Goal: Task Accomplishment & Management: Complete application form

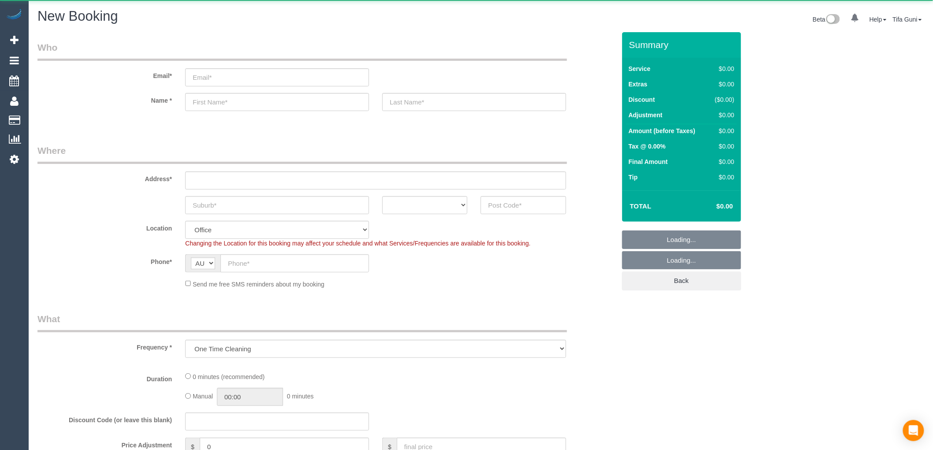
select select "object:649"
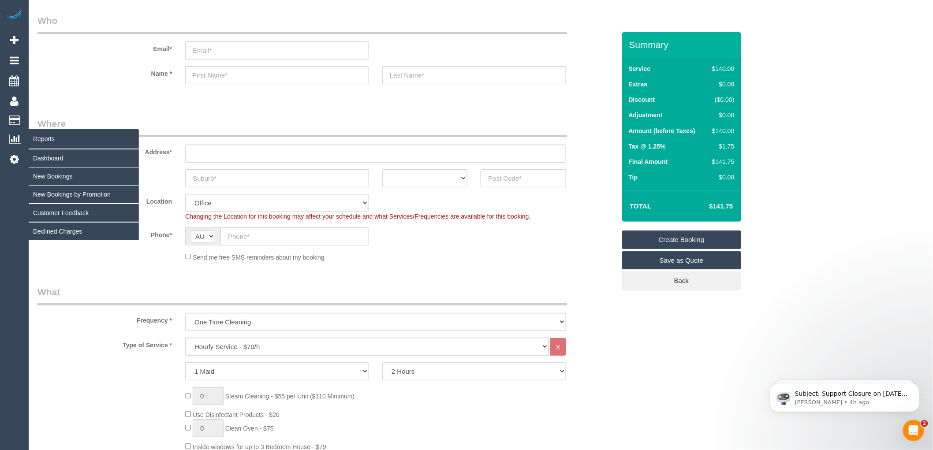
scroll to position [49, 0]
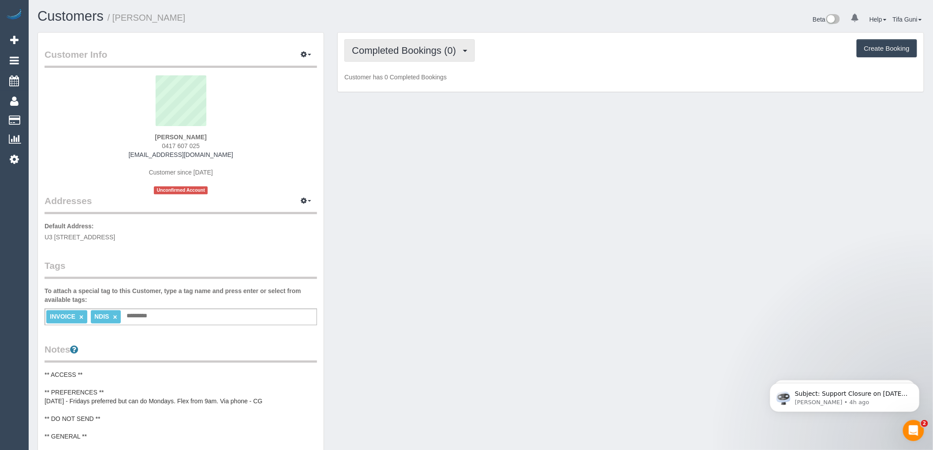
click at [450, 58] on button "Completed Bookings (0)" at bounding box center [409, 50] width 131 height 22
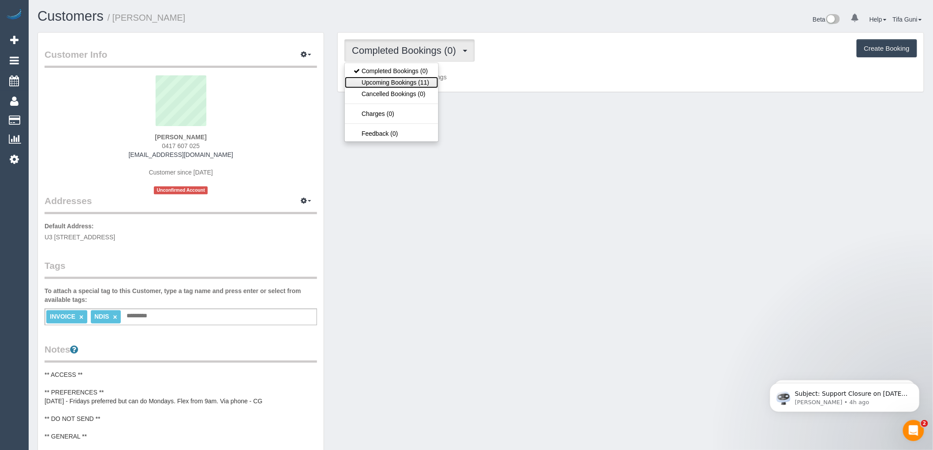
click at [403, 84] on link "Upcoming Bookings (11)" at bounding box center [391, 82] width 93 height 11
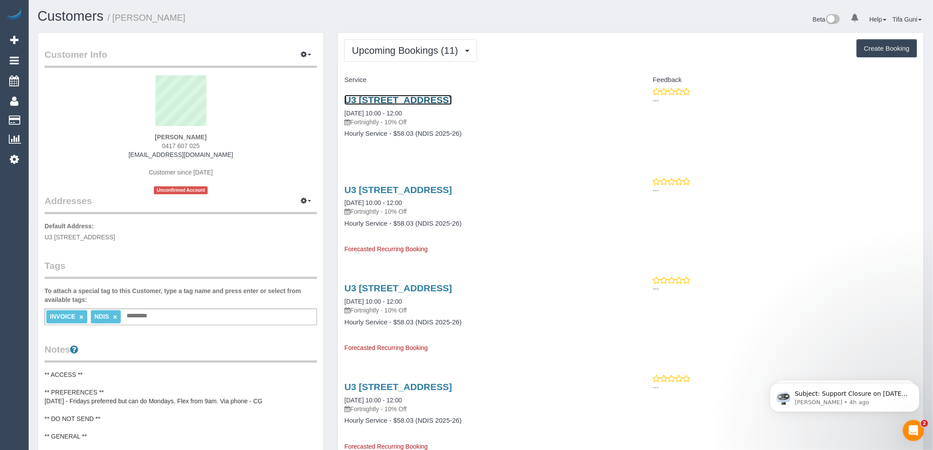
click at [417, 97] on link "U3 44 Rathcown Road, Reservoir, VIC 3073" at bounding box center [398, 100] width 108 height 10
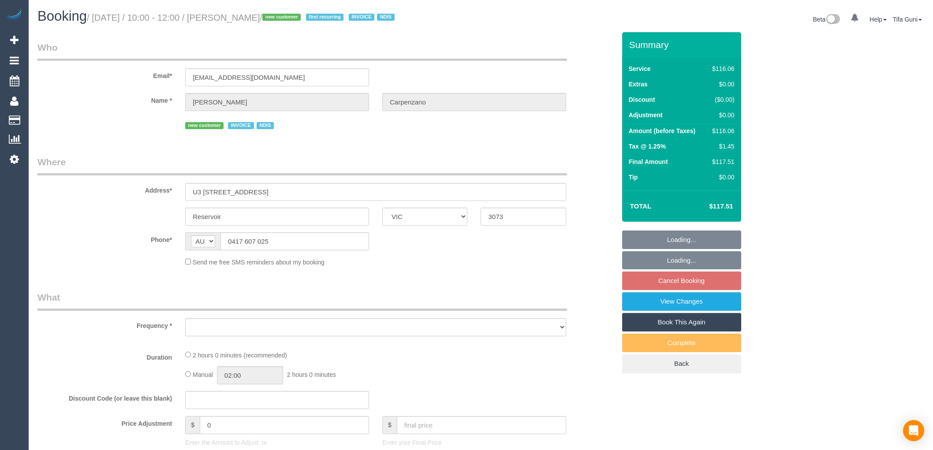
select select "VIC"
select select "object:525"
select select "number:28"
select select "number:14"
select select "number:19"
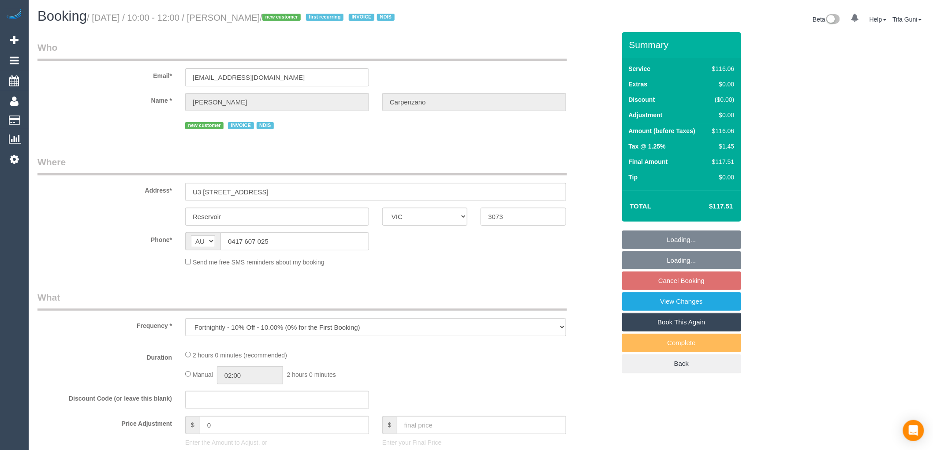
select select "number:36"
select select "number:34"
select select "number:12"
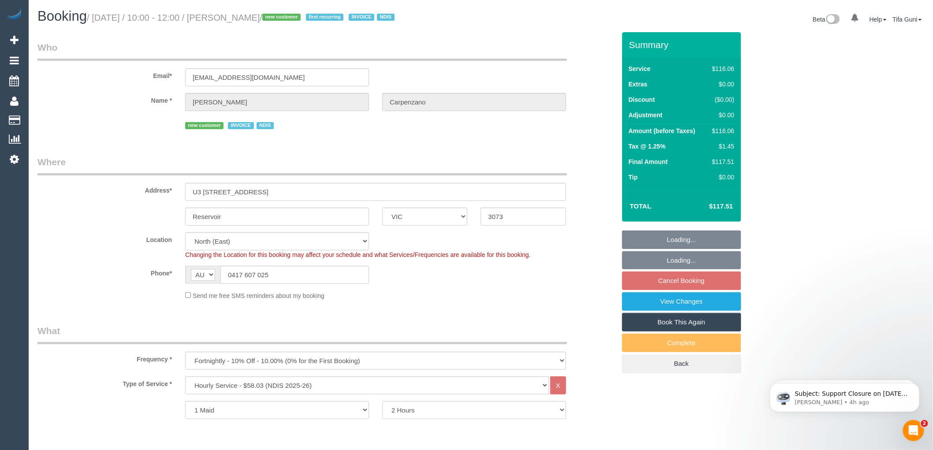
select select "object:1384"
select select "spot3"
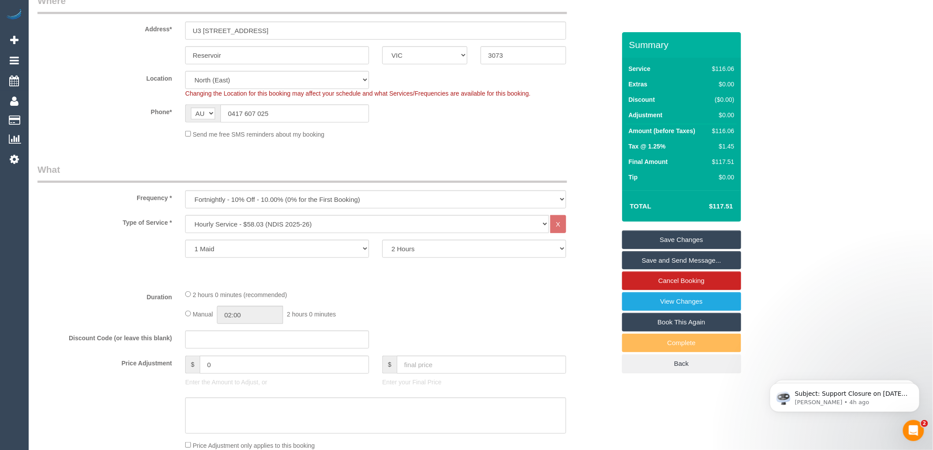
scroll to position [196, 0]
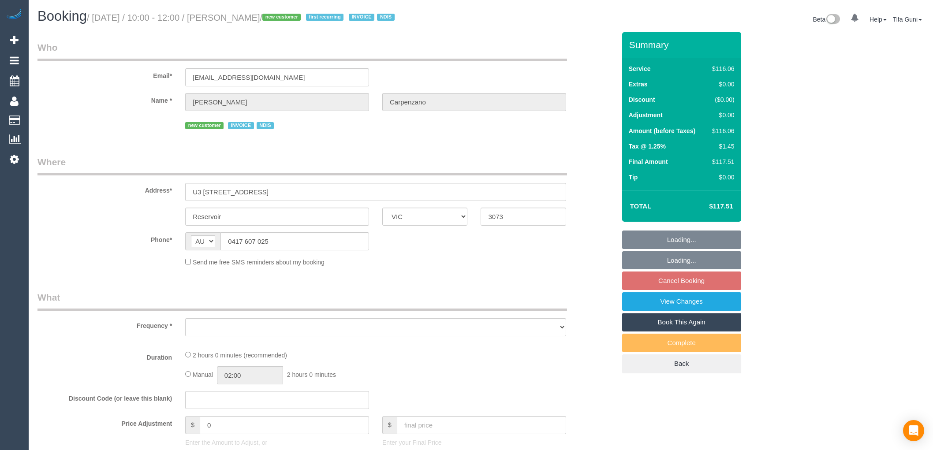
select select "VIC"
select select "number:28"
select select "number:14"
select select "number:19"
select select "number:36"
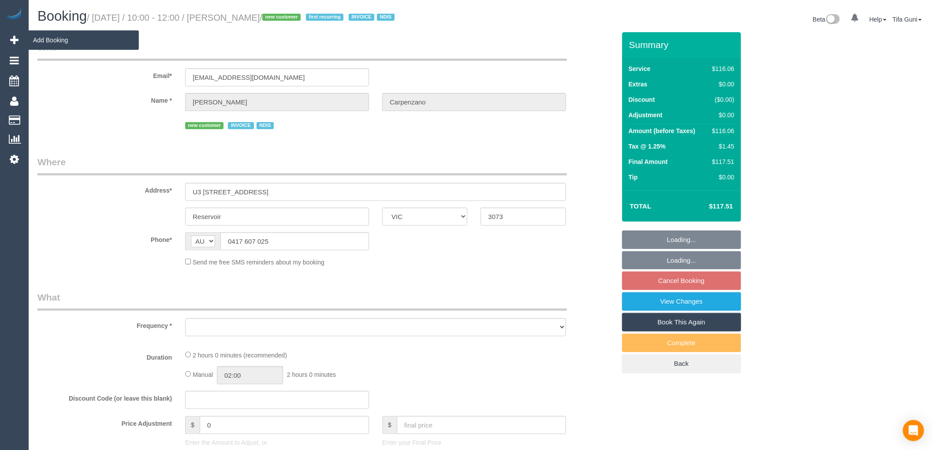
select select "number:34"
select select "number:12"
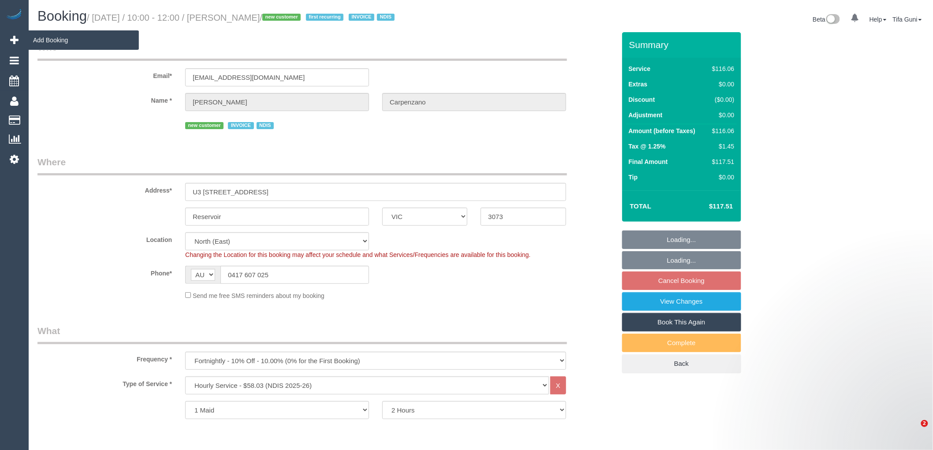
select select "object:1379"
select select "spot3"
click at [64, 37] on span "Add Booking" at bounding box center [84, 40] width 110 height 20
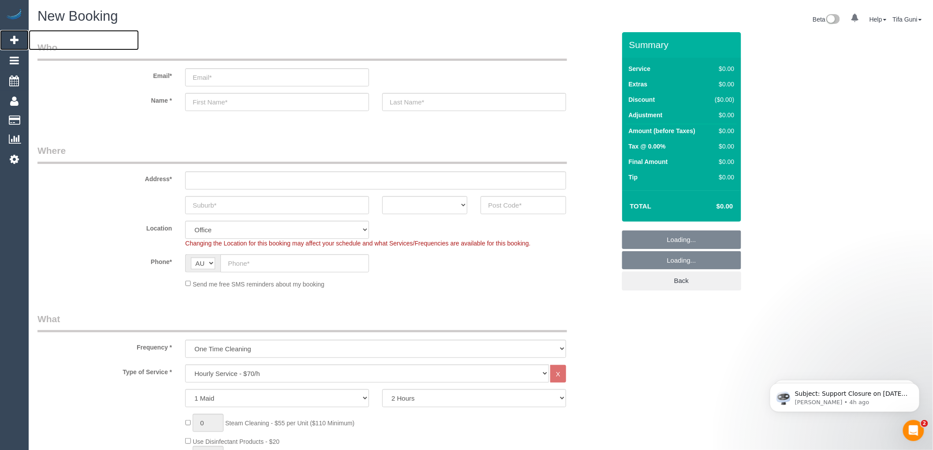
select select "object:3737"
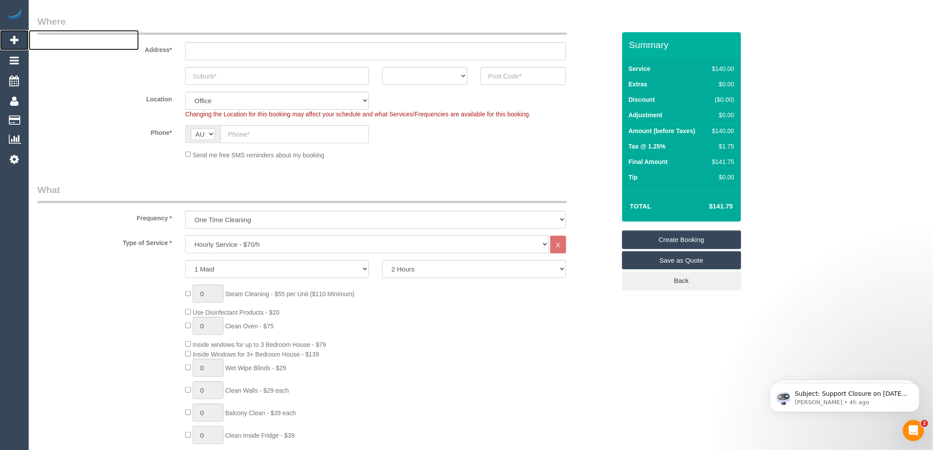
scroll to position [147, 0]
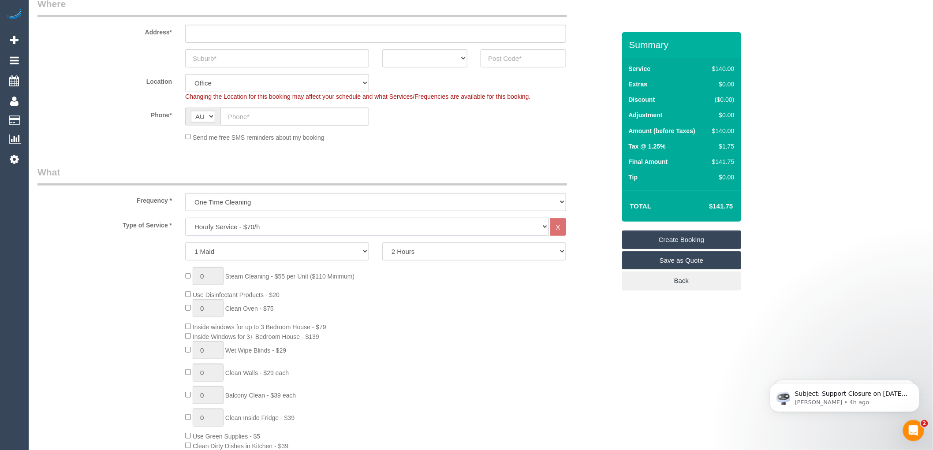
click at [246, 224] on select "Hourly Service - $70/h Hourly Service - $65/h Hourly Service - $60/h Hourly Ser…" at bounding box center [367, 227] width 364 height 18
select select "213"
click at [185, 218] on select "Hourly Service - $70/h Hourly Service - $65/h Hourly Service - $60/h Hourly Ser…" at bounding box center [367, 227] width 364 height 18
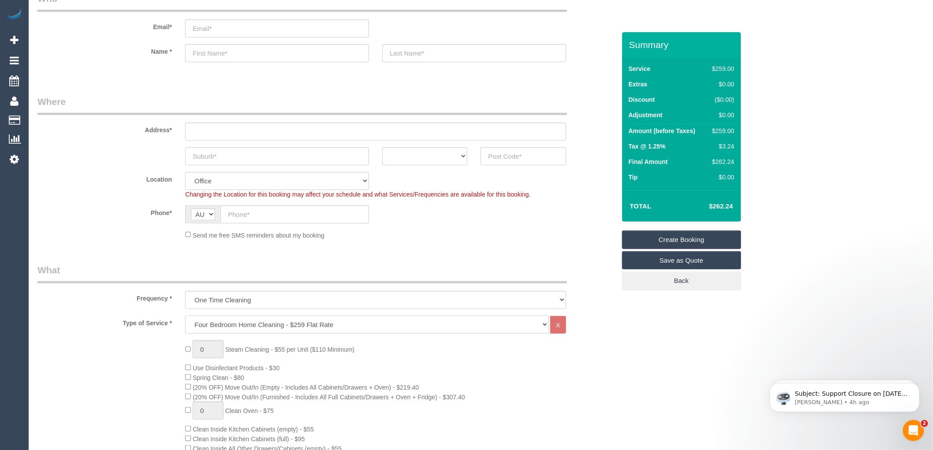
scroll to position [0, 0]
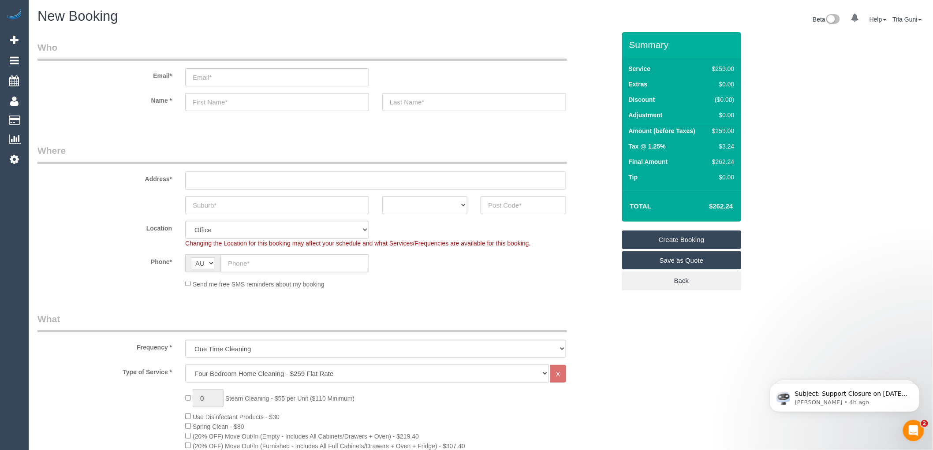
click at [198, 184] on input "text" at bounding box center [375, 181] width 381 height 18
paste input "58 Juniper Avenue"
type input "58 Juniper Avenue"
click at [209, 206] on input "text" at bounding box center [277, 205] width 184 height 18
paste input "Point Cook"
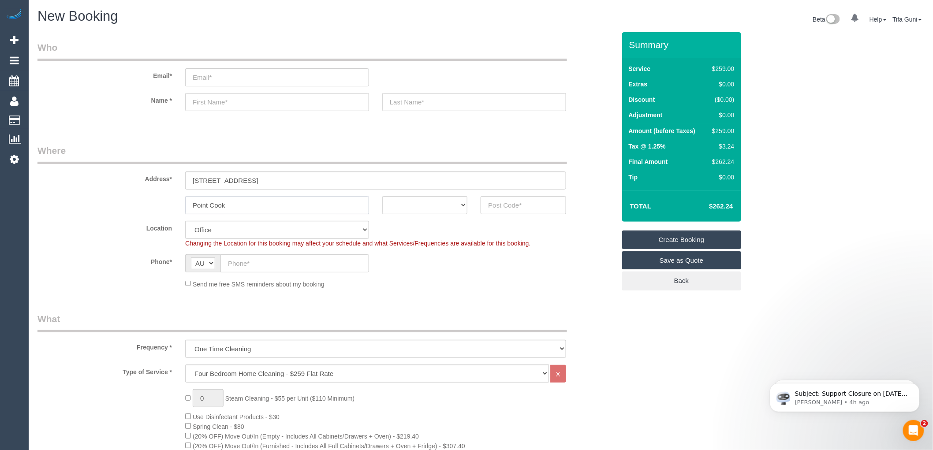
type input "Point Cook"
click at [434, 203] on select "ACT NSW NT QLD SA TAS VIC WA" at bounding box center [424, 205] width 85 height 18
select select "VIC"
click at [382, 196] on select "ACT NSW NT QLD SA TAS VIC WA" at bounding box center [424, 205] width 85 height 18
click at [513, 201] on input "text" at bounding box center [523, 205] width 85 height 18
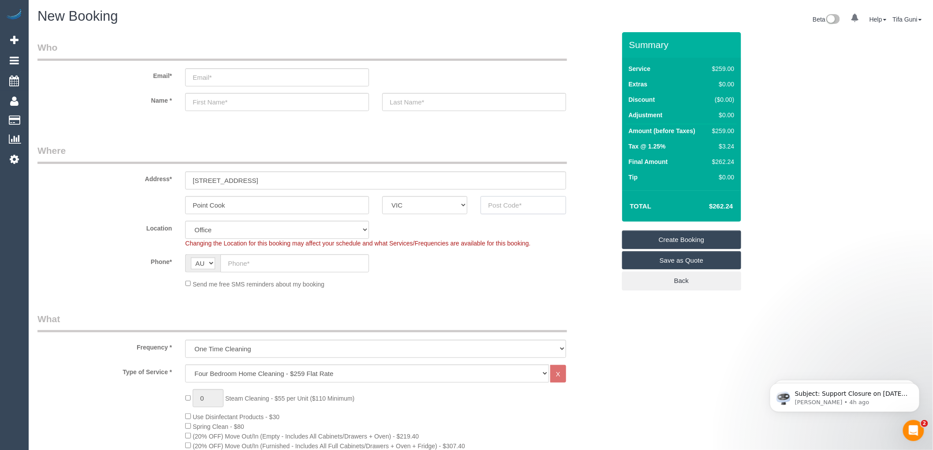
click at [506, 206] on input "text" at bounding box center [523, 205] width 85 height 18
paste input "3030"
type input "3030"
select select "53"
select select "object:3820"
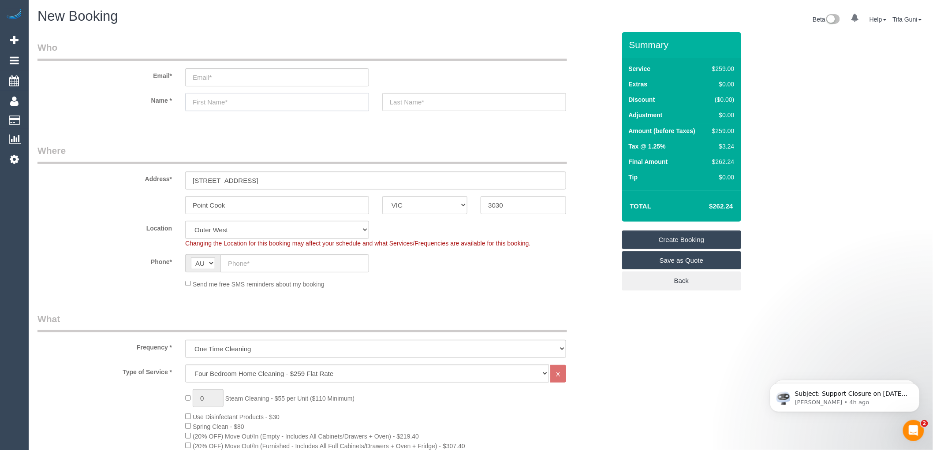
click at [195, 101] on input "text" at bounding box center [277, 102] width 184 height 18
paste input "Ainara"
type input "Ainara"
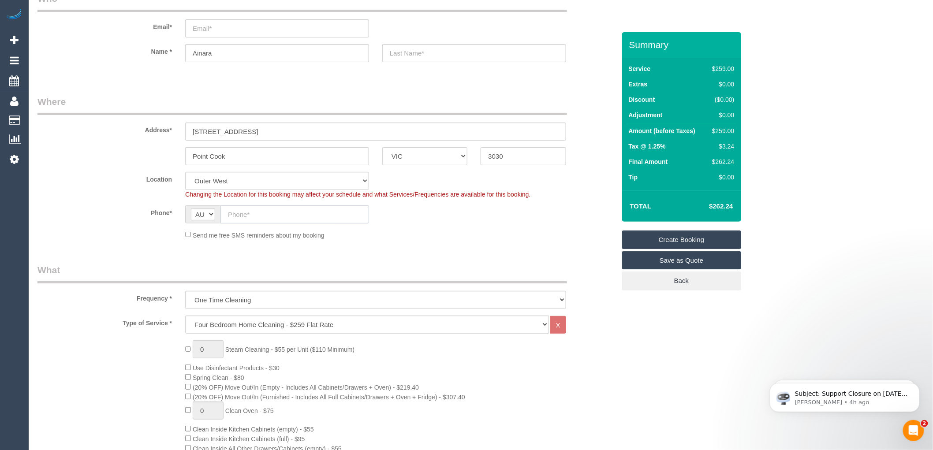
click at [244, 214] on input "text" at bounding box center [294, 214] width 149 height 18
click at [257, 218] on input "text" at bounding box center [294, 214] width 149 height 18
paste input "+61 489 262 873"
drag, startPoint x: 239, startPoint y: 214, endPoint x: 224, endPoint y: 214, distance: 15.4
click at [224, 214] on input "+61 489 262 873" at bounding box center [294, 214] width 149 height 18
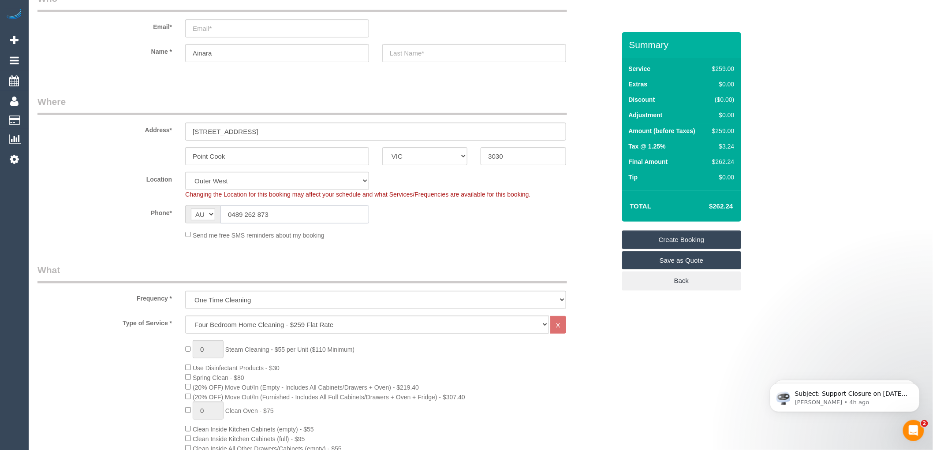
type input "0489 262 873"
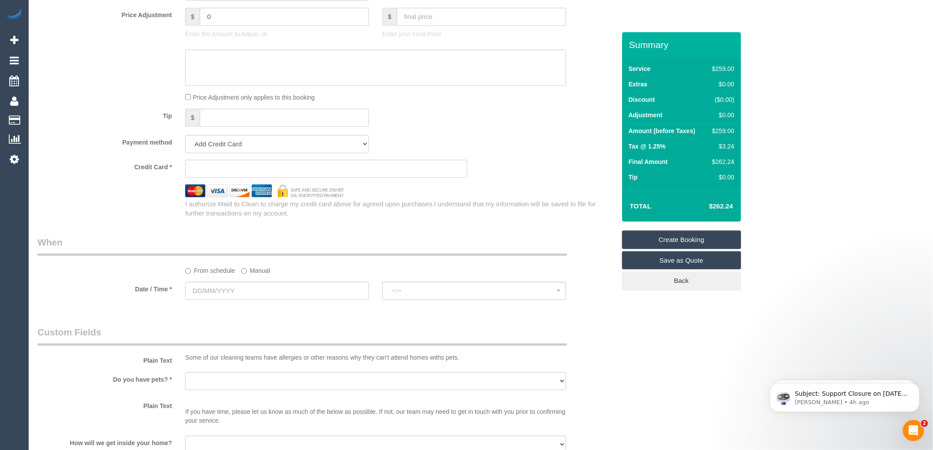
scroll to position [783, 0]
click at [252, 298] on input "text" at bounding box center [277, 289] width 184 height 18
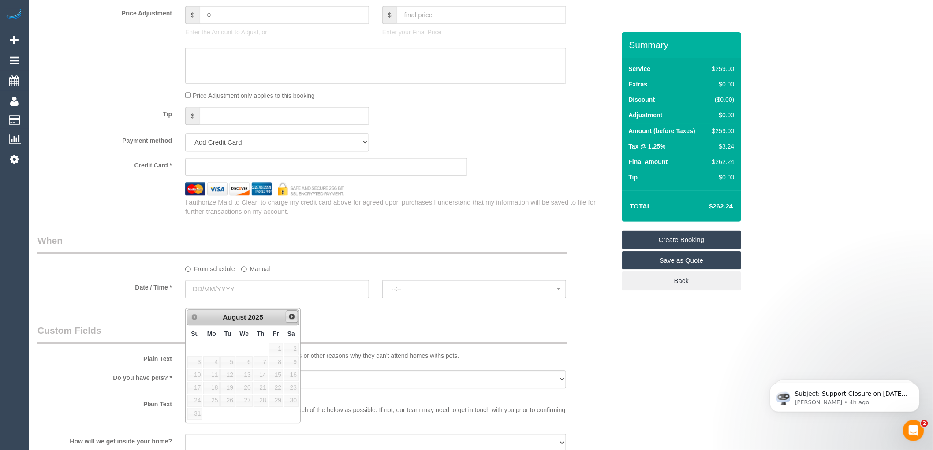
click at [295, 317] on span "Next" at bounding box center [291, 316] width 7 height 7
click at [213, 351] on link "1" at bounding box center [211, 349] width 16 height 12
type input "01/09/2025"
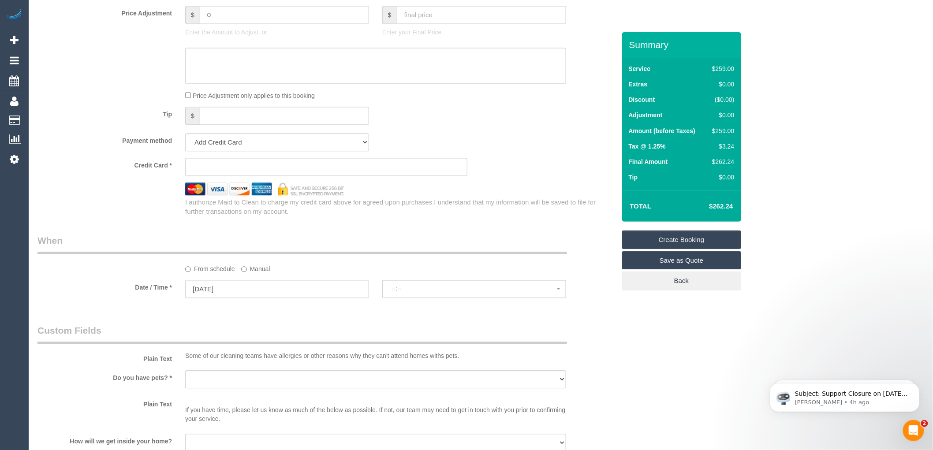
select select "spot43"
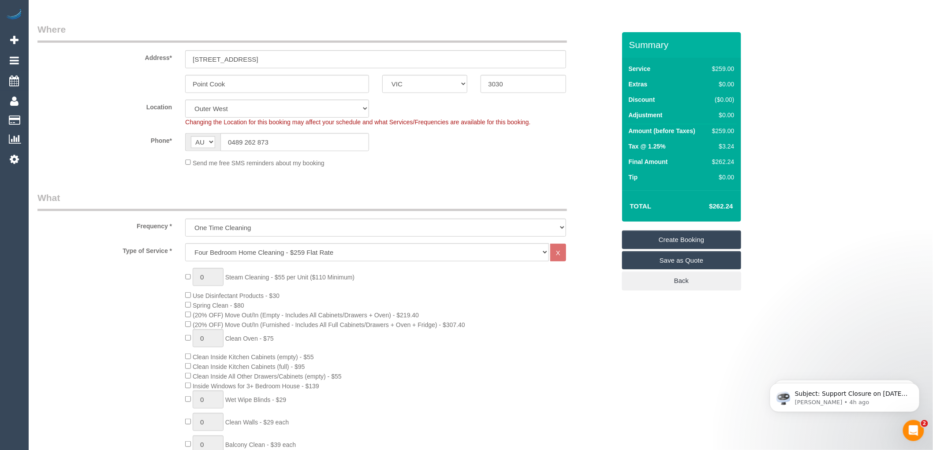
scroll to position [245, 0]
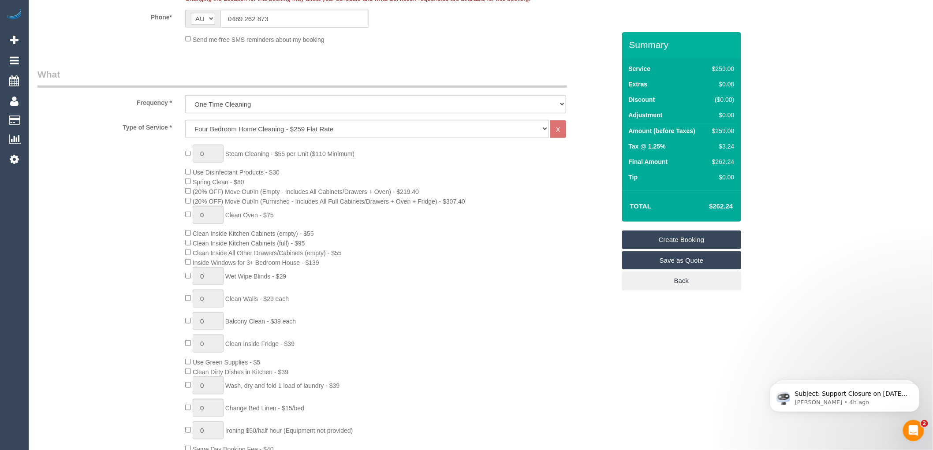
click at [484, 268] on div "0 Steam Cleaning - $55 per Unit ($110 Minimum) Use Disinfectant Products - $30 …" at bounding box center [400, 299] width 443 height 309
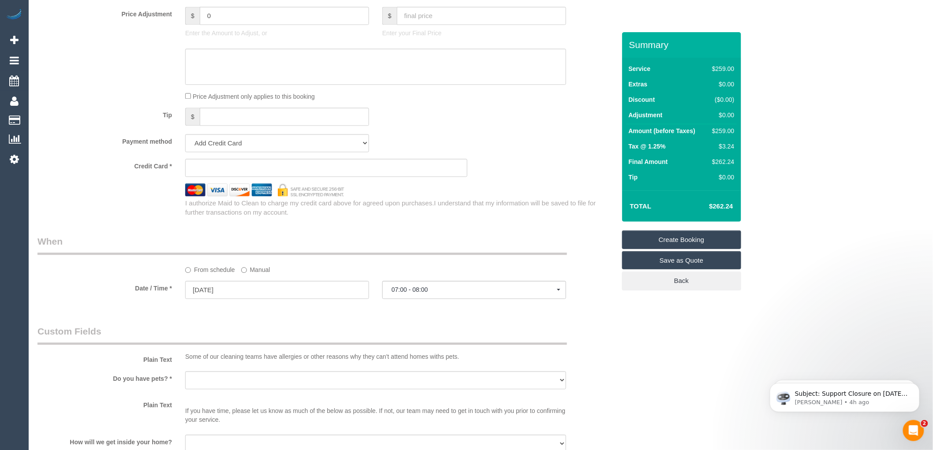
scroll to position [783, 0]
click at [239, 298] on input "01/09/2025" at bounding box center [277, 289] width 184 height 18
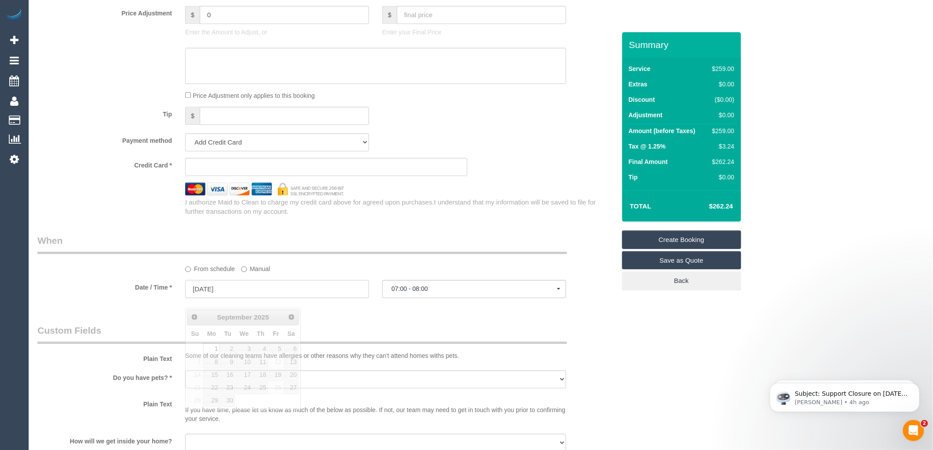
click at [223, 298] on input "01/09/2025" at bounding box center [277, 289] width 184 height 18
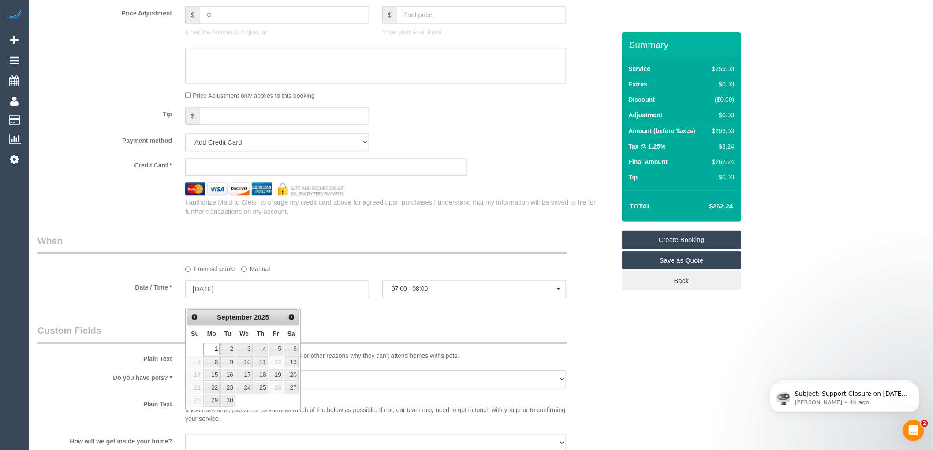
click at [459, 125] on div "Tip $" at bounding box center [326, 117] width 591 height 20
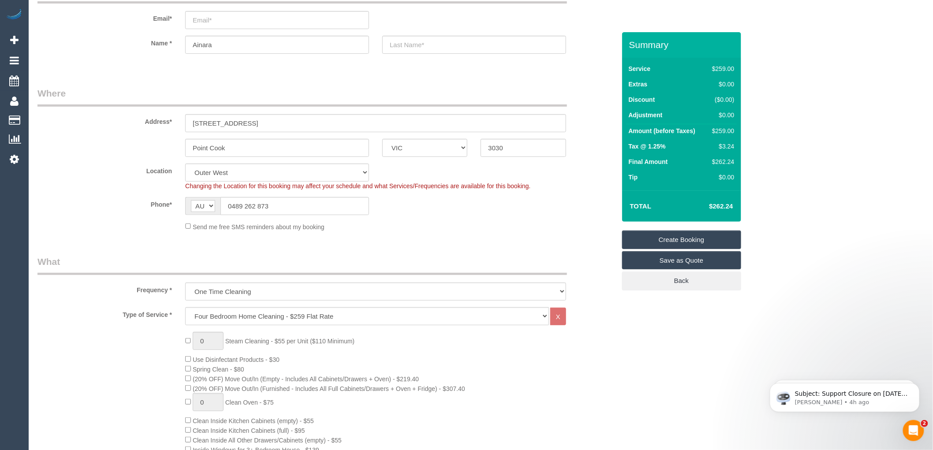
scroll to position [49, 0]
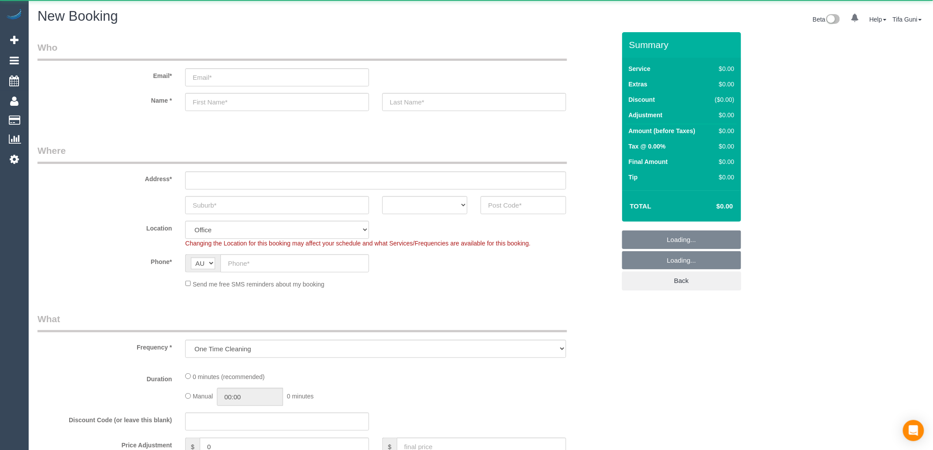
select select "object:649"
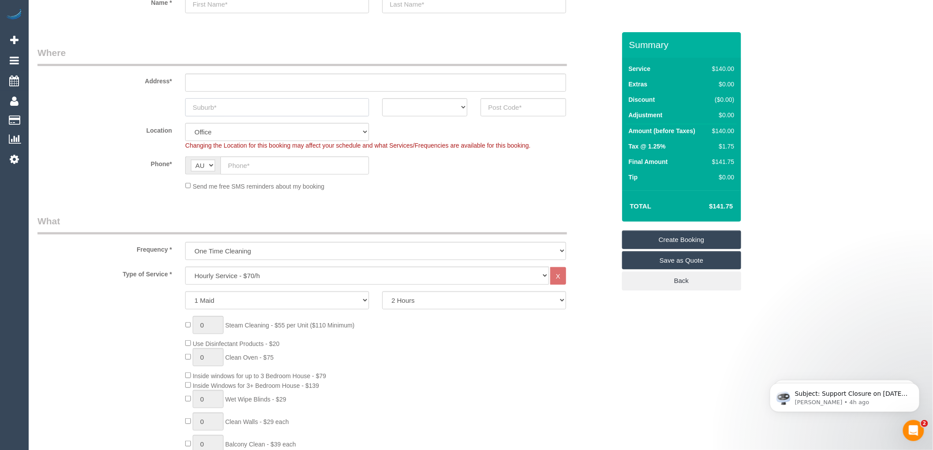
click at [281, 108] on input "text" at bounding box center [277, 107] width 184 height 18
click at [450, 104] on select "ACT NSW NT QLD SA TAS VIC WA" at bounding box center [424, 107] width 85 height 18
select select "VIC"
click at [382, 98] on select "ACT NSW NT QLD SA TAS VIC WA" at bounding box center [424, 107] width 85 height 18
click at [229, 107] on input "text" at bounding box center [277, 107] width 184 height 18
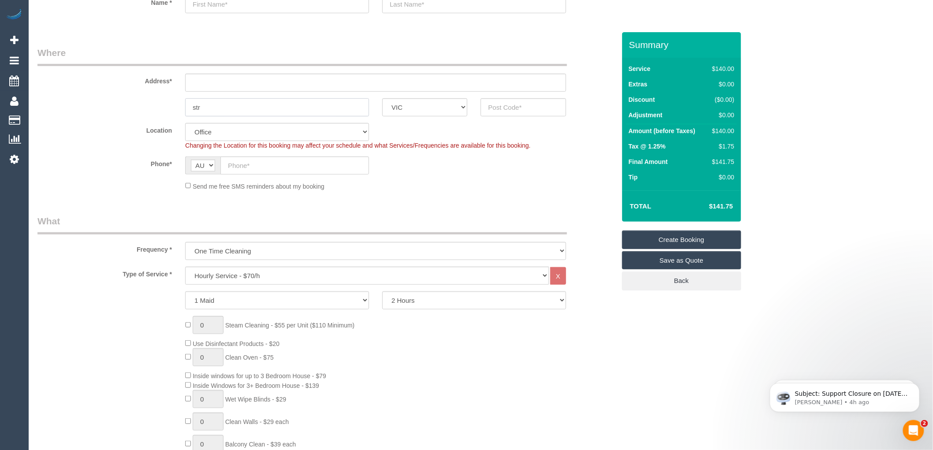
type input "str"
click at [494, 107] on input "text" at bounding box center [523, 107] width 85 height 18
drag, startPoint x: 516, startPoint y: 108, endPoint x: 474, endPoint y: 108, distance: 41.9
click at [474, 108] on div "3026" at bounding box center [523, 107] width 98 height 18
type input "3026"
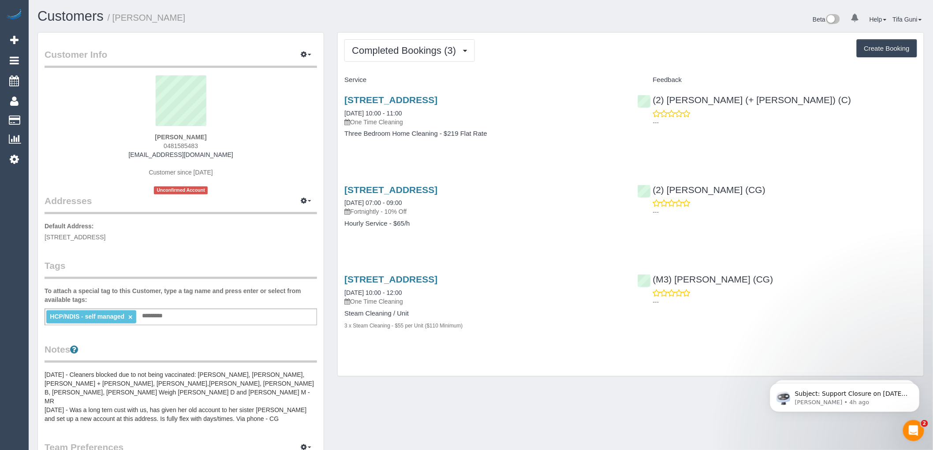
click at [882, 47] on button "Create Booking" at bounding box center [887, 48] width 60 height 19
select select "VIC"
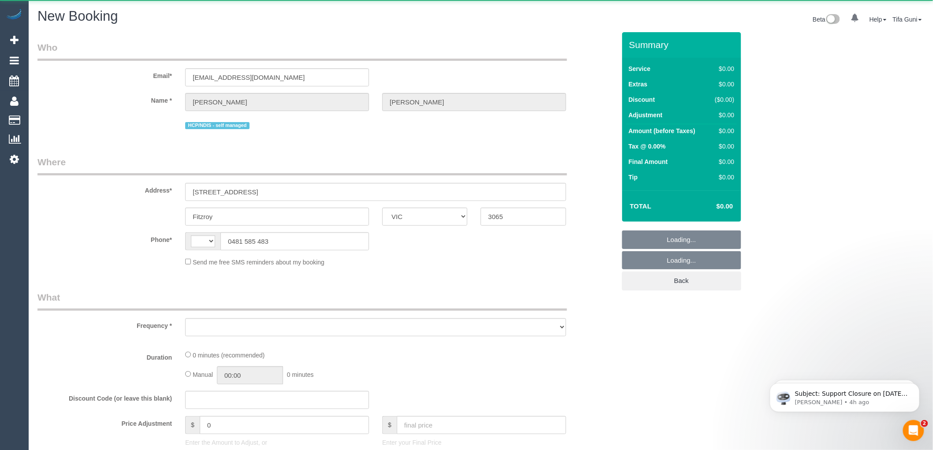
select select "string:AU"
select select "object:1182"
select select "string:stripe-pm_1OmOJi2GScqysDRVfd7ONQd1"
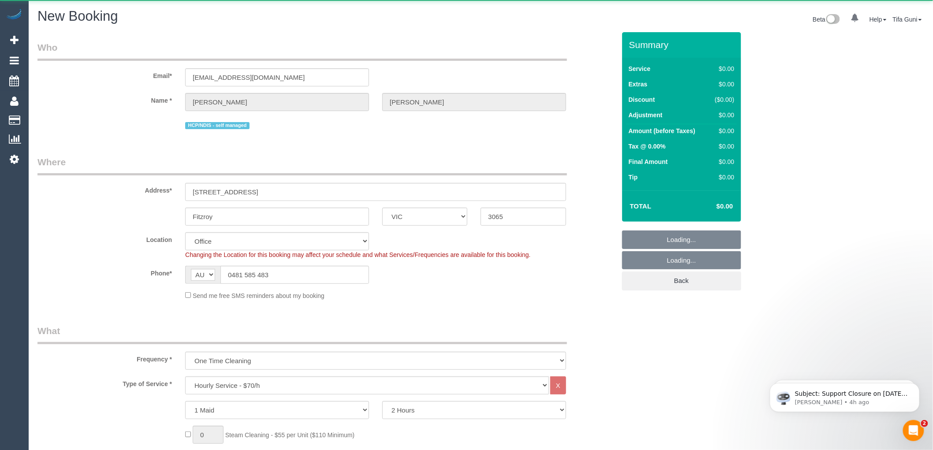
select select "object:2594"
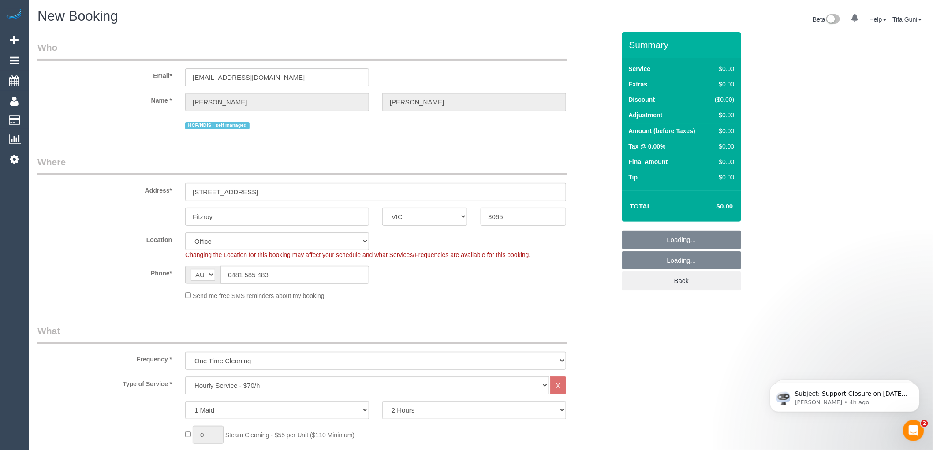
select select "88"
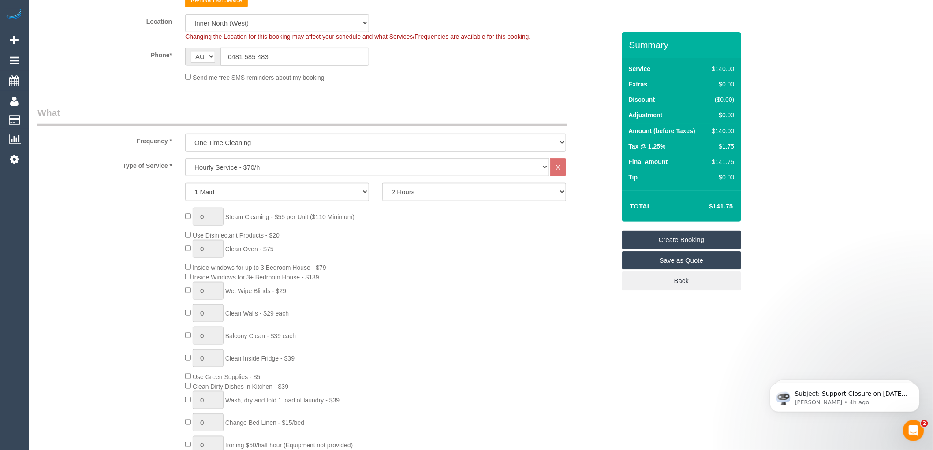
scroll to position [245, 0]
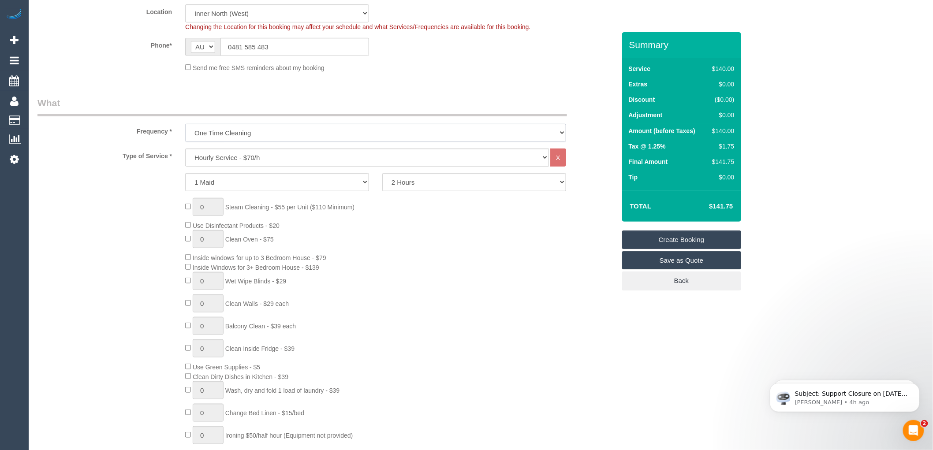
click at [241, 134] on select "One Time Cleaning Weekly - 10% Off - 10.00% (0% for the First Booking) Fortnigh…" at bounding box center [375, 133] width 381 height 18
select select "object:2601"
click at [185, 125] on select "One Time Cleaning Weekly - 10% Off - 10.00% (0% for the First Booking) Fortnigh…" at bounding box center [375, 133] width 381 height 18
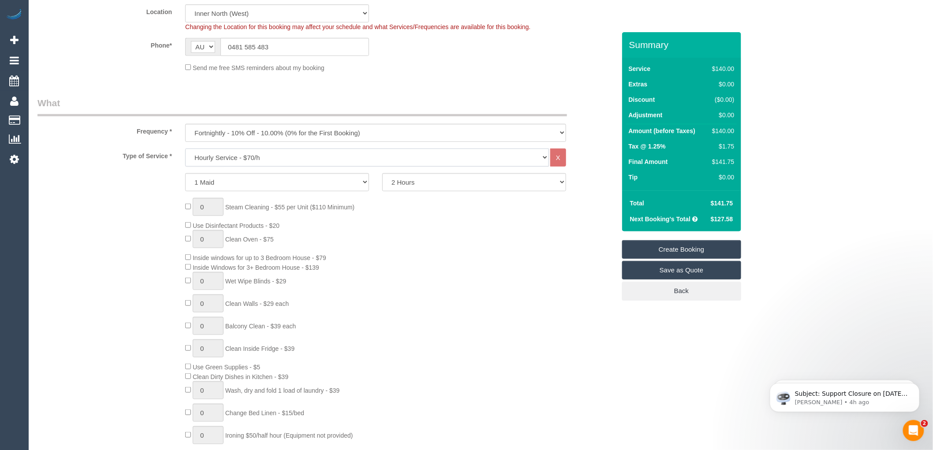
click at [259, 156] on select "Hourly Service - $70/h Hourly Service - $65/h Hourly Service - $60/h Hourly Ser…" at bounding box center [367, 158] width 364 height 18
select select "212"
click at [185, 150] on select "Hourly Service - $70/h Hourly Service - $65/h Hourly Service - $60/h Hourly Ser…" at bounding box center [367, 158] width 364 height 18
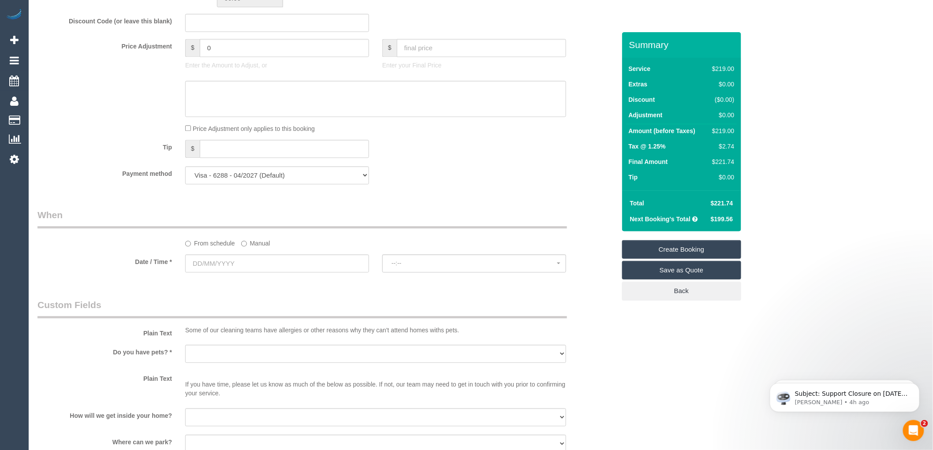
scroll to position [783, 0]
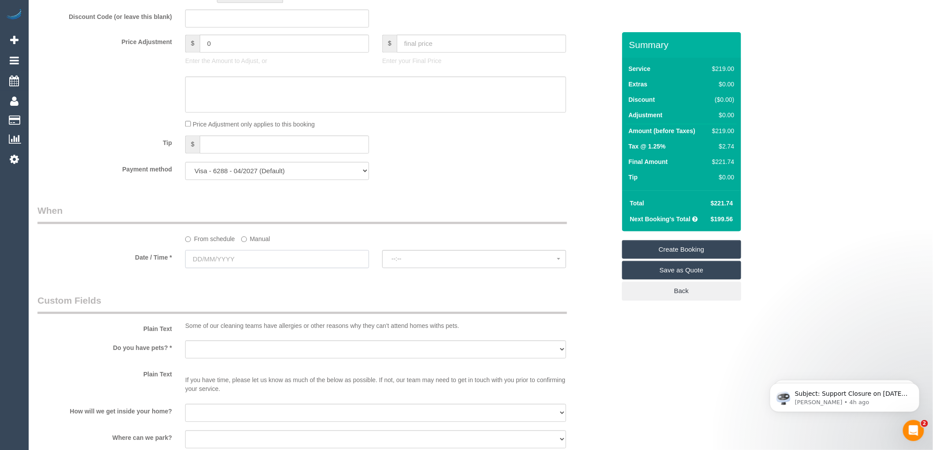
click at [250, 268] on input "text" at bounding box center [277, 259] width 184 height 18
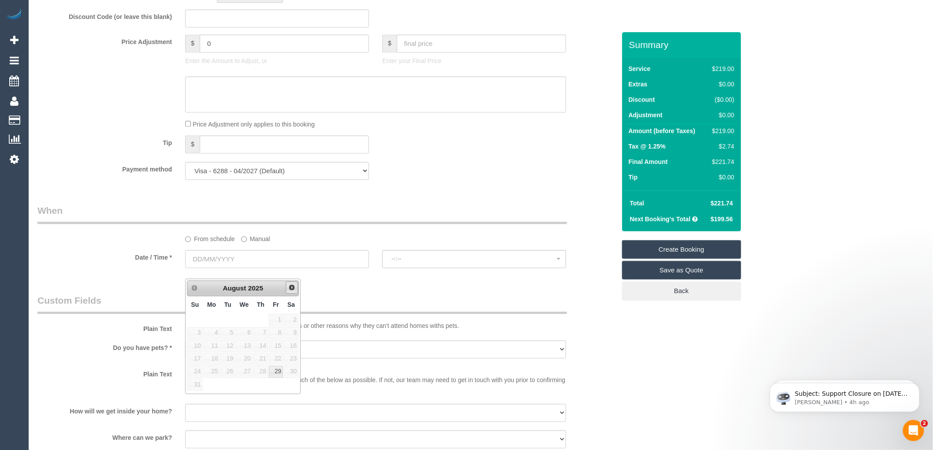
click at [292, 287] on span "Next" at bounding box center [291, 287] width 7 height 7
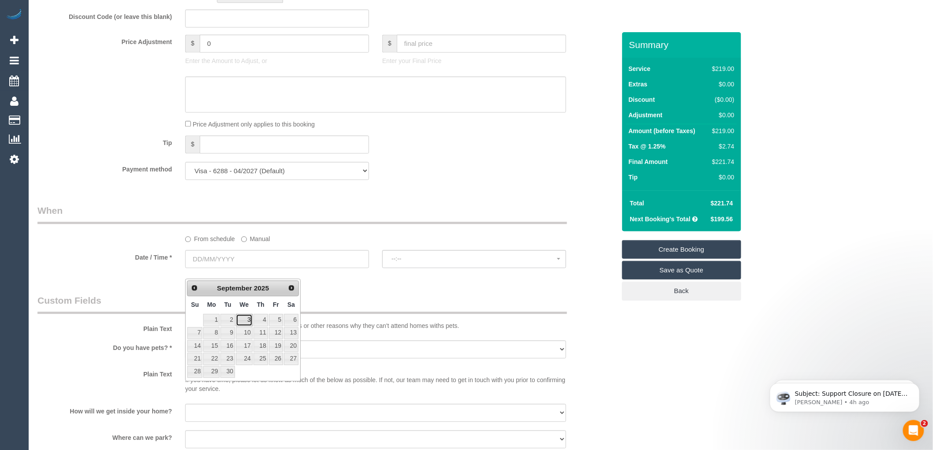
click at [248, 320] on link "3" at bounding box center [244, 320] width 17 height 12
type input "03/09/2025"
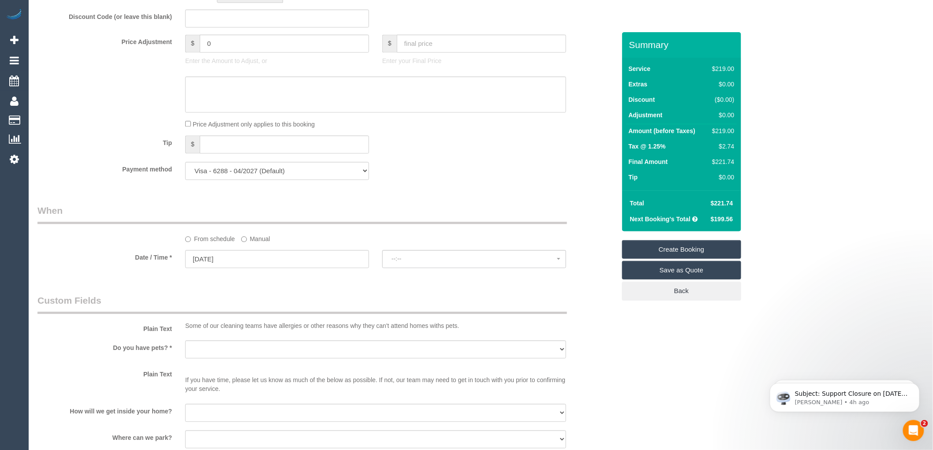
select select "spot1"
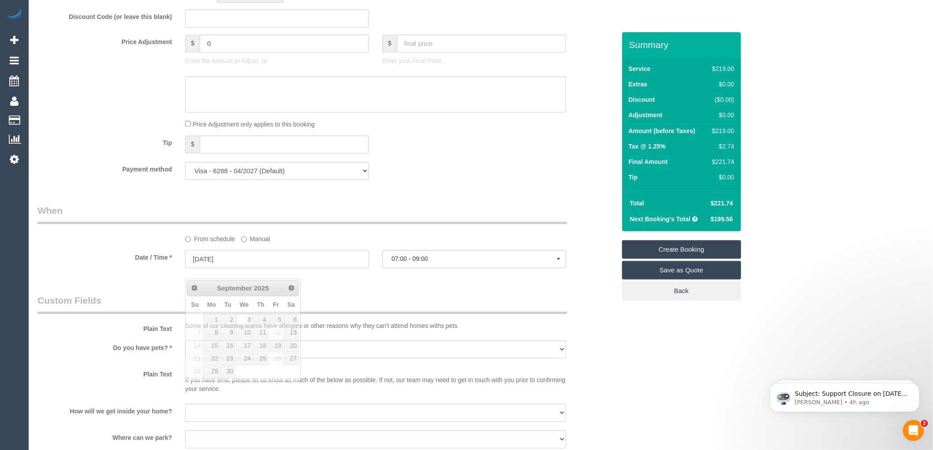
click at [217, 263] on input "03/09/2025" at bounding box center [277, 259] width 184 height 18
click at [341, 310] on legend "Custom Fields" at bounding box center [302, 304] width 530 height 20
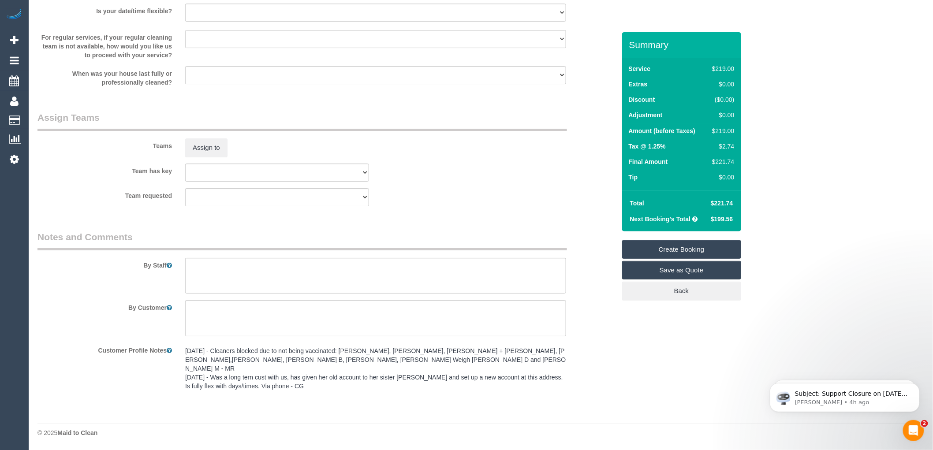
scroll to position [1238, 0]
click at [232, 282] on textarea at bounding box center [375, 276] width 381 height 36
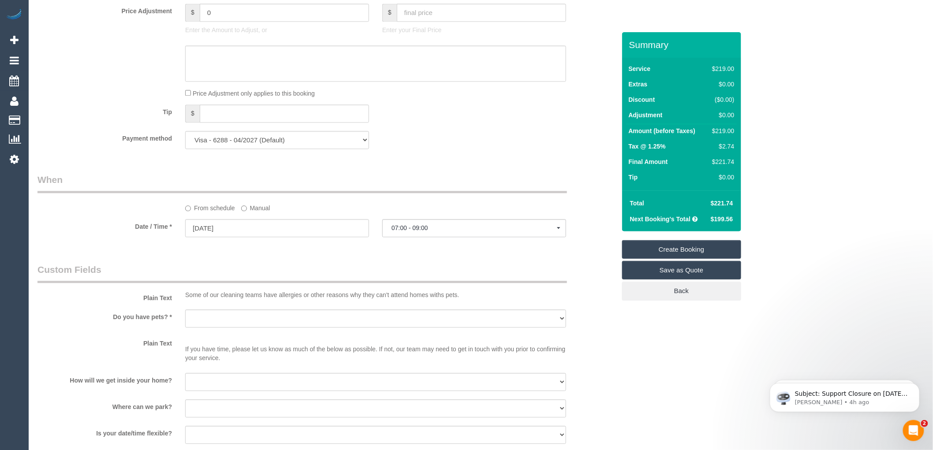
scroll to position [797, 0]
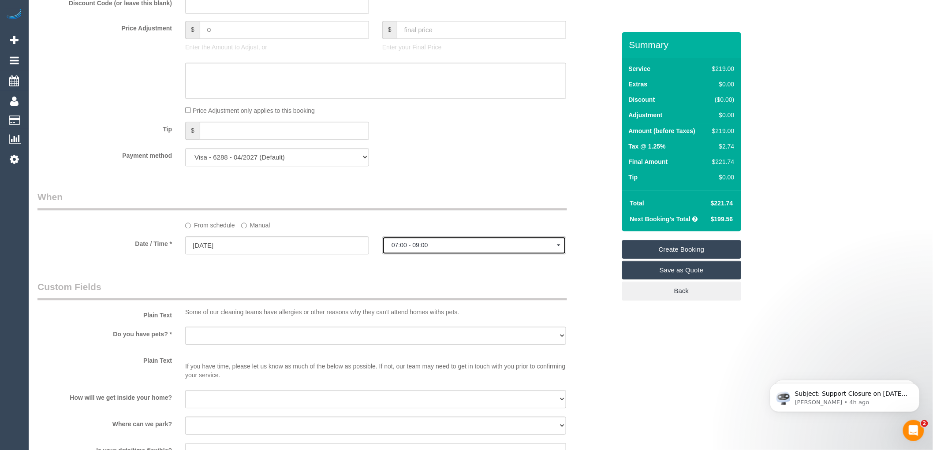
click at [437, 249] on span "07:00 - 09:00" at bounding box center [474, 245] width 165 height 7
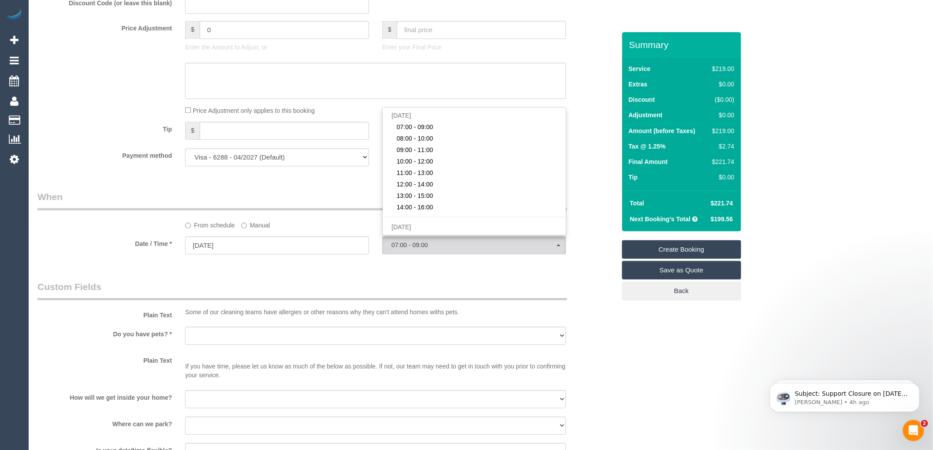
click at [414, 279] on div "Who Email* ameliacox1@gmail.com Name * Amelia Cox HCP/NDIS - self managed Where…" at bounding box center [326, 47] width 591 height 1624
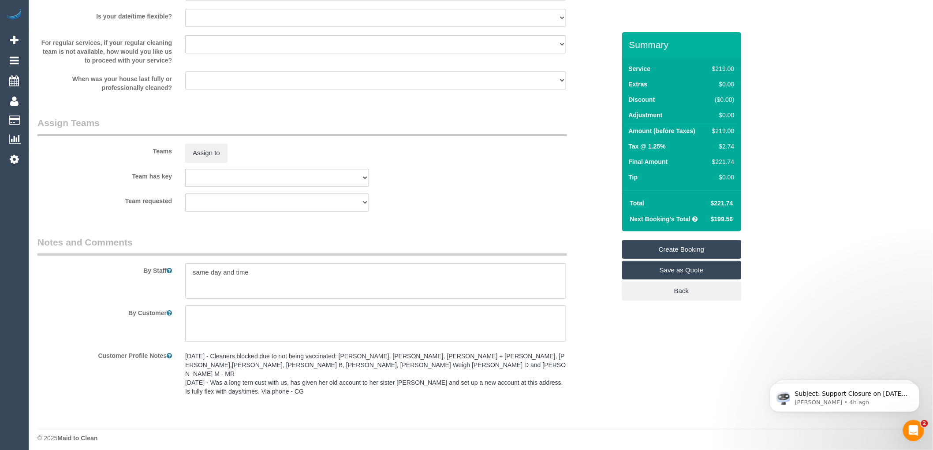
scroll to position [1238, 0]
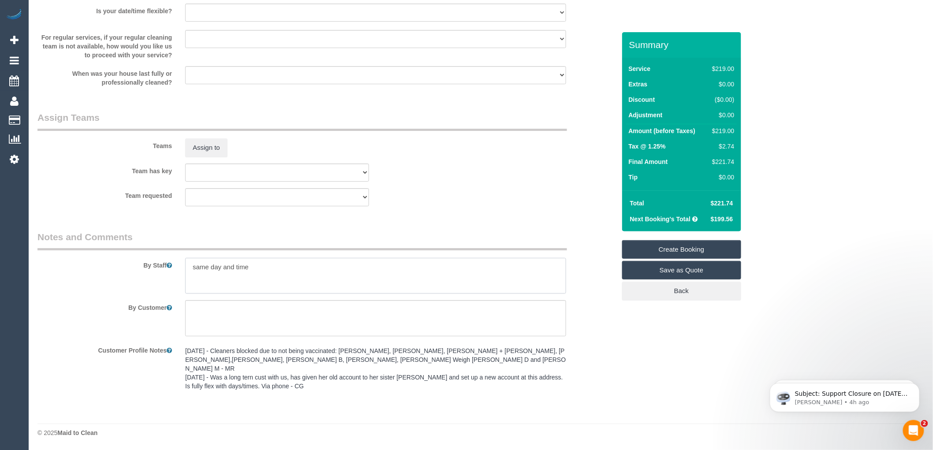
click at [268, 274] on textarea at bounding box center [375, 276] width 381 height 36
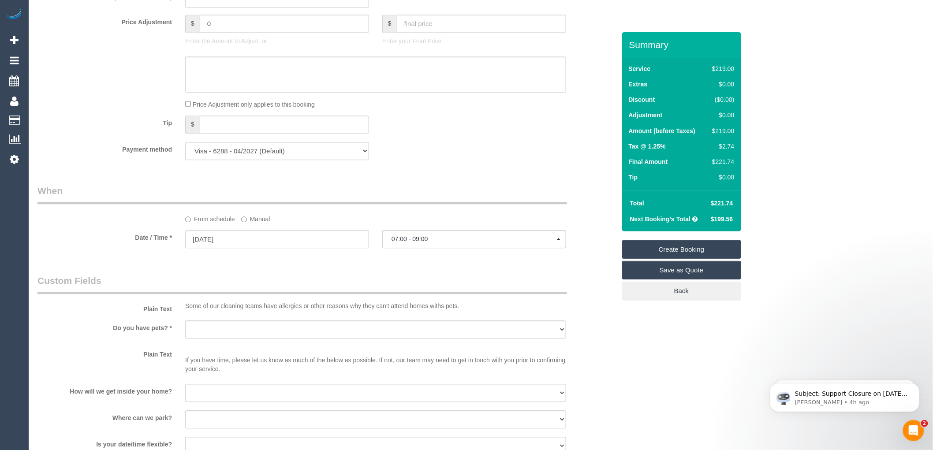
scroll to position [797, 0]
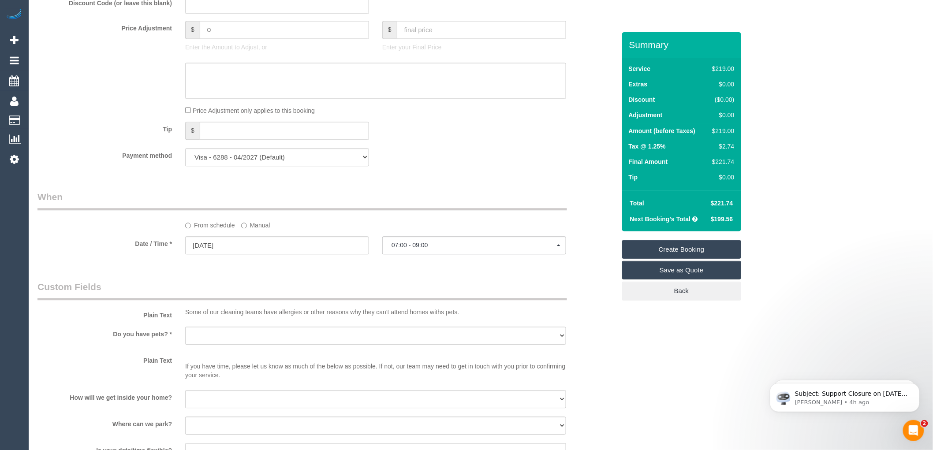
type textarea "same day and time flible with time"
click at [433, 249] on span "07:00 - 09:00" at bounding box center [474, 245] width 165 height 7
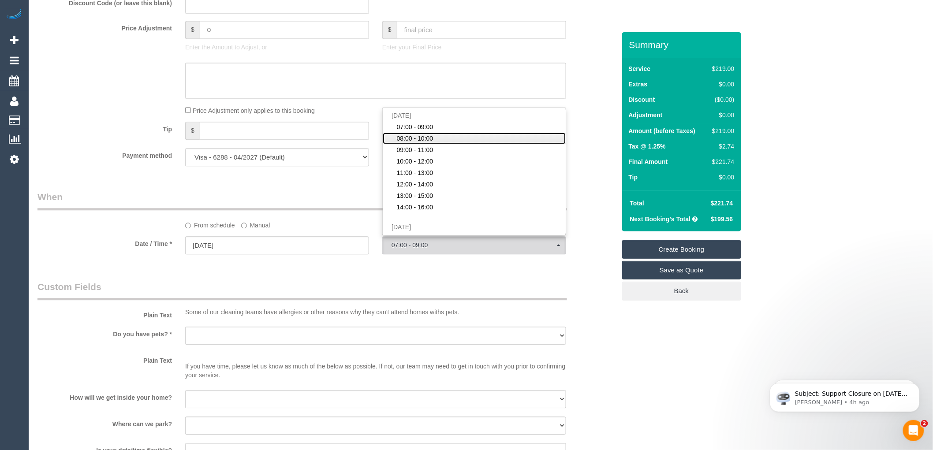
click at [422, 143] on span "08:00 - 10:00" at bounding box center [415, 138] width 37 height 9
select select "spot2"
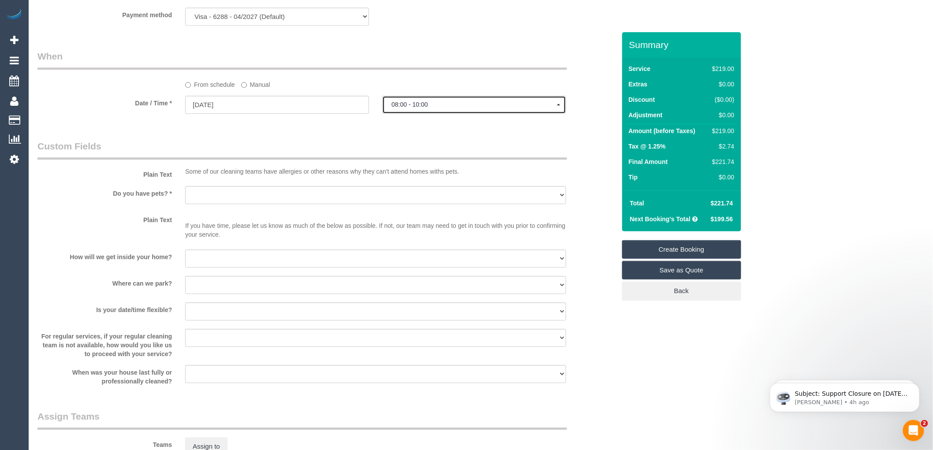
scroll to position [944, 0]
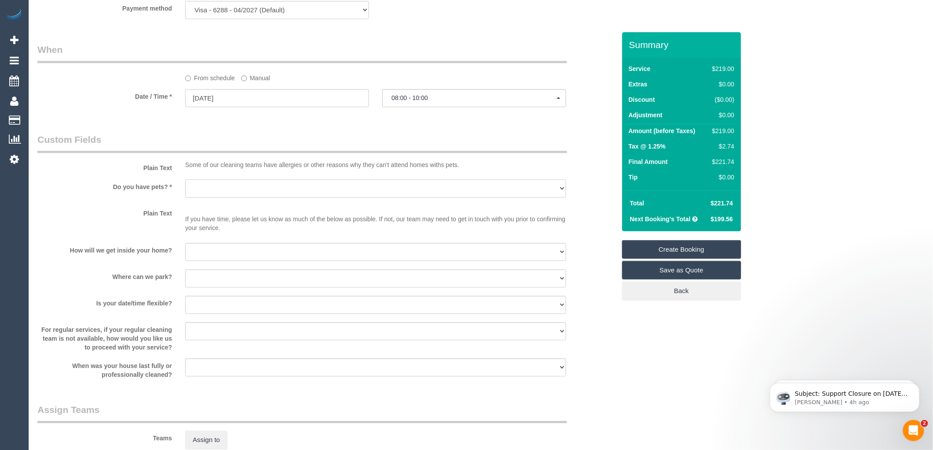
click at [278, 197] on select "Yes - Cats Yes - Dogs No pets Yes - Dogs and Cats Yes - Other" at bounding box center [375, 188] width 381 height 18
select select "number:28"
click at [185, 190] on select "Yes - Cats Yes - Dogs No pets Yes - Dogs and Cats Yes - Other" at bounding box center [375, 188] width 381 height 18
click at [218, 261] on select "I will be home Key will be left (please provide details below) Lock box/Access …" at bounding box center [375, 252] width 381 height 18
select select "number:14"
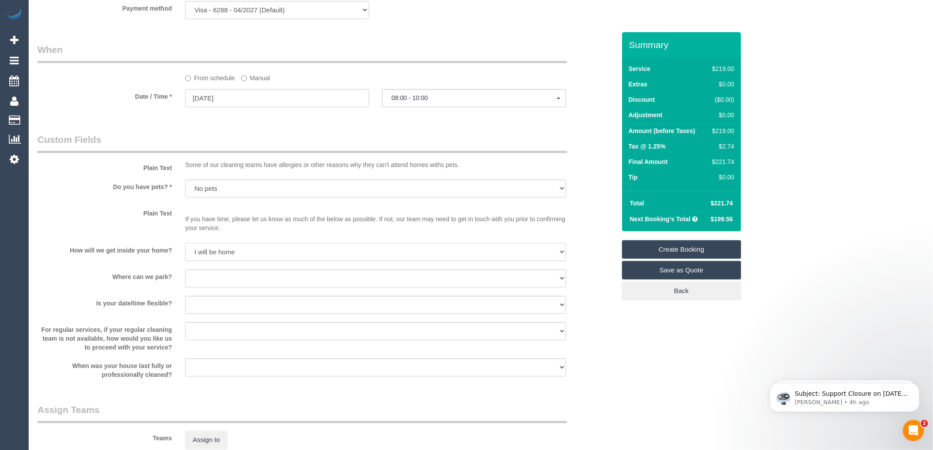
click at [185, 253] on select "I will be home Key will be left (please provide details below) Lock box/Access …" at bounding box center [375, 252] width 381 height 18
click at [216, 287] on select "I will provide parking on-site Free street parking Paid street parking (cost wi…" at bounding box center [375, 278] width 381 height 18
select select "number:19"
click at [185, 280] on select "I will provide parking on-site Free street parking Paid street parking (cost wi…" at bounding box center [375, 278] width 381 height 18
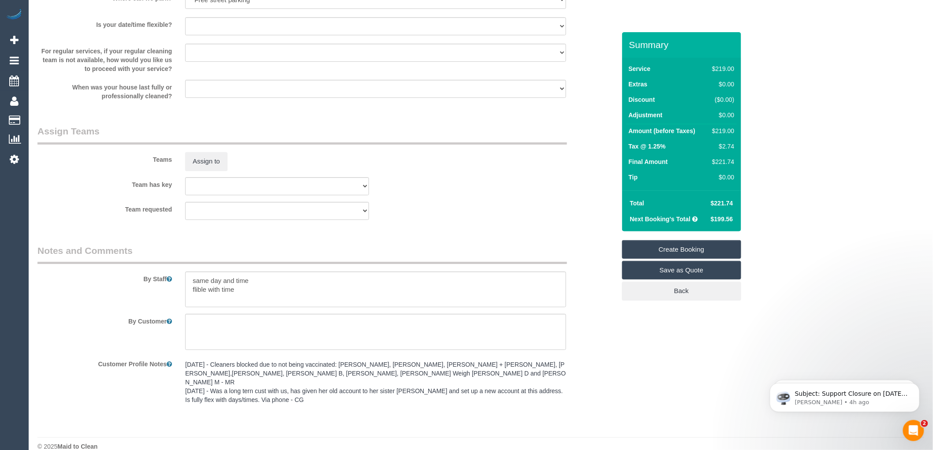
scroll to position [1238, 0]
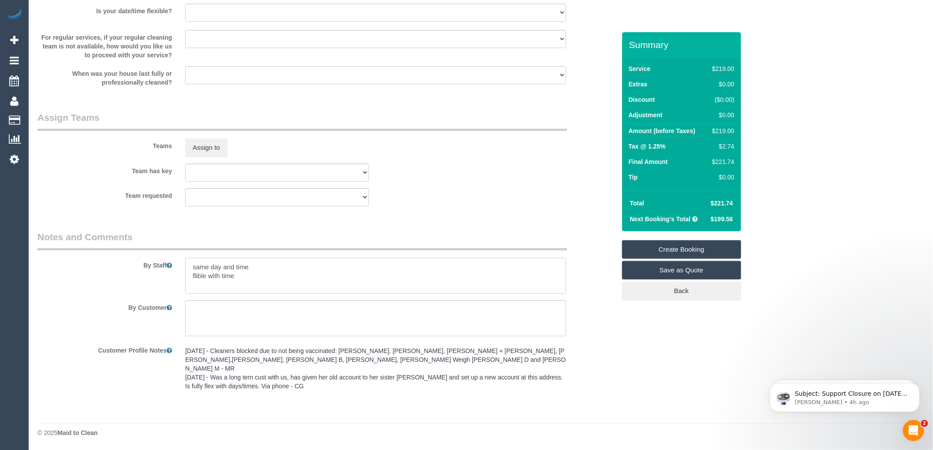
click at [244, 280] on textarea at bounding box center [375, 276] width 381 height 36
click at [249, 290] on textarea at bounding box center [375, 276] width 381 height 36
paste textarea "61481585483"
click at [191, 292] on textarea at bounding box center [375, 276] width 381 height 36
click at [378, 291] on textarea at bounding box center [375, 276] width 381 height 36
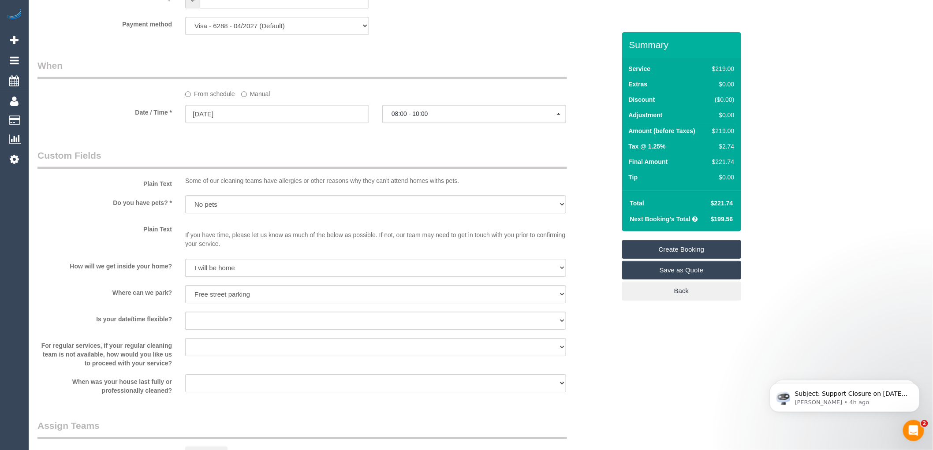
scroll to position [931, 0]
click at [204, 120] on input "03/09/2025" at bounding box center [277, 112] width 184 height 18
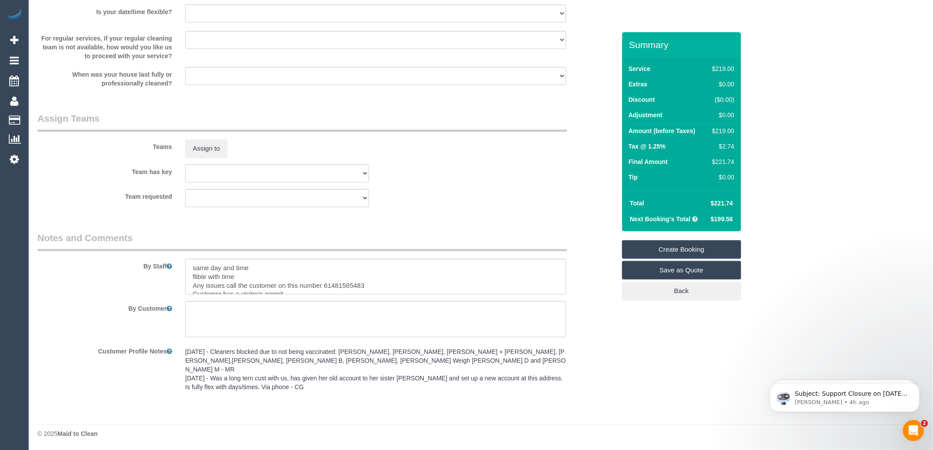
scroll to position [1238, 0]
click at [310, 294] on textarea at bounding box center [375, 276] width 381 height 36
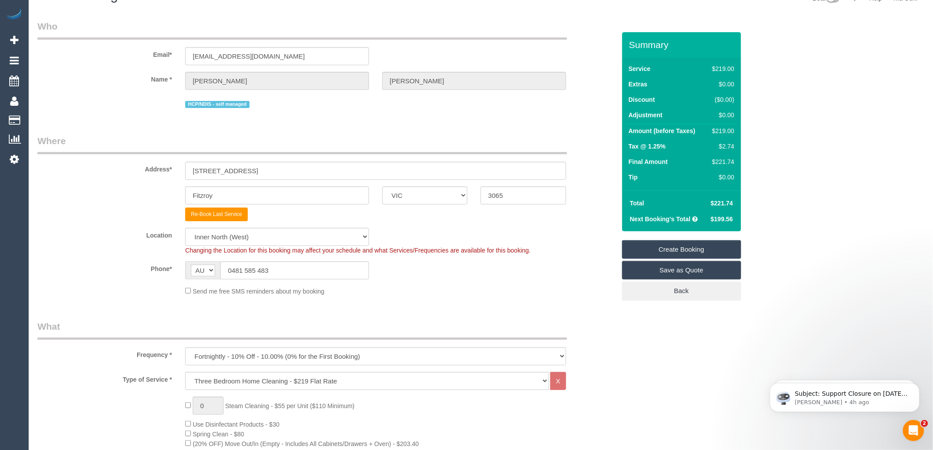
scroll to position [0, 0]
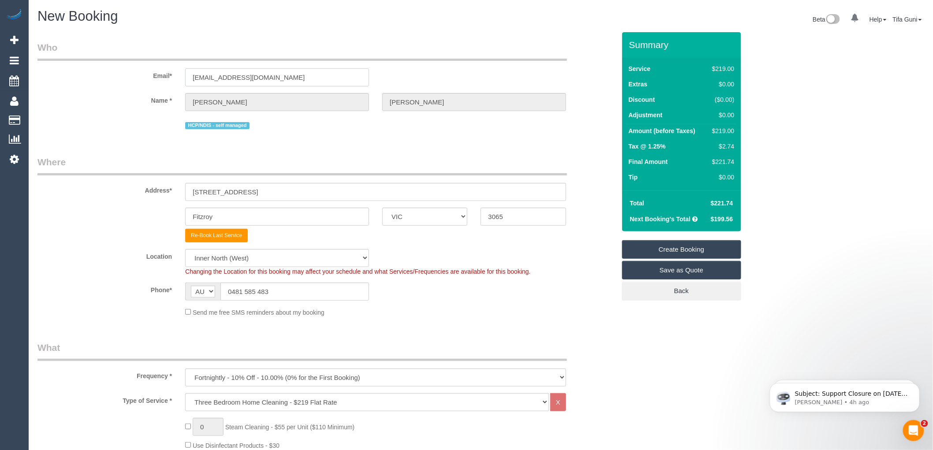
click at [284, 76] on input "ameliacox1@gmail.com" at bounding box center [277, 77] width 184 height 18
drag, startPoint x: 282, startPoint y: 76, endPoint x: 101, endPoint y: 75, distance: 181.6
click at [101, 75] on div "Email* ameliacox1@gmail.com" at bounding box center [326, 63] width 591 height 45
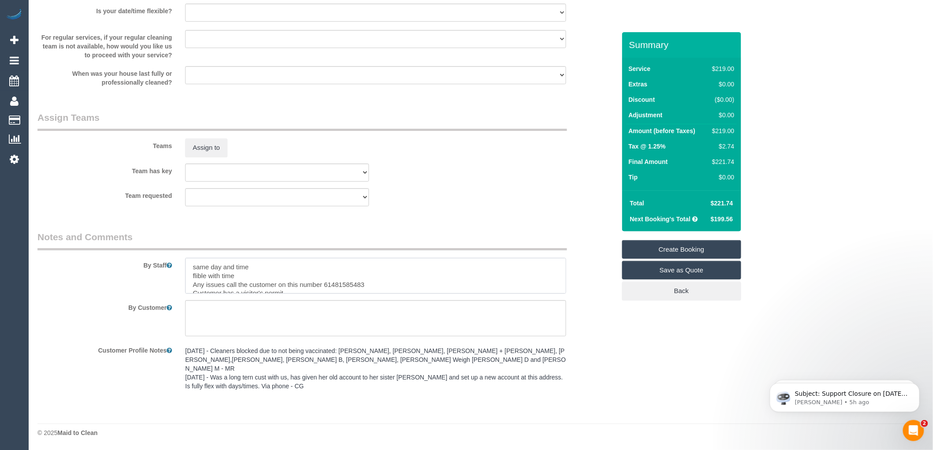
click at [193, 275] on textarea at bounding box center [375, 276] width 381 height 36
drag, startPoint x: 280, startPoint y: 272, endPoint x: 173, endPoint y: 275, distance: 107.6
click at [173, 275] on div "By Staff" at bounding box center [326, 262] width 591 height 63
click at [190, 284] on textarea at bounding box center [375, 276] width 381 height 36
drag, startPoint x: 239, startPoint y: 275, endPoint x: 159, endPoint y: 276, distance: 79.8
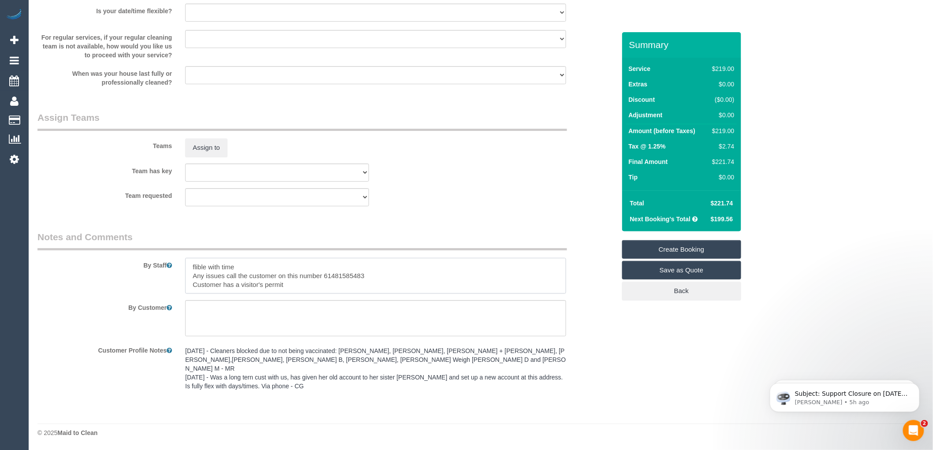
click at [159, 276] on div "By Staff" at bounding box center [326, 262] width 591 height 63
click at [193, 281] on textarea at bounding box center [375, 276] width 381 height 36
click at [287, 281] on textarea at bounding box center [375, 276] width 381 height 36
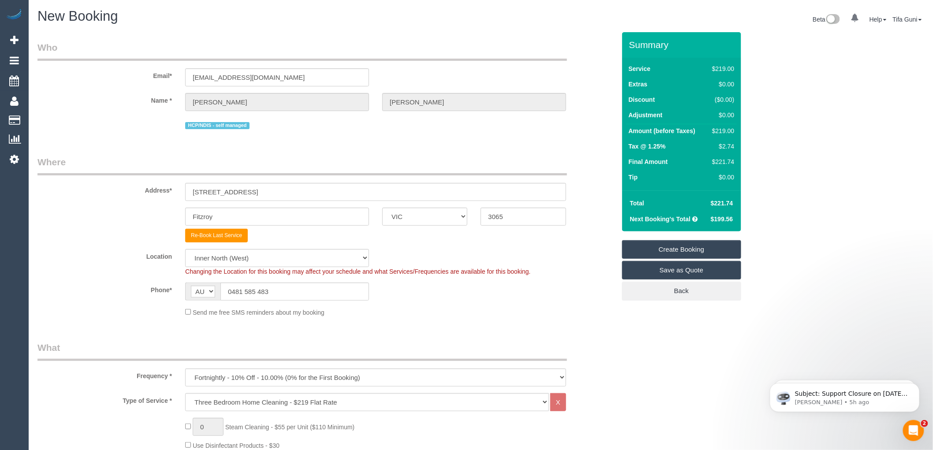
type textarea "Any issues call the customer on this number 61481585483 Customer has a visitor'…"
click at [276, 78] on input "ameliacox1@gmail.com" at bounding box center [277, 77] width 184 height 18
drag, startPoint x: 280, startPoint y: 78, endPoint x: 142, endPoint y: 82, distance: 137.6
click at [142, 82] on div "Email* ameliacox1@gmail.com" at bounding box center [326, 63] width 591 height 45
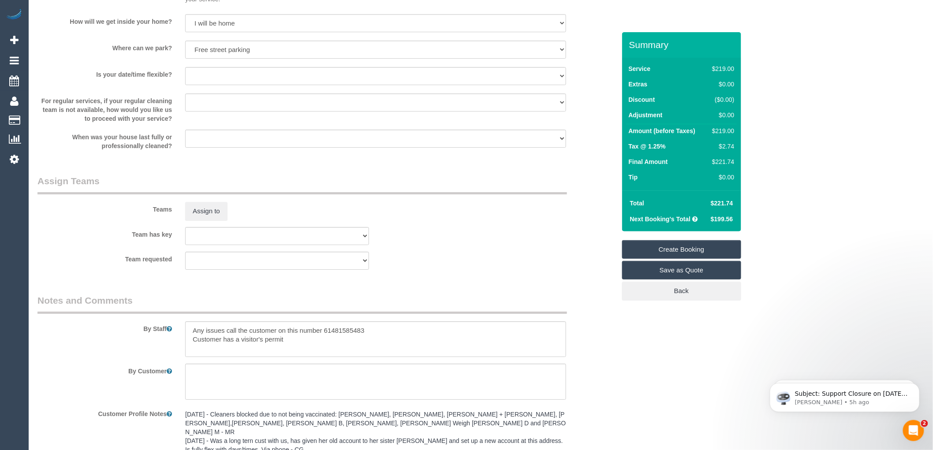
scroll to position [1042, 0]
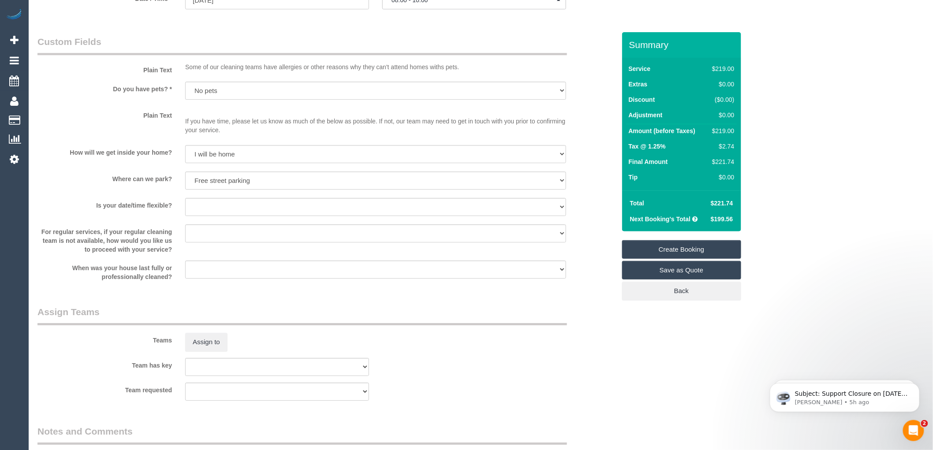
click at [674, 248] on link "Create Booking" at bounding box center [681, 249] width 119 height 19
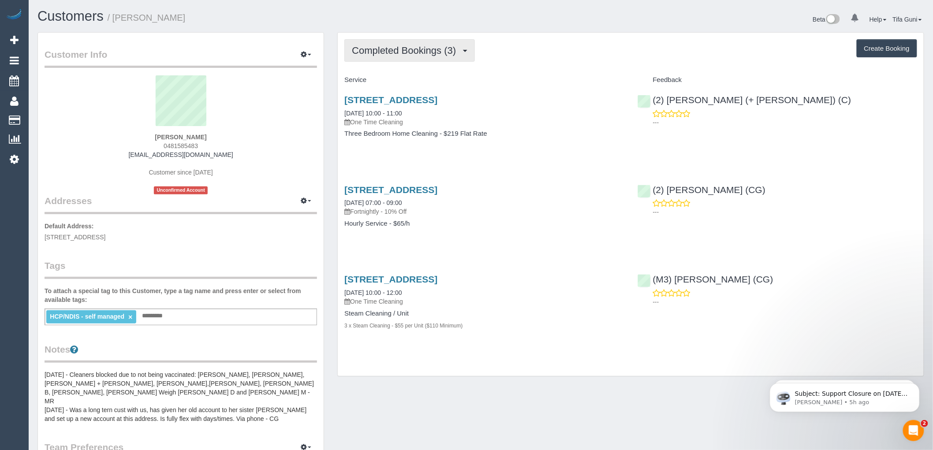
click at [438, 52] on span "Completed Bookings (3)" at bounding box center [406, 50] width 108 height 11
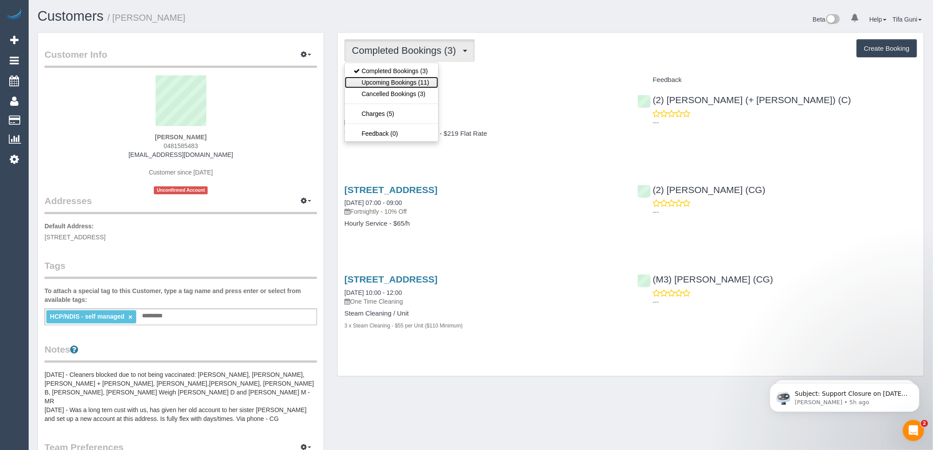
click at [408, 82] on link "Upcoming Bookings (11)" at bounding box center [391, 82] width 93 height 11
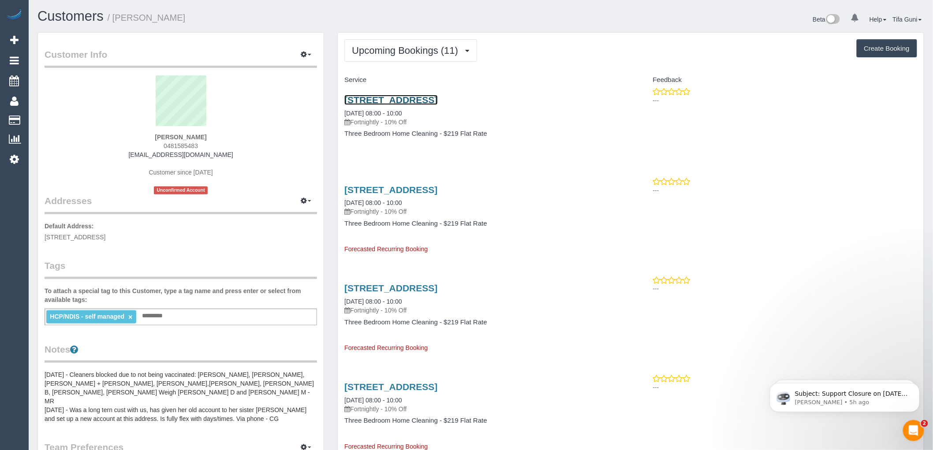
click at [409, 97] on link "[STREET_ADDRESS]" at bounding box center [390, 100] width 93 height 10
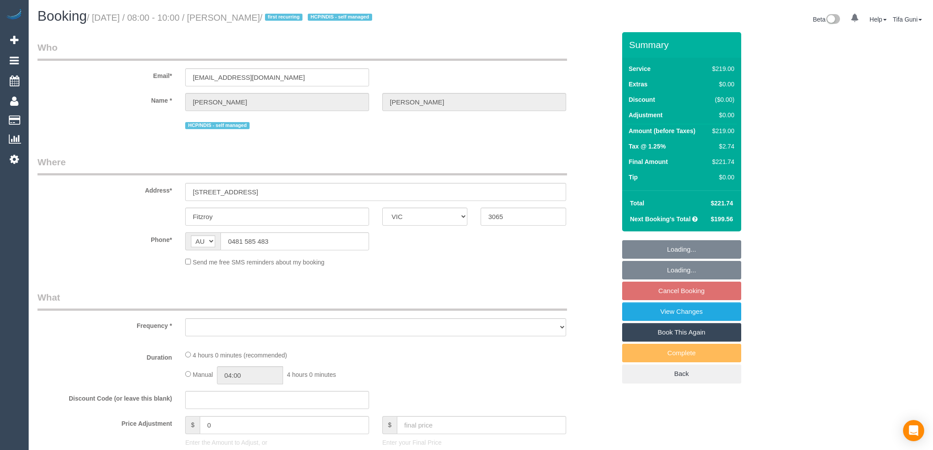
select select "VIC"
select select "string:stripe-pm_1OmOJi2GScqysDRVfd7ONQd1"
select select "number:28"
select select "number:14"
select select "number:19"
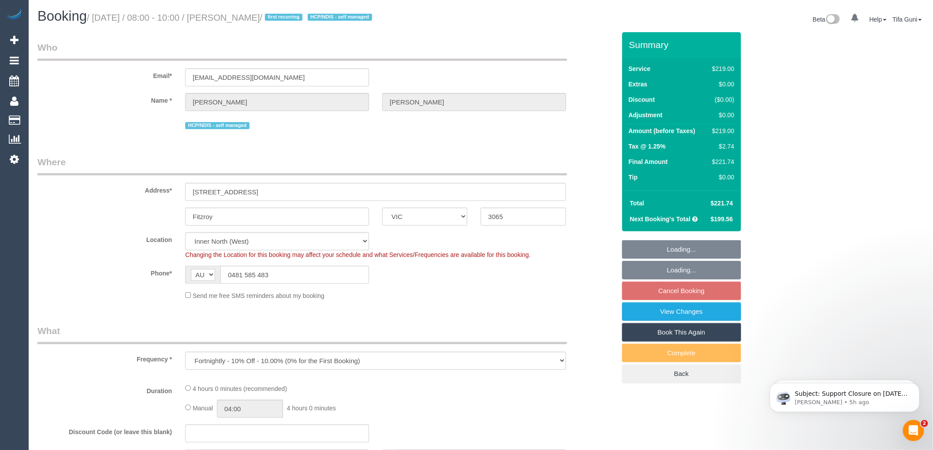
select select "object:689"
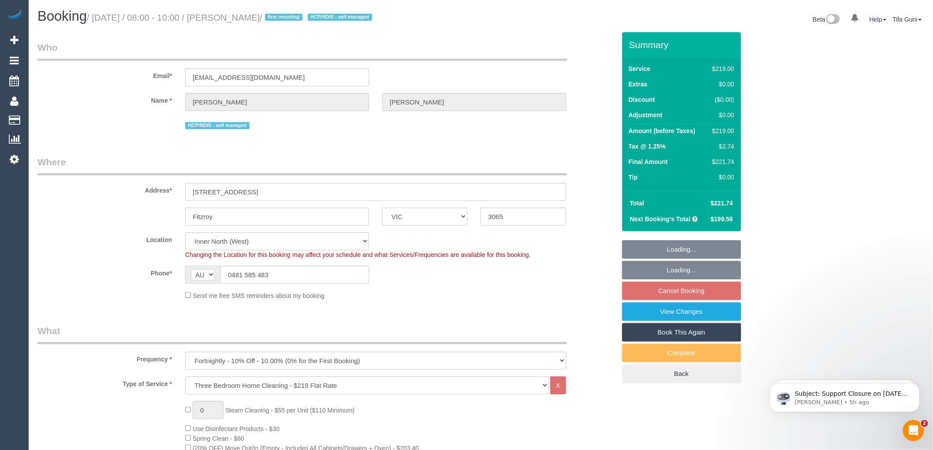
select select "spot2"
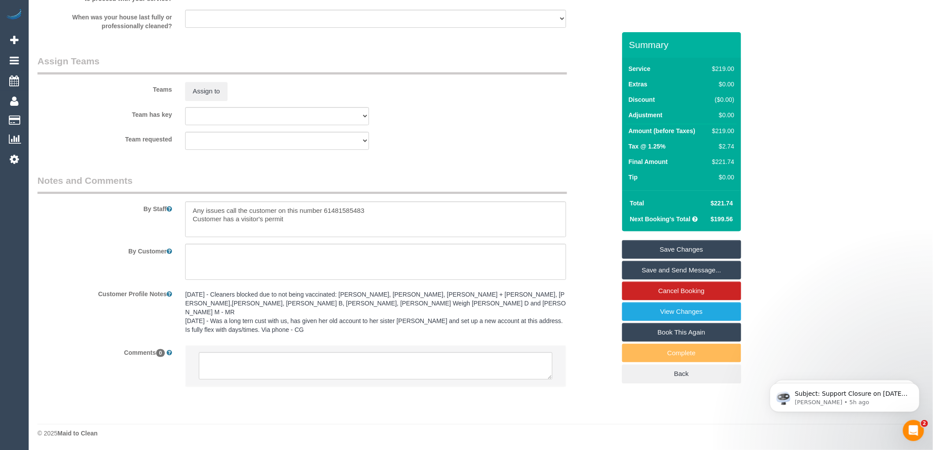
scroll to position [1278, 0]
click at [248, 365] on textarea at bounding box center [376, 365] width 354 height 27
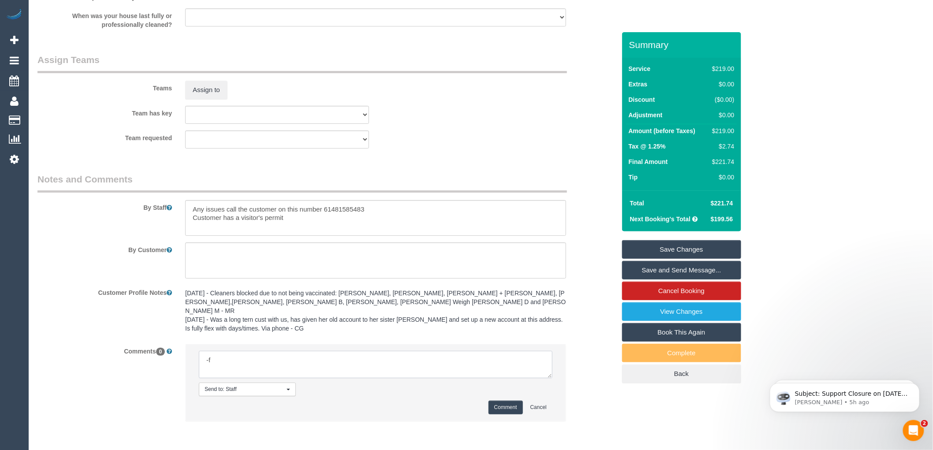
type textarea "-"
paste textarea "Flexibility dates: Flexibility times: Notes: knows we need to review Contact vi…"
click at [550, 378] on textarea at bounding box center [376, 364] width 354 height 27
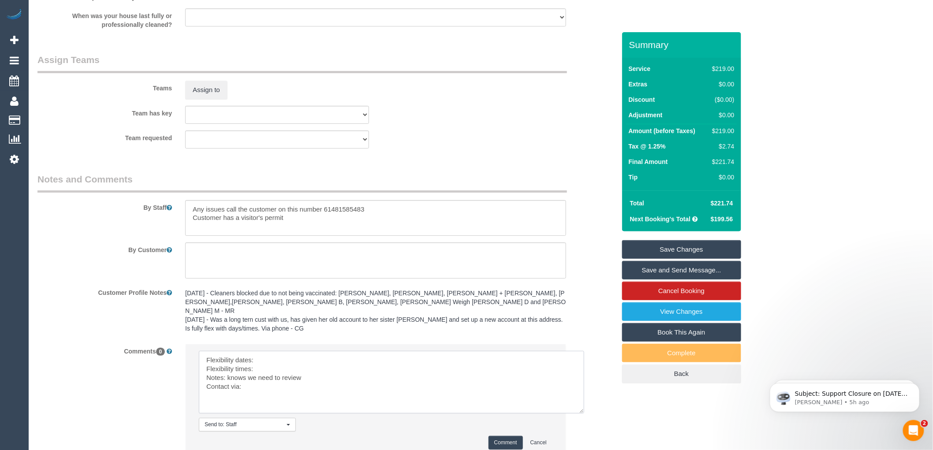
scroll to position [0, 0]
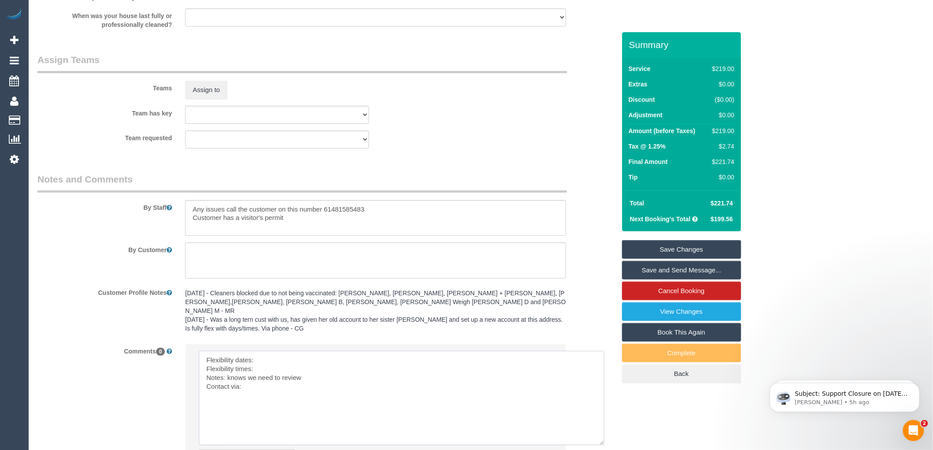
drag, startPoint x: 548, startPoint y: 377, endPoint x: 598, endPoint y: 441, distance: 81.5
click at [601, 444] on textarea at bounding box center [402, 398] width 406 height 94
click at [276, 359] on textarea at bounding box center [402, 398] width 406 height 95
click at [256, 358] on textarea at bounding box center [402, 398] width 406 height 95
click at [258, 370] on textarea at bounding box center [402, 398] width 406 height 95
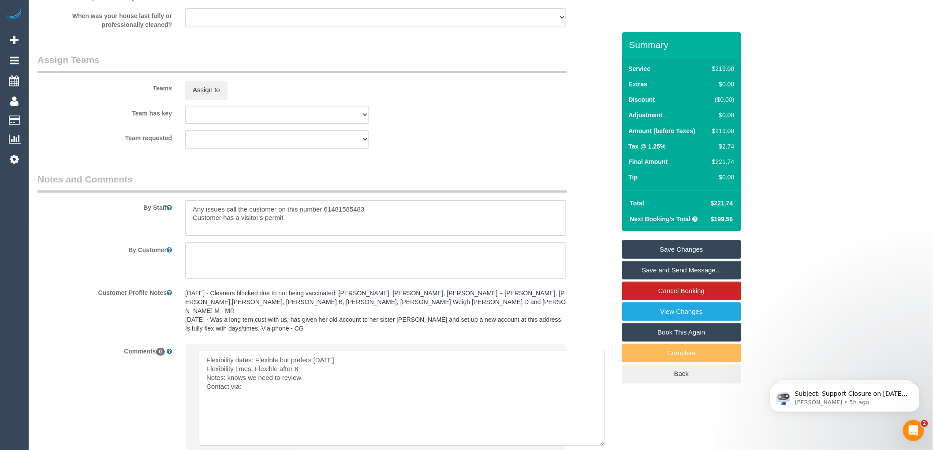
click at [255, 388] on textarea at bounding box center [402, 398] width 406 height 95
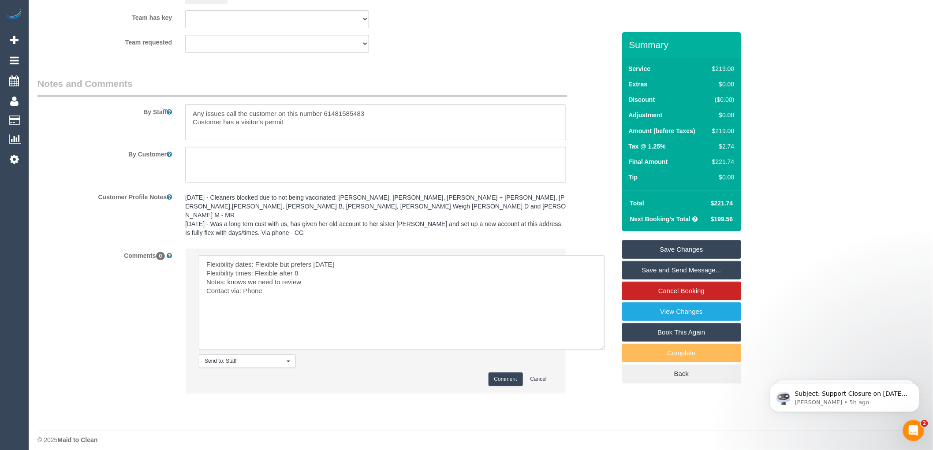
scroll to position [1382, 0]
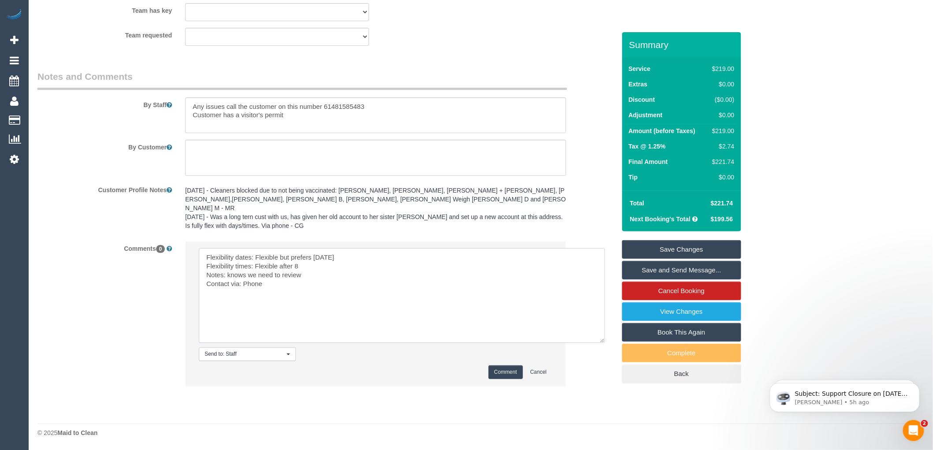
click at [291, 258] on textarea at bounding box center [402, 295] width 406 height 95
click at [354, 260] on textarea at bounding box center [402, 295] width 406 height 95
type textarea "Flexibility dates: Flexible but prefers Wednesday Flexibility times: Flexible a…"
click at [502, 372] on button "Comment" at bounding box center [506, 372] width 34 height 14
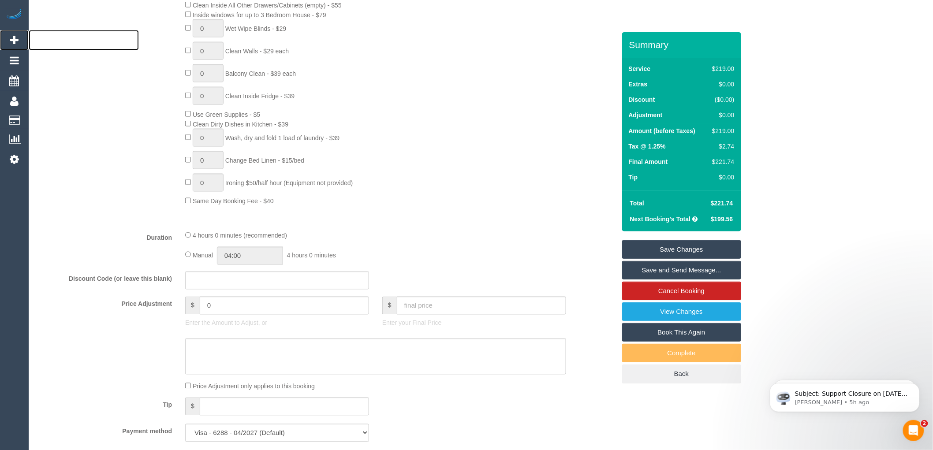
scroll to position [451, 0]
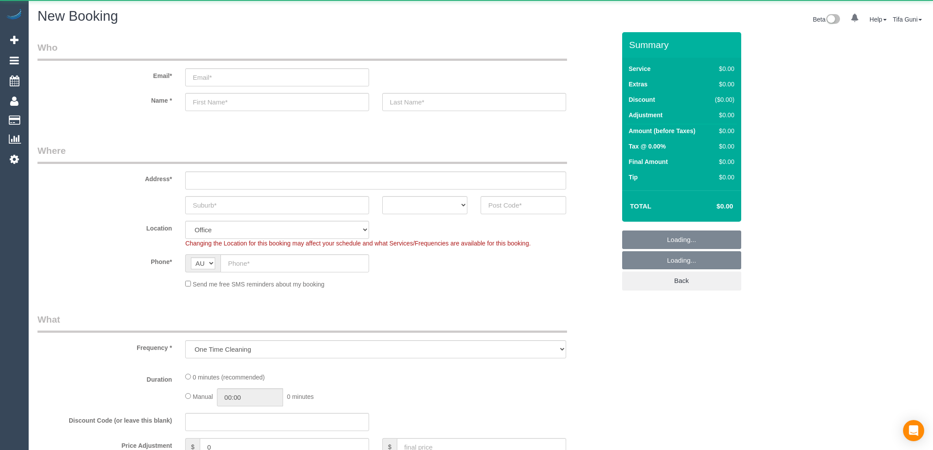
select select "object:649"
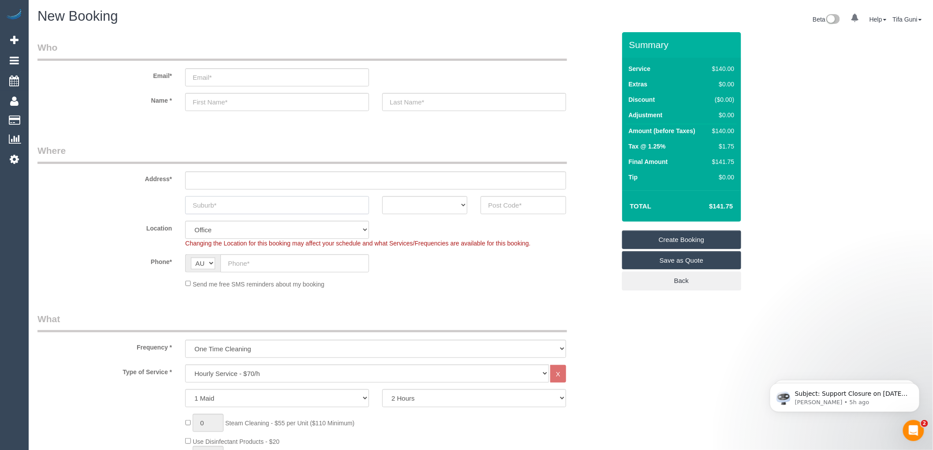
click at [228, 204] on input "text" at bounding box center [277, 205] width 184 height 18
type input "malton"
click at [448, 203] on select "ACT [GEOGRAPHIC_DATA] NT [GEOGRAPHIC_DATA] SA TAS [GEOGRAPHIC_DATA] [GEOGRAPHIC…" at bounding box center [424, 205] width 85 height 18
select select "VIC"
click at [382, 196] on select "ACT [GEOGRAPHIC_DATA] NT [GEOGRAPHIC_DATA] SA TAS [GEOGRAPHIC_DATA] [GEOGRAPHIC…" at bounding box center [424, 205] width 85 height 18
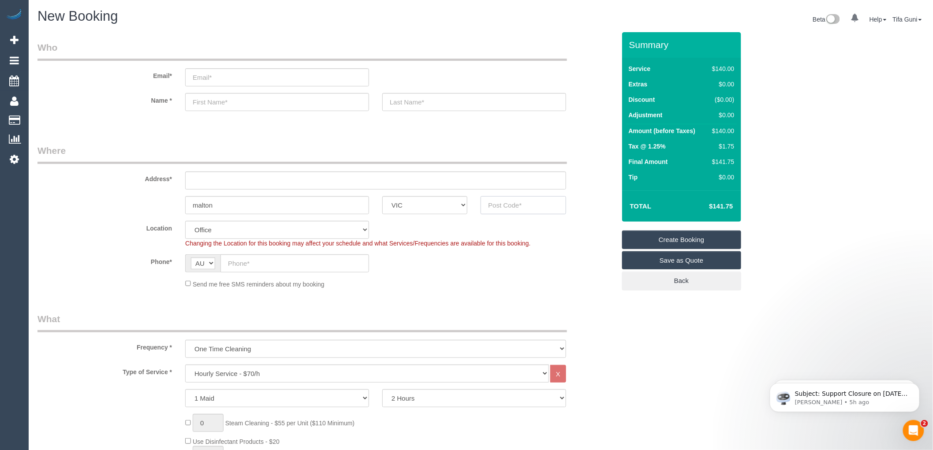
click at [503, 196] on input "text" at bounding box center [523, 205] width 85 height 18
drag, startPoint x: 508, startPoint y: 204, endPoint x: 484, endPoint y: 204, distance: 24.3
click at [484, 204] on input "3337" at bounding box center [523, 205] width 85 height 18
type input "3337"
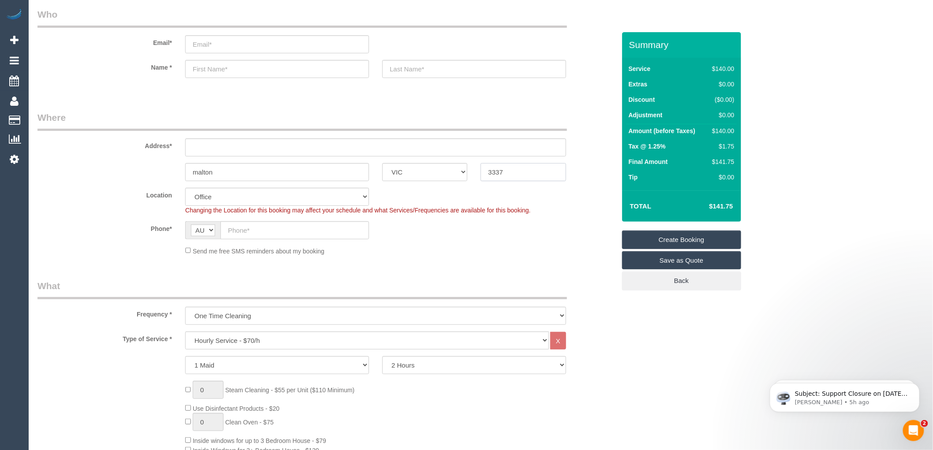
scroll to position [49, 0]
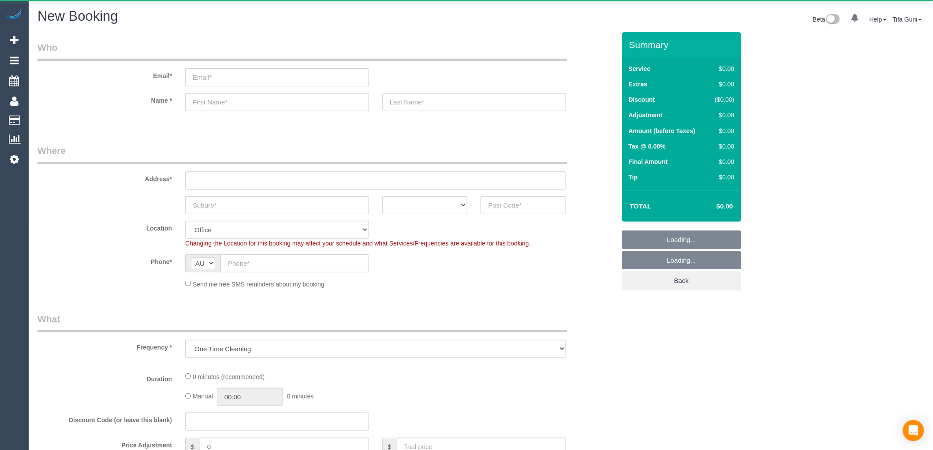
select select "object:813"
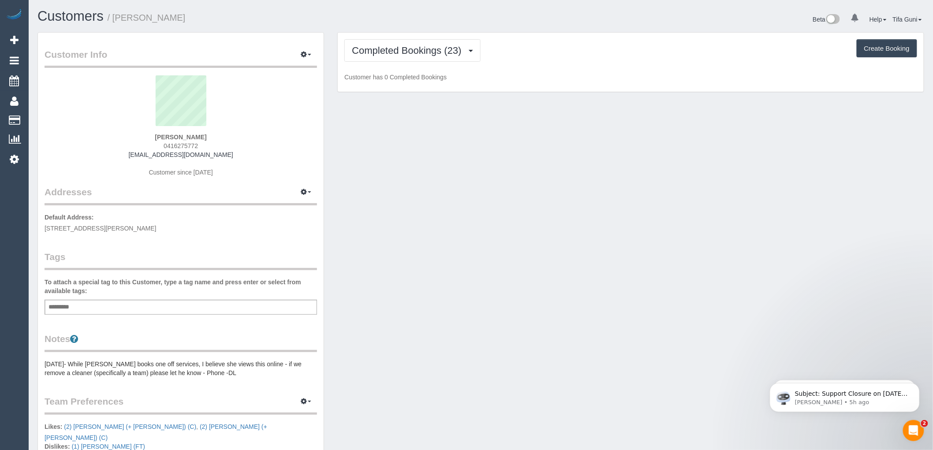
click at [879, 47] on button "Create Booking" at bounding box center [887, 48] width 60 height 19
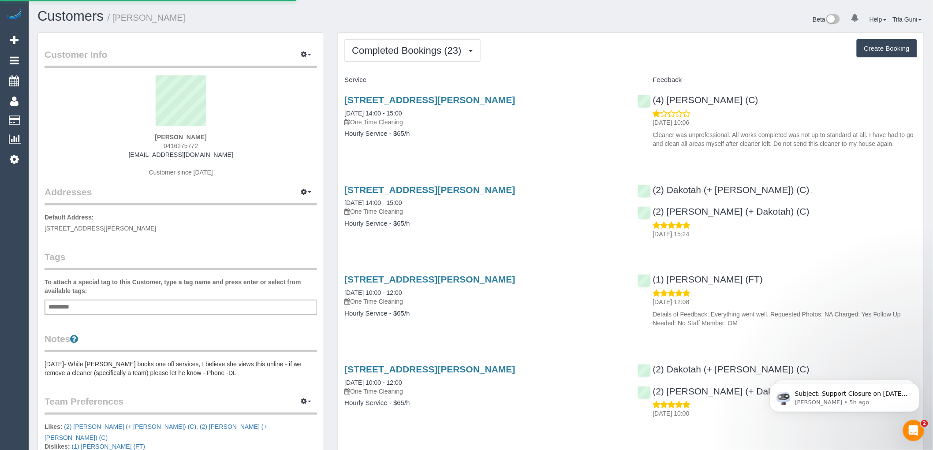
select select "VIC"
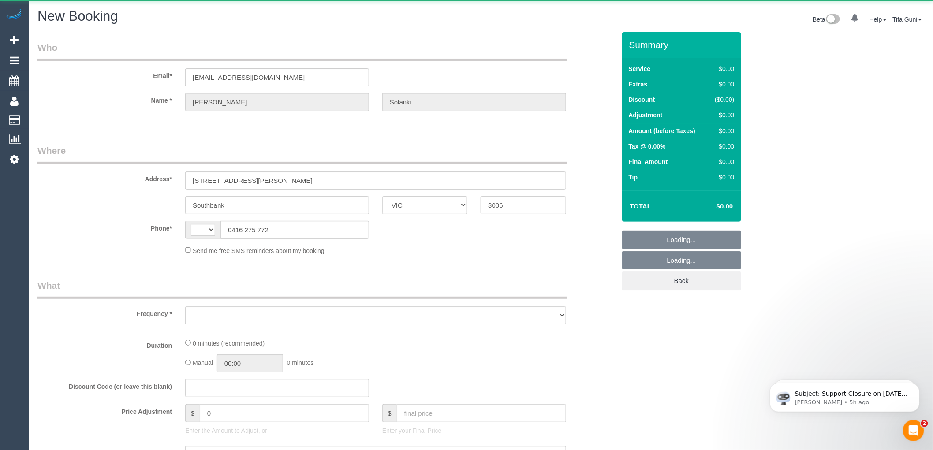
select select "string:AU"
select select "object:1996"
select select "string:stripe-pm_1OhPyN2GScqysDRVdh6vLD5P"
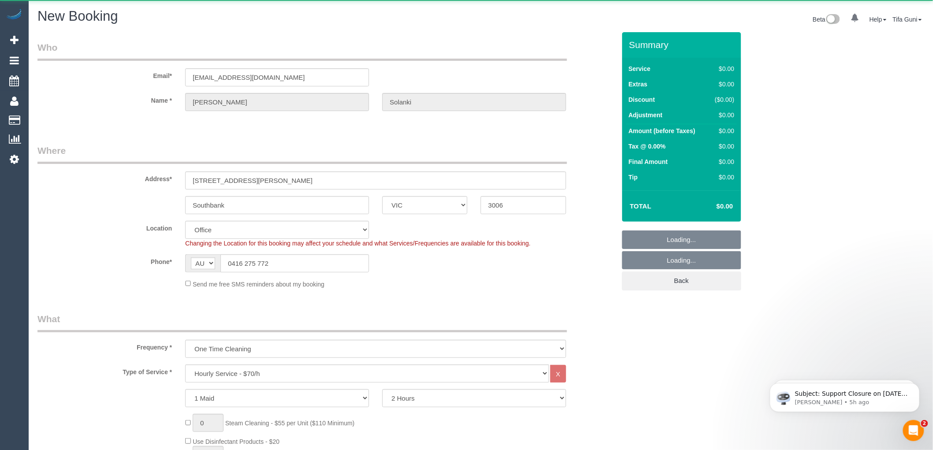
select select "object:2167"
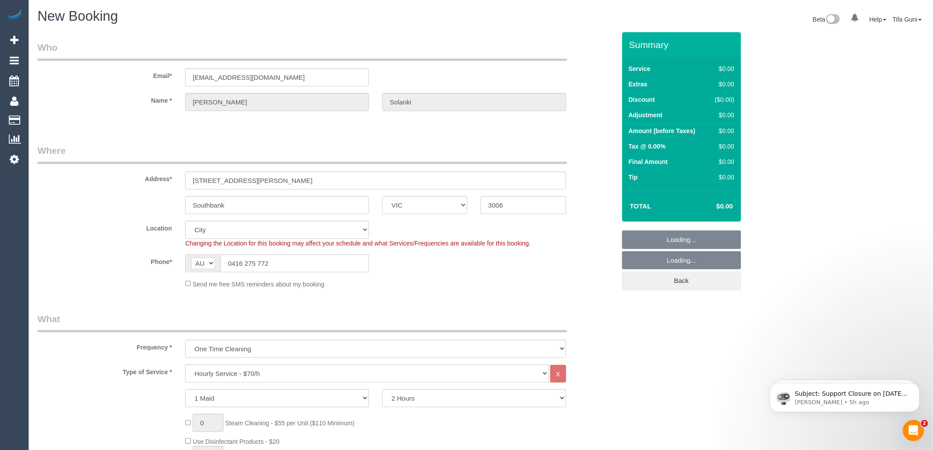
select select "54"
select select "object:3413"
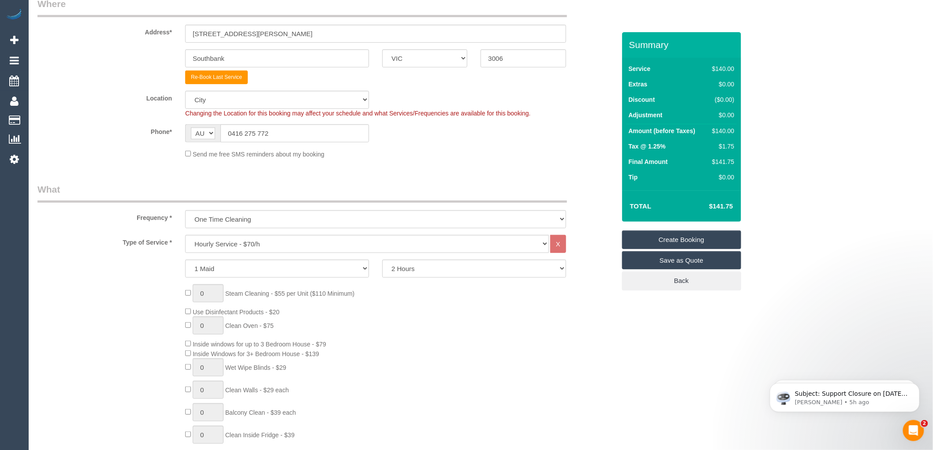
scroll to position [196, 0]
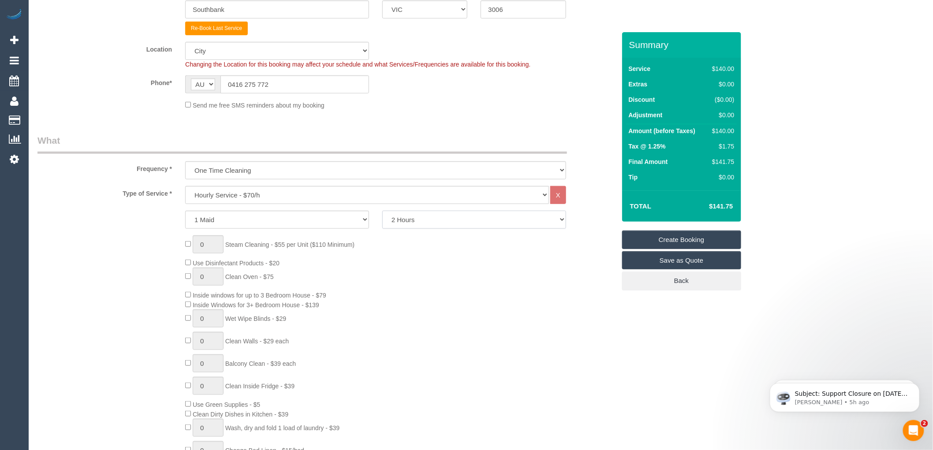
click at [410, 220] on select "2 Hours 2.5 Hours 3 Hours 3.5 Hours 4 Hours 4.5 Hours 5 Hours 5.5 Hours 6 Hours…" at bounding box center [474, 220] width 184 height 18
click at [419, 287] on div "0 Steam Cleaning - $55 per Unit ($110 Minimum) Use Disinfectant Products - $20 …" at bounding box center [400, 365] width 443 height 261
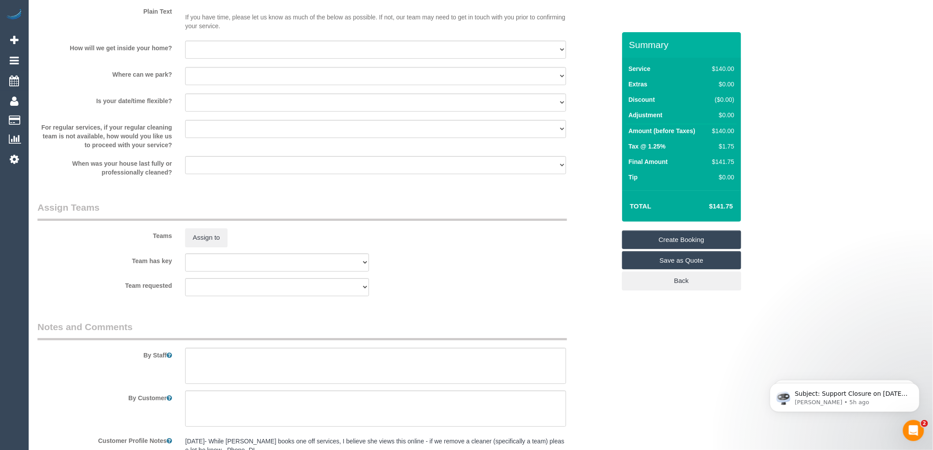
scroll to position [1180, 0]
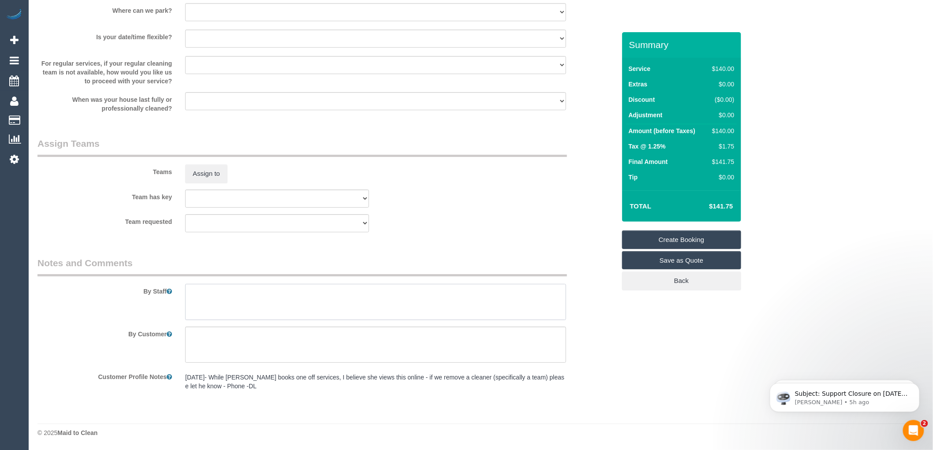
click at [210, 302] on textarea at bounding box center [375, 302] width 381 height 36
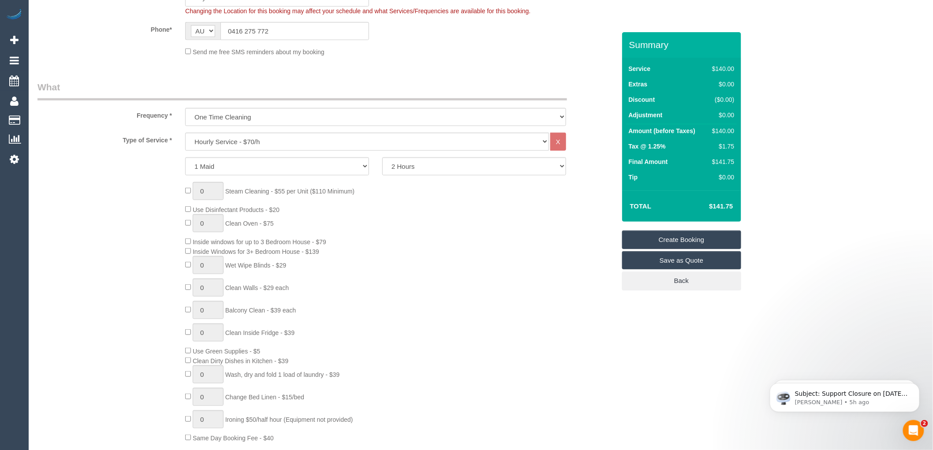
scroll to position [250, 0]
type textarea "Complained before and want to give us a chance"
click at [248, 144] on select "Hourly Service - $70/h Hourly Service - $65/h Hourly Service - $60/h Hourly Ser…" at bounding box center [367, 141] width 364 height 18
click at [259, 115] on select "One Time Cleaning Weekly - 10% Off - 10.00% (0% for the First Booking) Fortnigh…" at bounding box center [375, 117] width 381 height 18
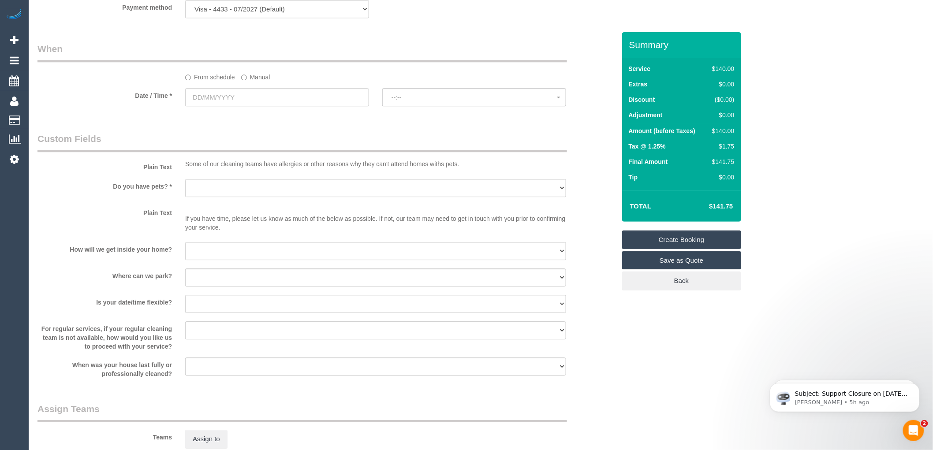
scroll to position [936, 0]
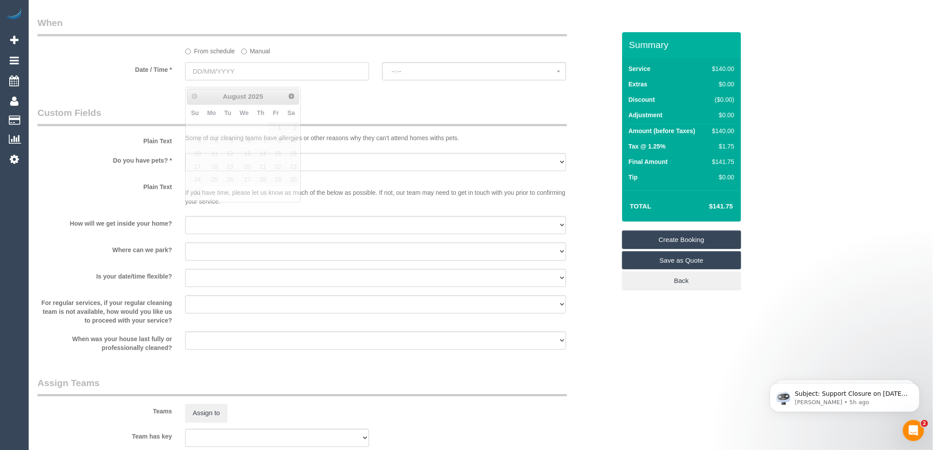
click at [256, 75] on input "text" at bounding box center [277, 71] width 184 height 18
click at [294, 94] on span "Next" at bounding box center [291, 95] width 7 height 7
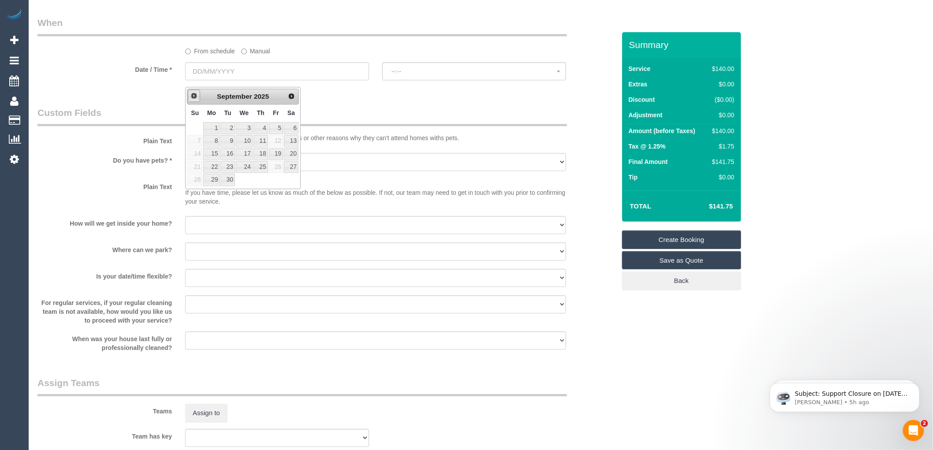
click at [195, 97] on span "Prev" at bounding box center [193, 95] width 7 height 7
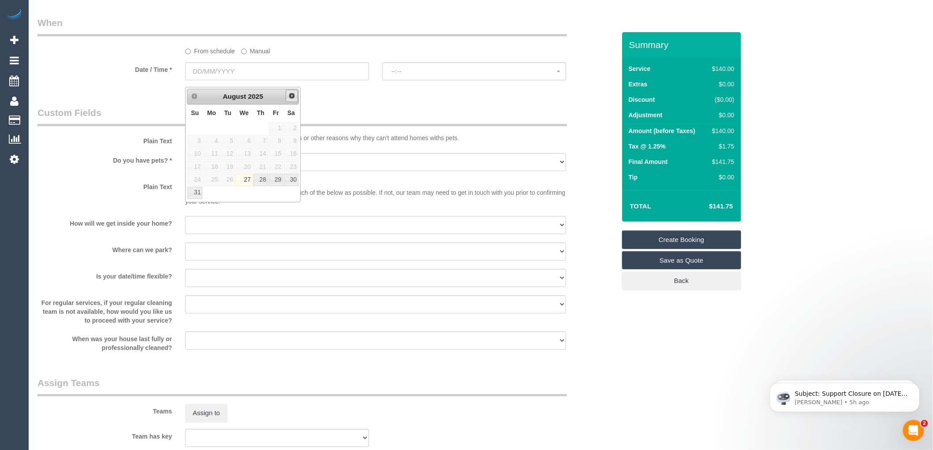
click at [295, 94] on span "Next" at bounding box center [291, 95] width 7 height 7
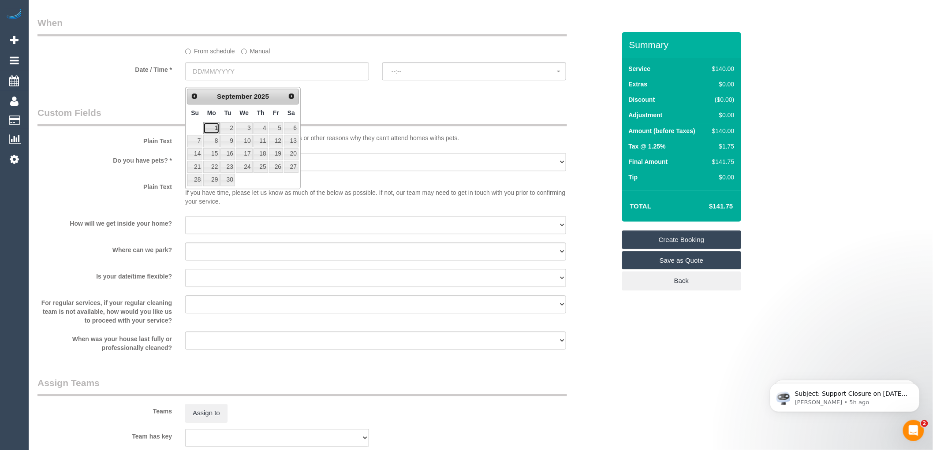
click at [214, 124] on link "1" at bounding box center [211, 128] width 16 height 12
type input "[DATE]"
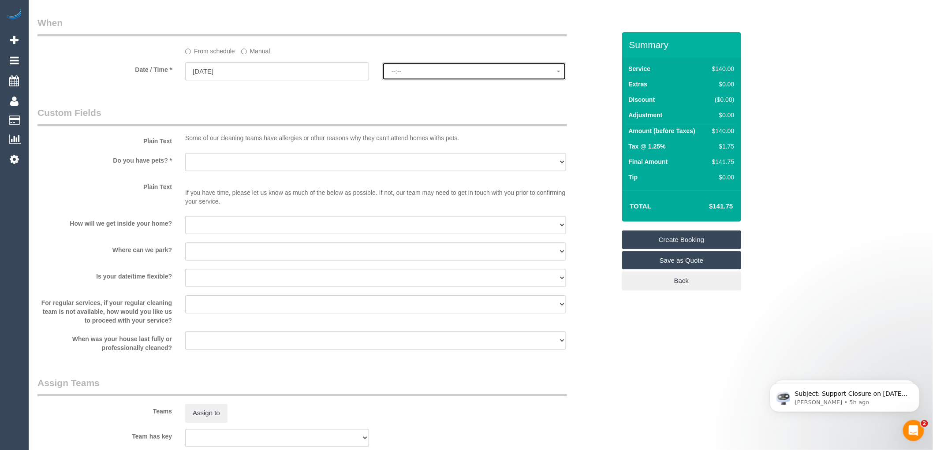
click at [428, 75] on span "--:--" at bounding box center [474, 71] width 165 height 7
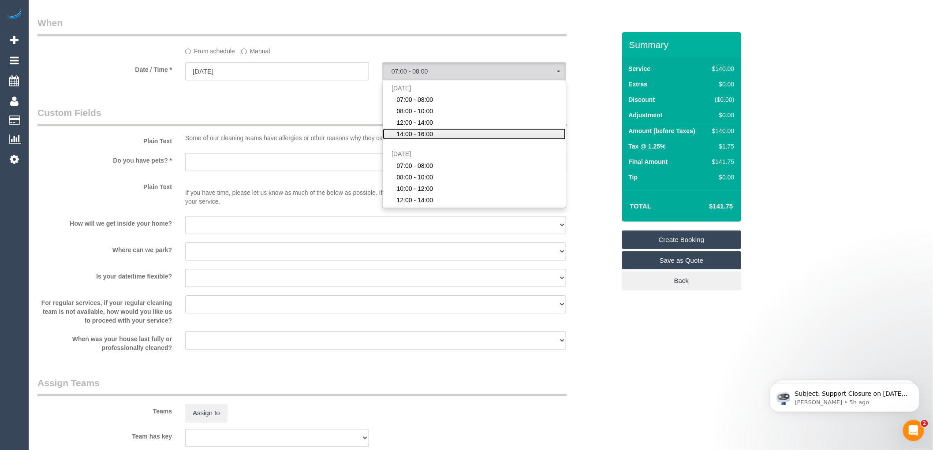
click at [421, 138] on span "14:00 - 16:00" at bounding box center [415, 134] width 37 height 9
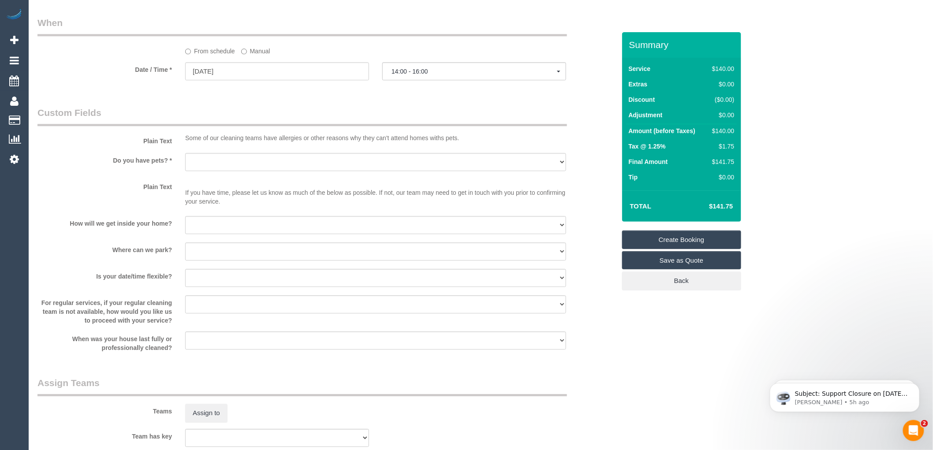
click at [421, 113] on legend "Custom Fields" at bounding box center [302, 116] width 530 height 20
click at [437, 75] on span "14:00 - 16:00" at bounding box center [474, 71] width 165 height 7
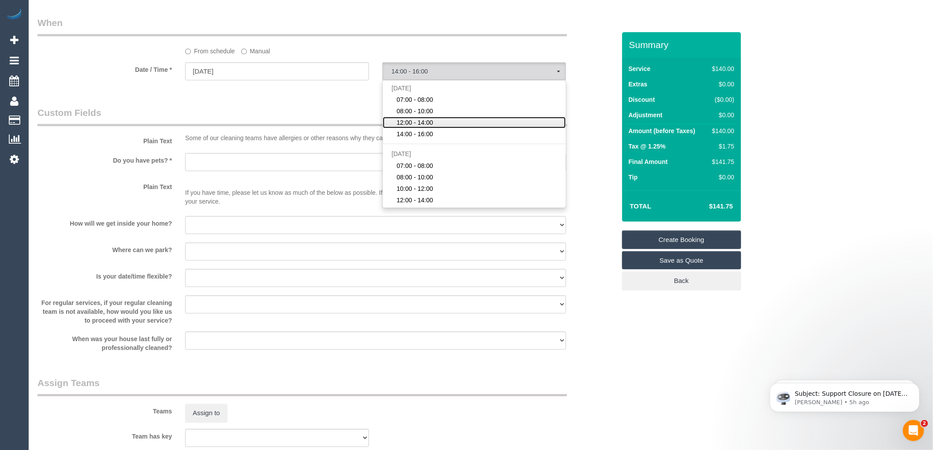
click at [436, 124] on link "12:00 - 14:00" at bounding box center [474, 122] width 183 height 11
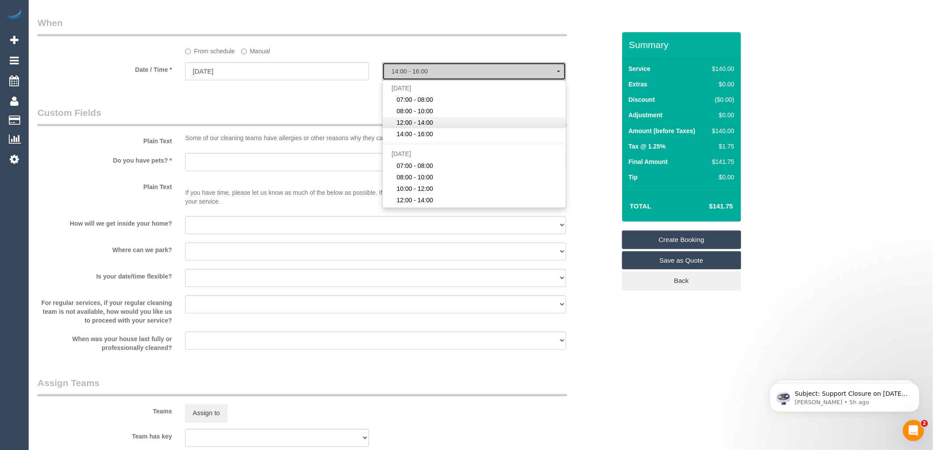
select select "spot3"
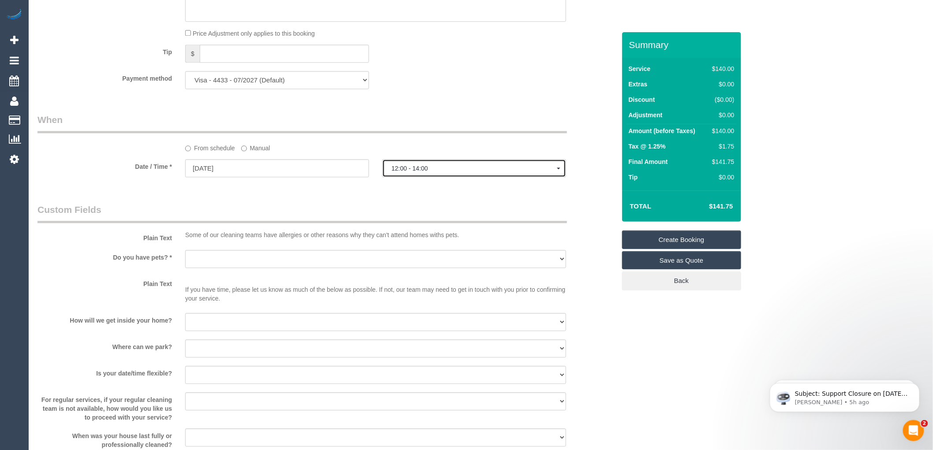
scroll to position [739, 0]
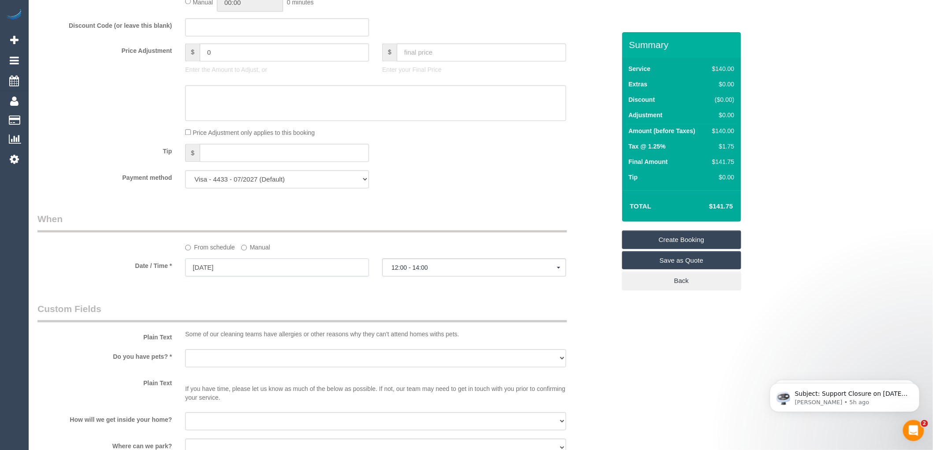
click at [256, 271] on input "[DATE]" at bounding box center [277, 267] width 184 height 18
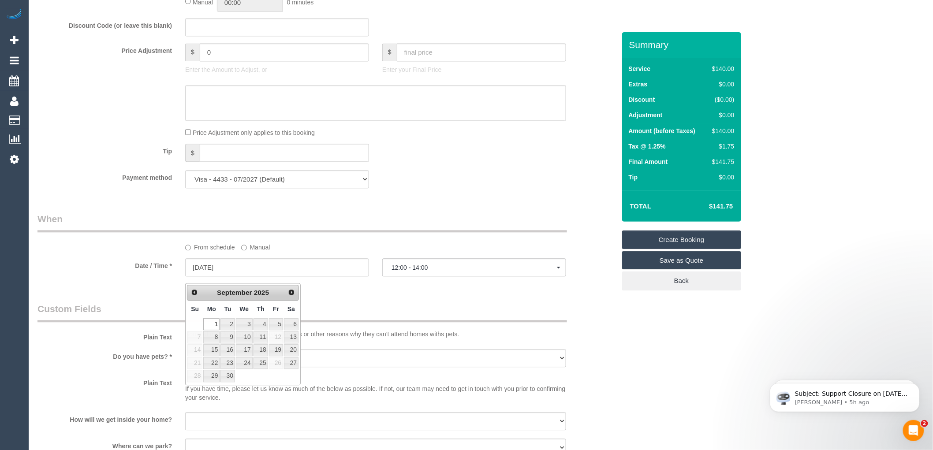
click at [354, 302] on div "Who Email* richellesolanki@hotmail.com Name * Richelle Solanki Where Address* 8…" at bounding box center [326, 74] width 591 height 1562
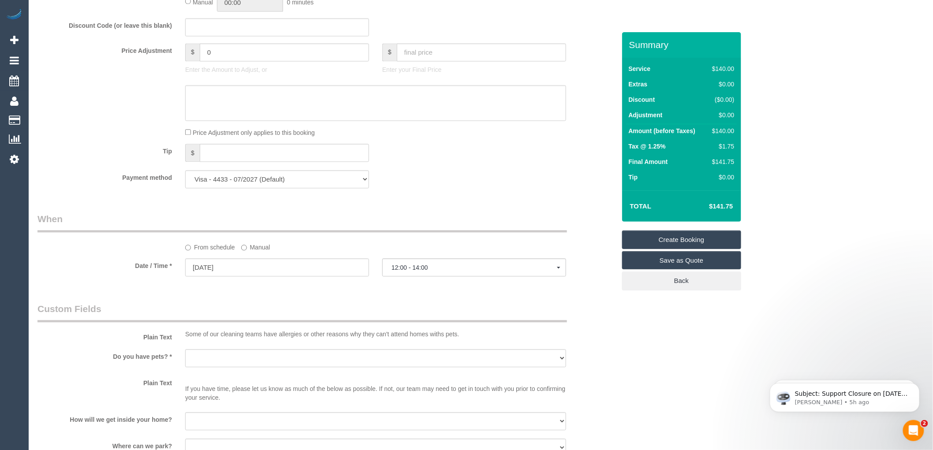
scroll to position [788, 0]
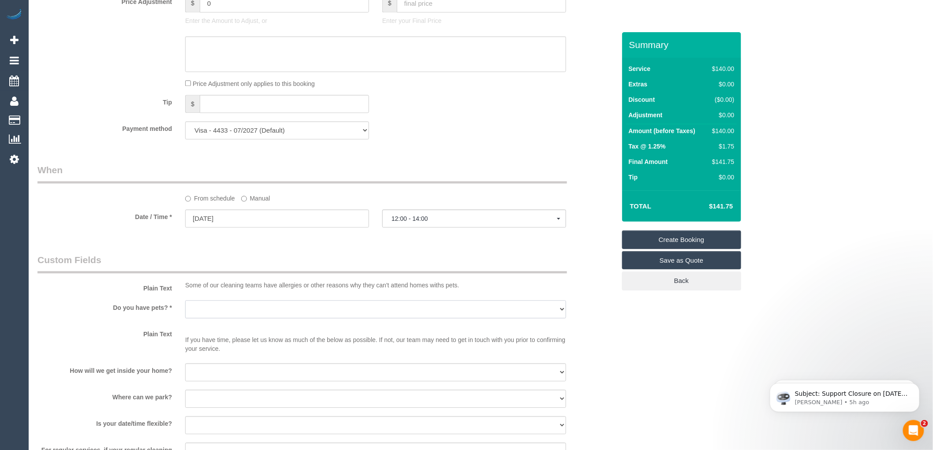
click at [271, 312] on select "Yes - Cats Yes - Dogs No pets Yes - Dogs and Cats Yes - Other" at bounding box center [375, 309] width 381 height 18
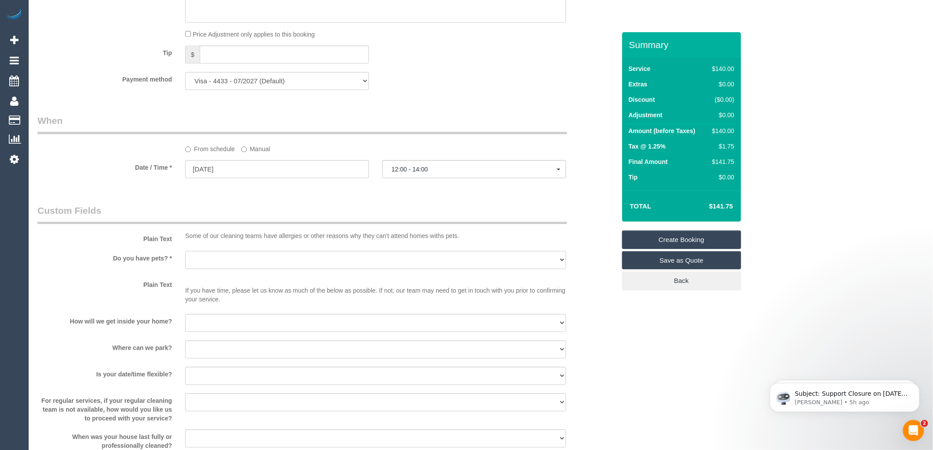
click at [245, 263] on select "Yes - Cats Yes - Dogs No pets Yes - Dogs and Cats Yes - Other" at bounding box center [375, 260] width 381 height 18
select select "number:28"
click at [185, 257] on select "Yes - Cats Yes - Dogs No pets Yes - Dogs and Cats Yes - Other" at bounding box center [375, 260] width 381 height 18
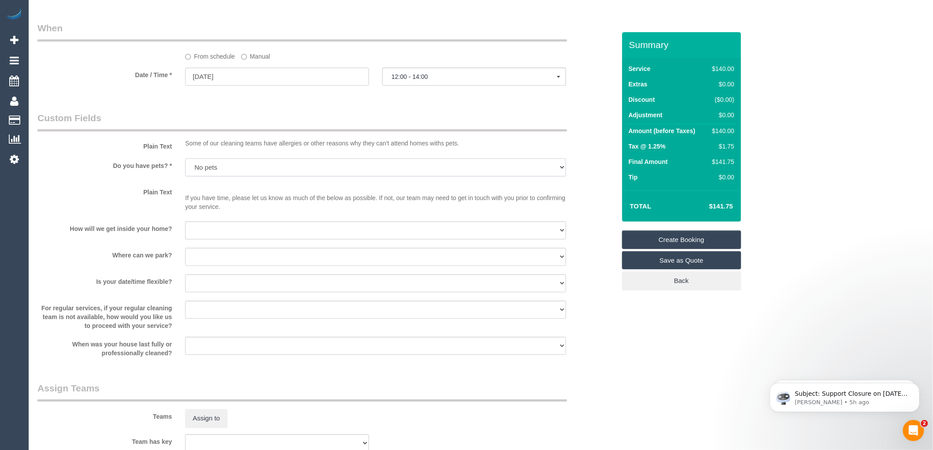
scroll to position [936, 0]
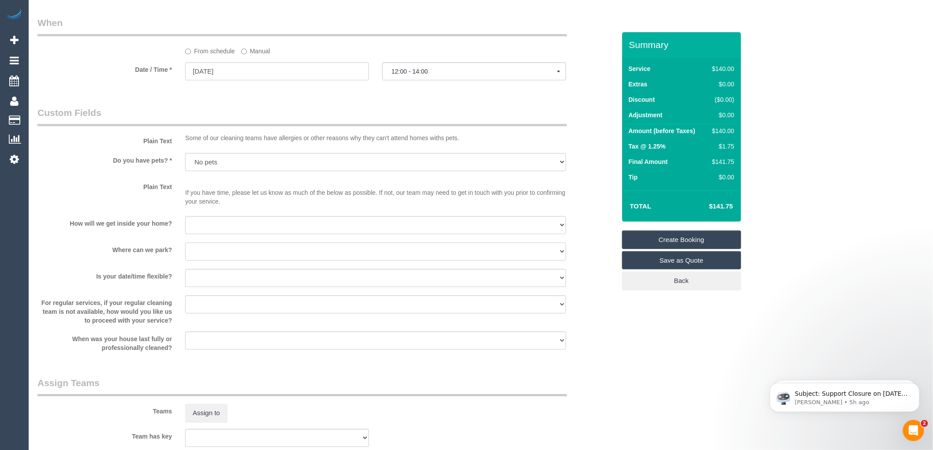
click at [247, 258] on select "I will provide parking on-site Free street parking Paid street parking (cost wi…" at bounding box center [375, 251] width 381 height 18
select select "number:19"
click at [185, 248] on select "I will provide parking on-site Free street parking Paid street parking (cost wi…" at bounding box center [375, 251] width 381 height 18
click at [237, 232] on select "I will be home Key will be left (please provide details below) Lock box/Access …" at bounding box center [375, 225] width 381 height 18
select select "number:14"
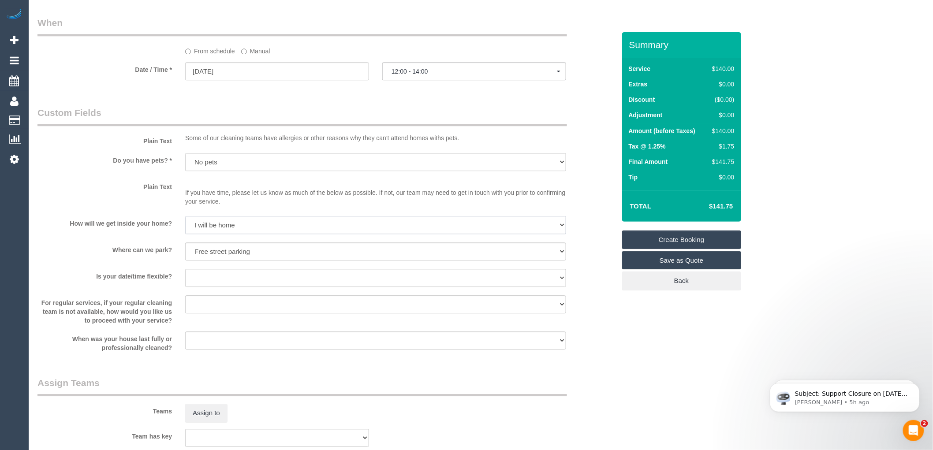
click at [185, 222] on select "I will be home Key will be left (please provide details below) Lock box/Access …" at bounding box center [375, 225] width 381 height 18
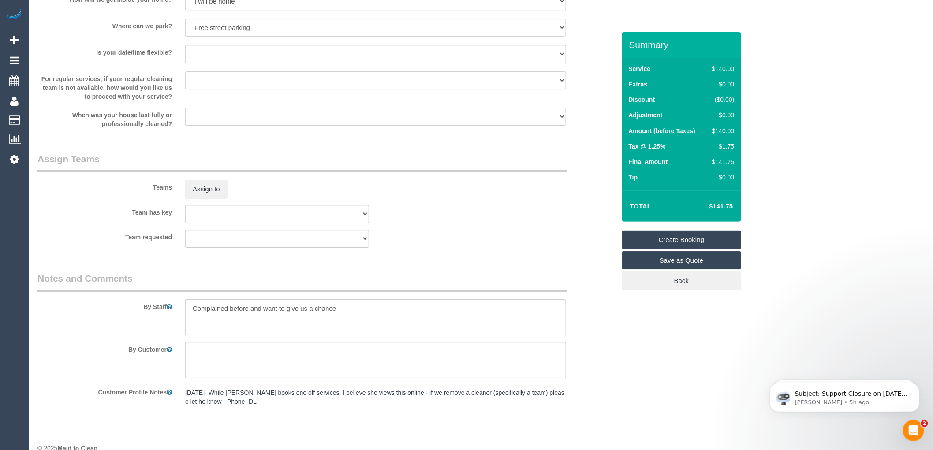
scroll to position [1180, 0]
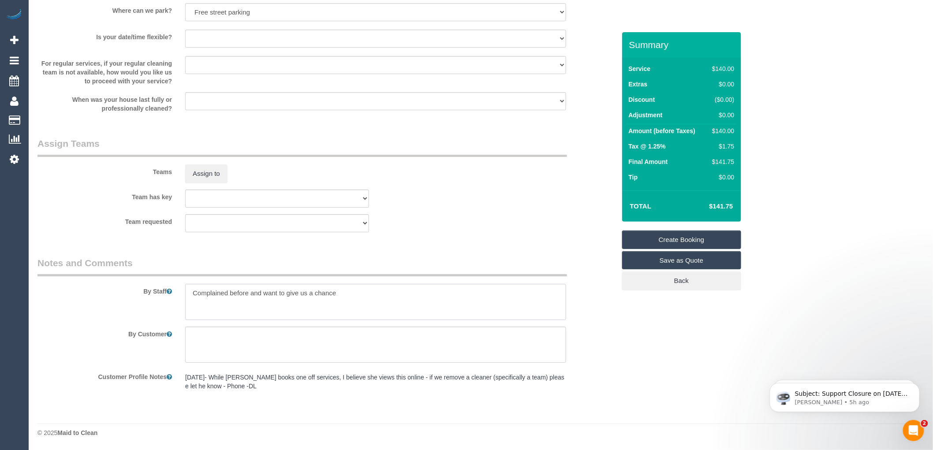
click at [248, 294] on textarea at bounding box center [375, 302] width 381 height 36
click at [344, 295] on textarea at bounding box center [375, 302] width 381 height 36
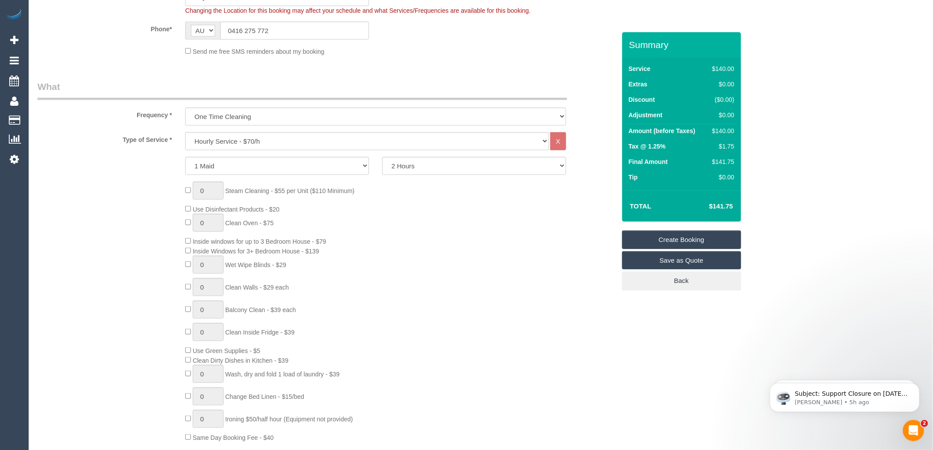
scroll to position [0, 0]
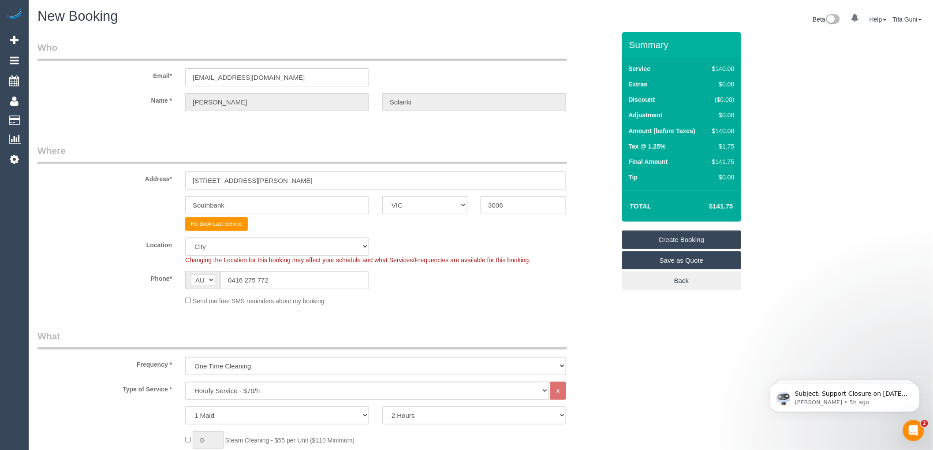
type textarea "Complained before and want to give us a chance so client really want a good ser…"
drag, startPoint x: 245, startPoint y: 78, endPoint x: 162, endPoint y: 77, distance: 82.9
click at [162, 77] on div "Email* richellesolanki@hotmail.com" at bounding box center [326, 63] width 591 height 45
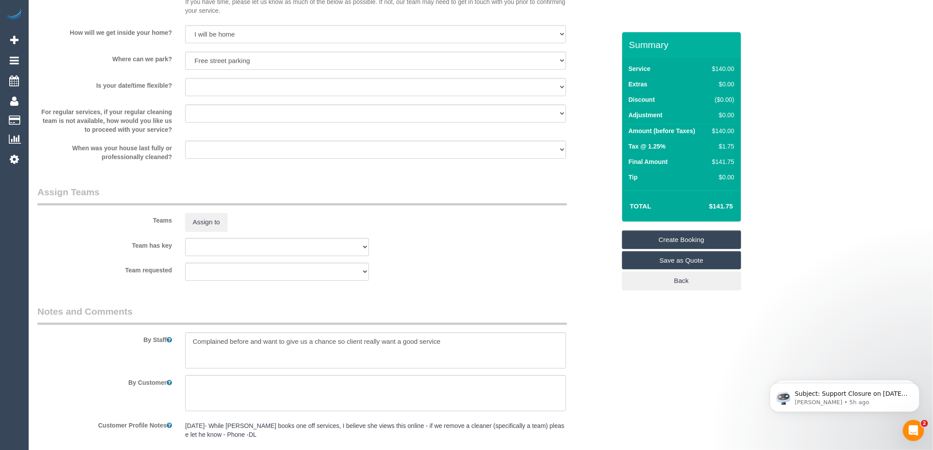
scroll to position [1180, 0]
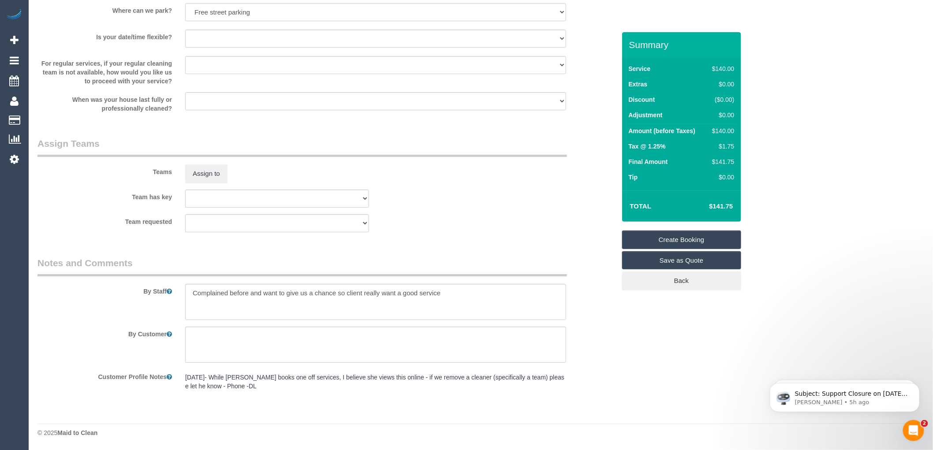
click at [680, 239] on link "Create Booking" at bounding box center [681, 240] width 119 height 19
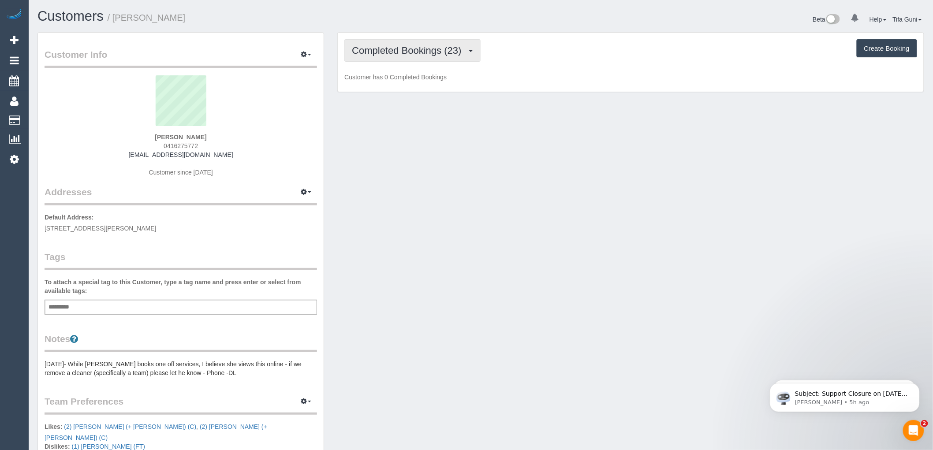
click at [418, 50] on span "Completed Bookings (23)" at bounding box center [409, 50] width 114 height 11
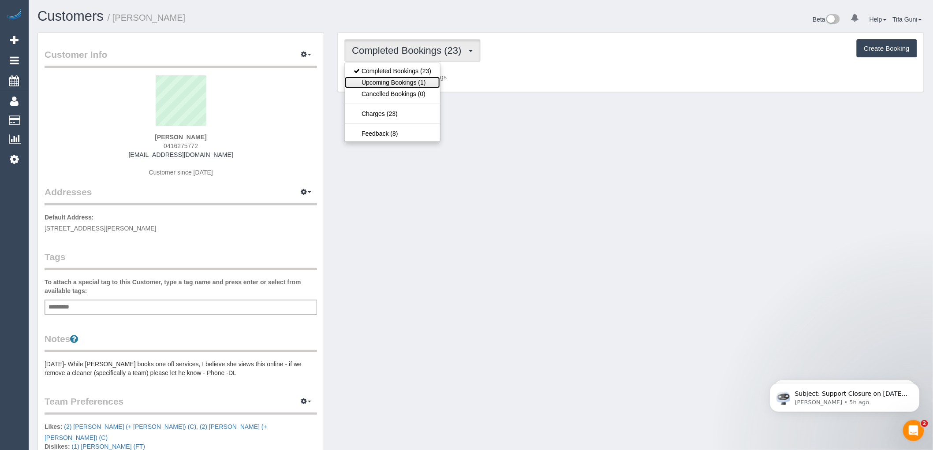
click at [410, 85] on link "Upcoming Bookings (1)" at bounding box center [392, 82] width 95 height 11
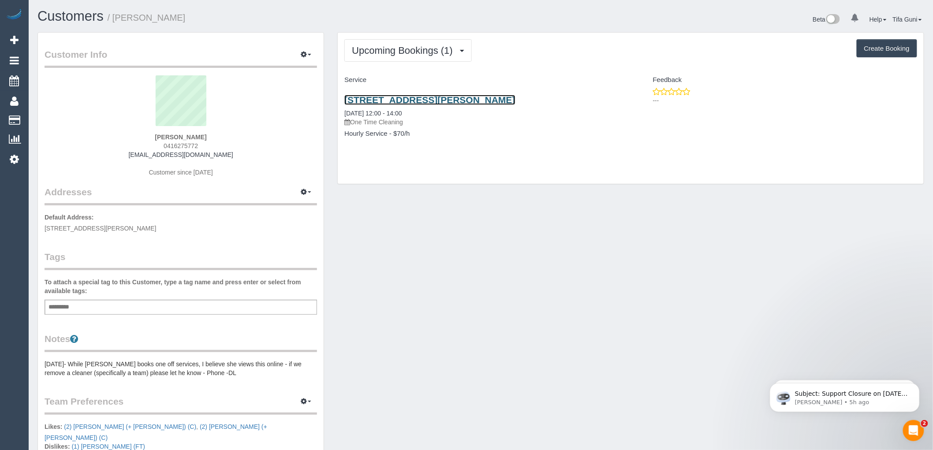
click at [413, 101] on link "[STREET_ADDRESS][PERSON_NAME]" at bounding box center [429, 100] width 171 height 10
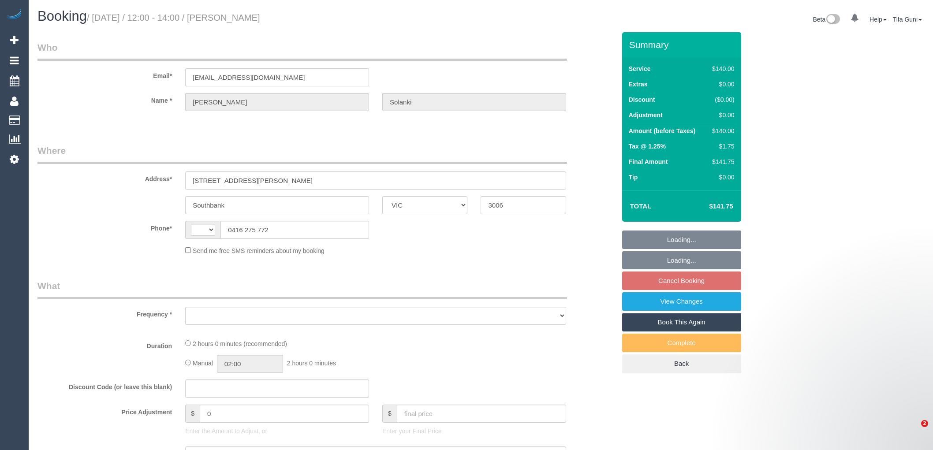
select select "VIC"
select select "string:AU"
select select "object:522"
select select "string:stripe-pm_1OhPyN2GScqysDRVdh6vLD5P"
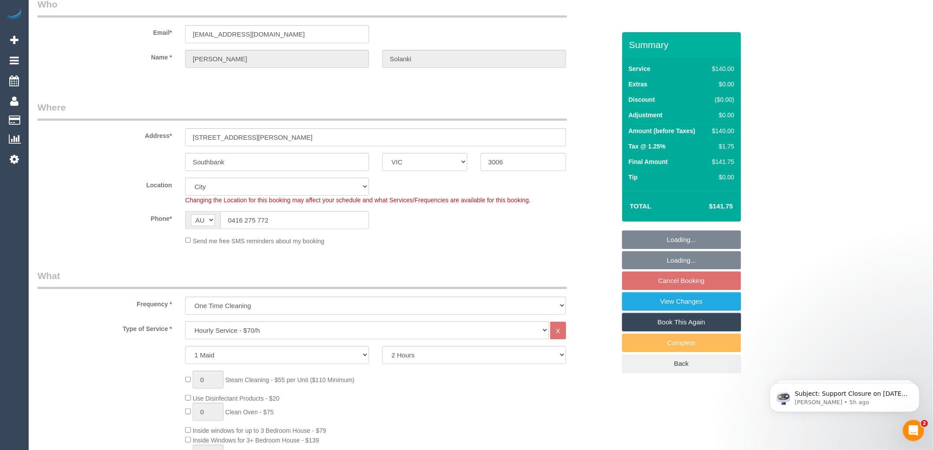
select select "object:693"
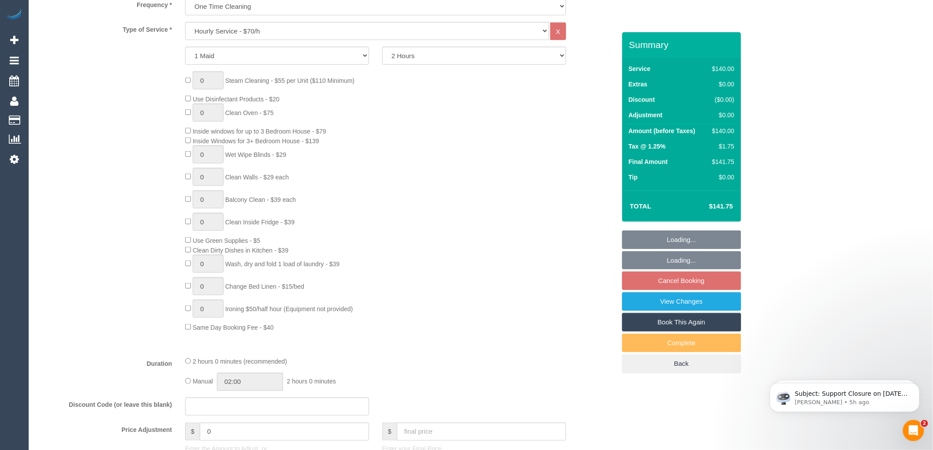
select select "number:28"
select select "number:14"
select select "number:19"
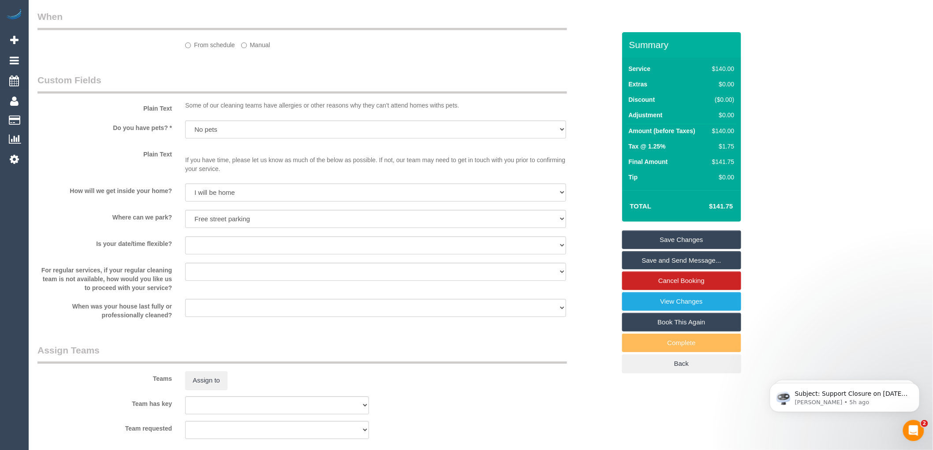
select select "spot3"
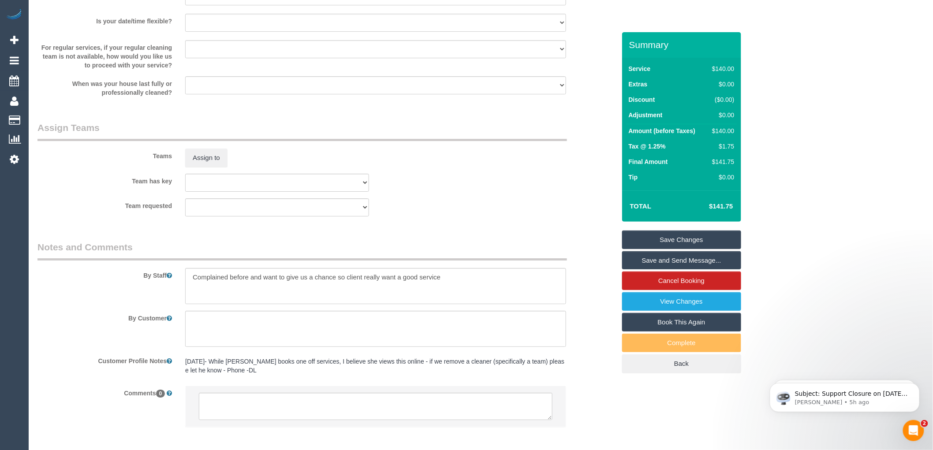
scroll to position [1220, 0]
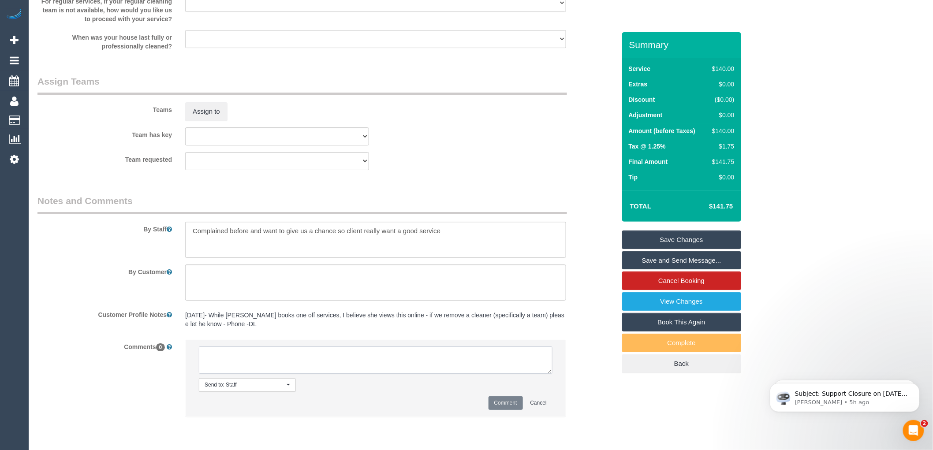
click at [221, 362] on textarea at bounding box center [376, 360] width 354 height 27
type textarea "-"
paste textarea "Flexibility dates: Flexibility times: Notes: knows we need to review Contact vi…"
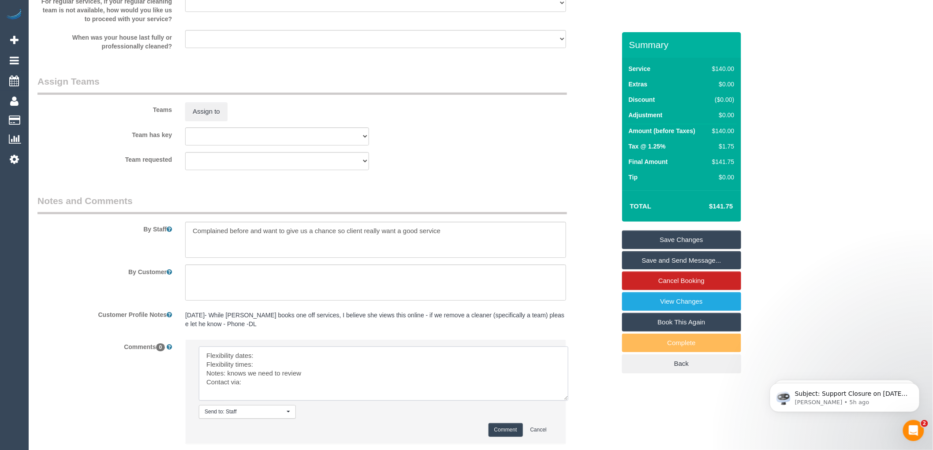
scroll to position [0, 0]
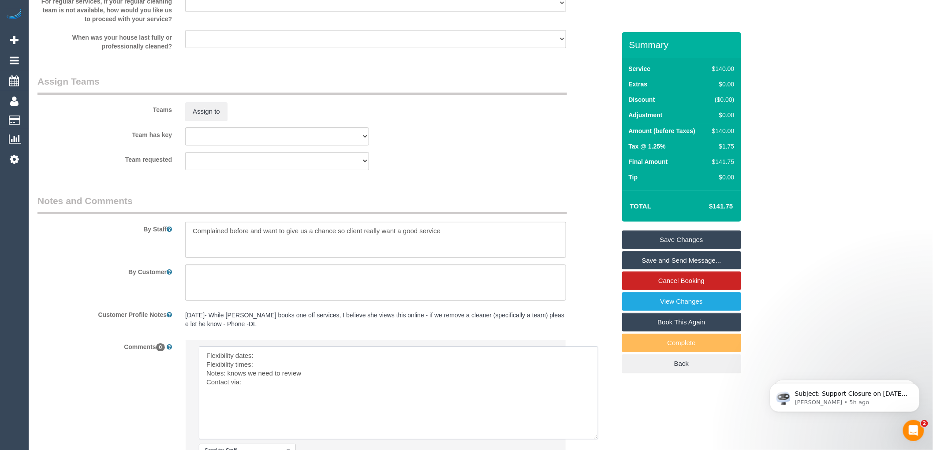
drag, startPoint x: 549, startPoint y: 376, endPoint x: 598, endPoint y: 446, distance: 85.7
click at [598, 440] on textarea at bounding box center [398, 393] width 399 height 93
click at [268, 362] on textarea at bounding box center [400, 395] width 403 height 97
click at [347, 365] on textarea at bounding box center [400, 395] width 403 height 97
click at [262, 370] on textarea at bounding box center [400, 395] width 403 height 97
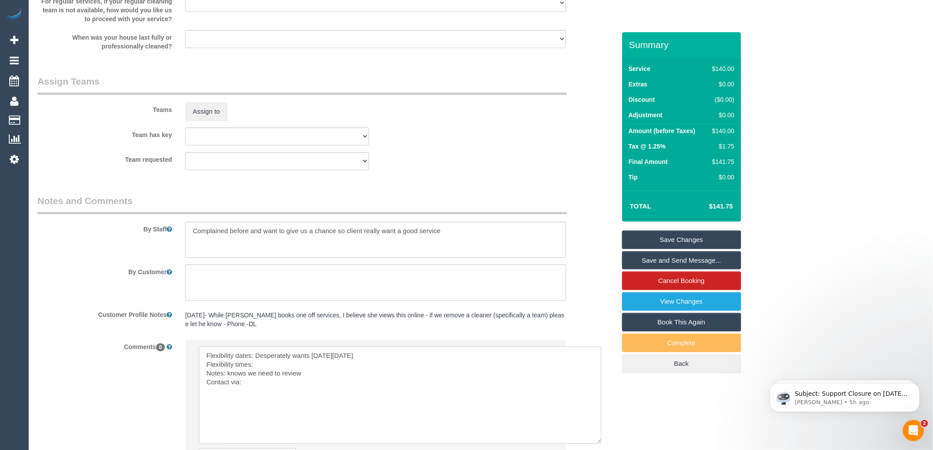
click at [369, 359] on textarea at bounding box center [400, 395] width 403 height 97
drag, startPoint x: 373, startPoint y: 355, endPoint x: 364, endPoint y: 356, distance: 9.4
click at [364, 356] on textarea at bounding box center [400, 395] width 403 height 97
click at [402, 358] on textarea at bounding box center [400, 395] width 403 height 97
drag, startPoint x: 392, startPoint y: 361, endPoint x: 363, endPoint y: 359, distance: 28.2
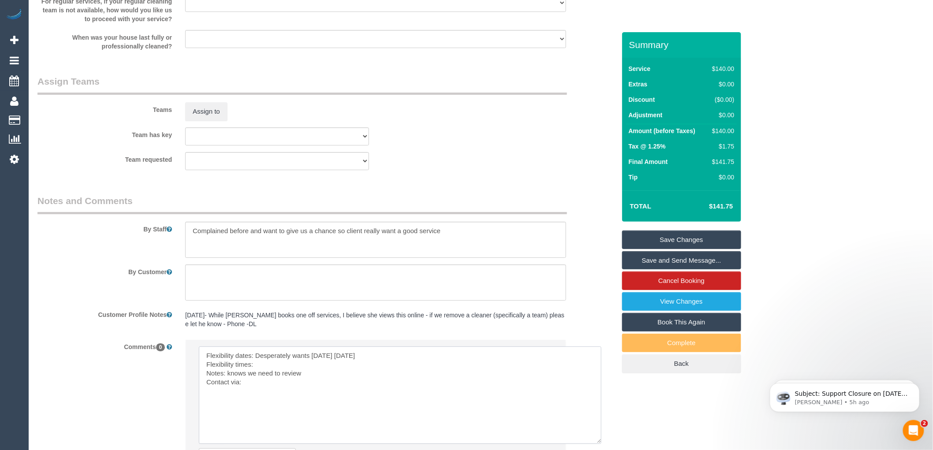
click at [363, 359] on textarea at bounding box center [400, 395] width 403 height 97
click at [403, 359] on textarea at bounding box center [400, 395] width 403 height 97
click at [396, 358] on textarea at bounding box center [400, 395] width 403 height 97
click at [263, 372] on textarea at bounding box center [400, 395] width 403 height 97
click at [252, 389] on textarea at bounding box center [400, 395] width 403 height 97
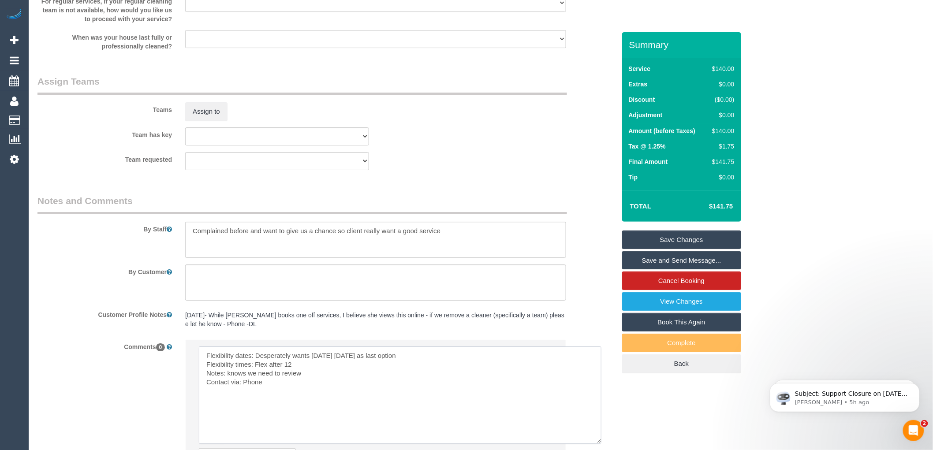
click at [306, 378] on textarea at bounding box center [400, 395] width 403 height 97
drag, startPoint x: 295, startPoint y: 377, endPoint x: 227, endPoint y: 377, distance: 67.5
click at [227, 377] on textarea at bounding box center [400, 395] width 403 height 97
drag, startPoint x: 538, startPoint y: 377, endPoint x: 511, endPoint y: 382, distance: 27.3
click at [511, 382] on textarea at bounding box center [400, 395] width 403 height 97
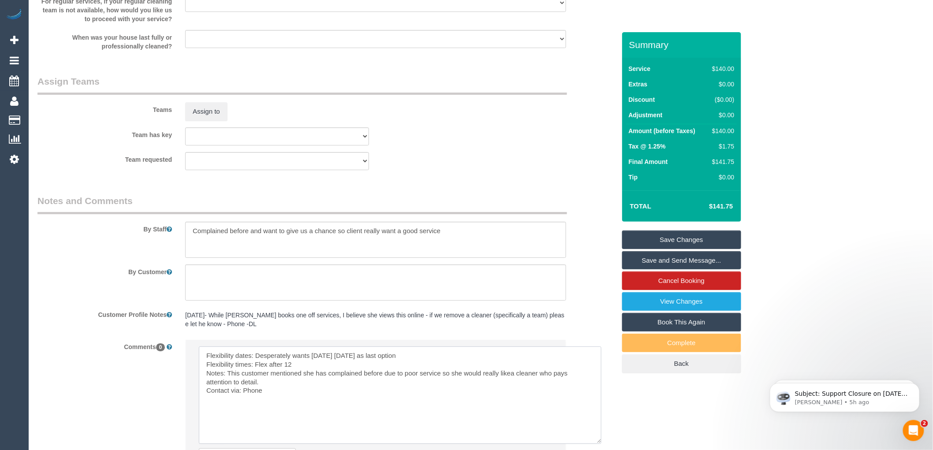
drag, startPoint x: 507, startPoint y: 380, endPoint x: 496, endPoint y: 426, distance: 46.8
click at [483, 435] on textarea at bounding box center [400, 395] width 403 height 97
click at [512, 379] on textarea at bounding box center [400, 395] width 403 height 97
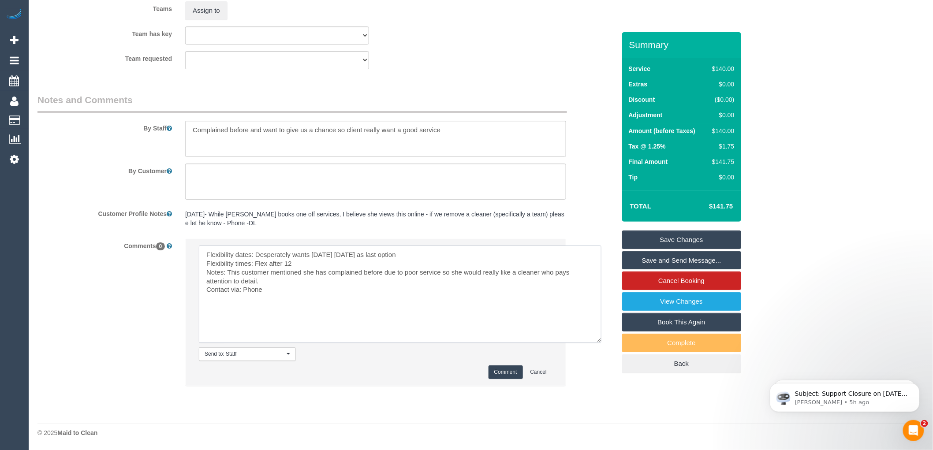
scroll to position [1328, 0]
type textarea "Flexibility dates: Desperately wants this Friday 29/08, Monday as last option F…"
click at [499, 372] on button "Comment" at bounding box center [506, 372] width 34 height 14
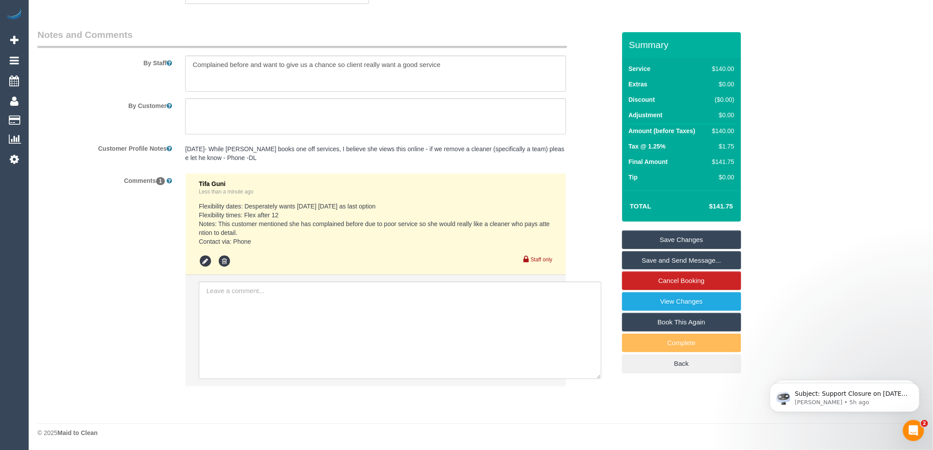
scroll to position [1196, 0]
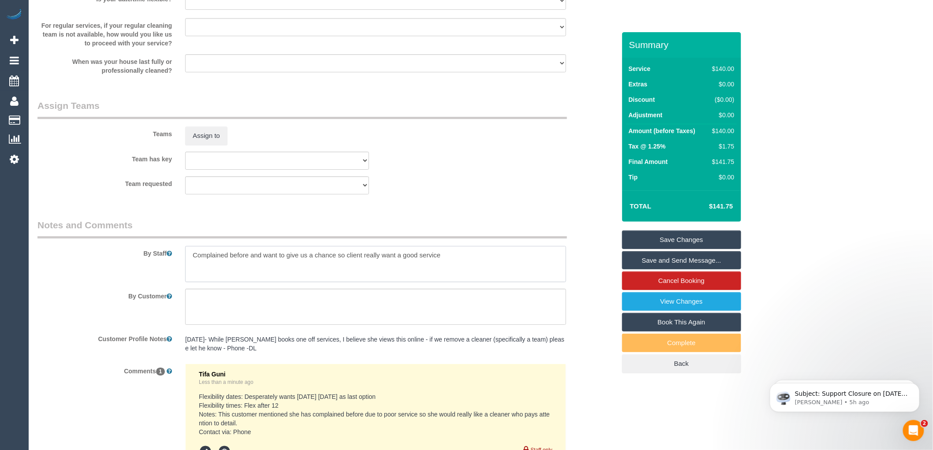
drag, startPoint x: 430, startPoint y: 260, endPoint x: 446, endPoint y: 270, distance: 18.6
click at [446, 270] on textarea at bounding box center [375, 264] width 381 height 36
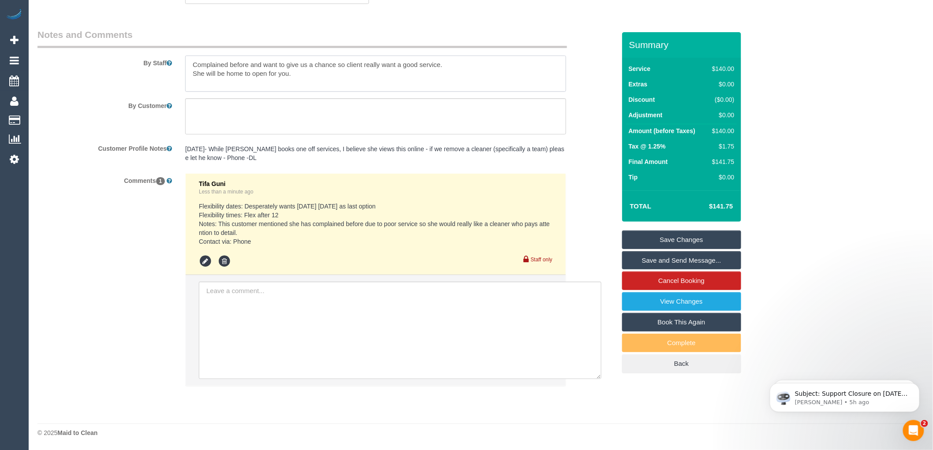
scroll to position [1392, 0]
type textarea "Complained before and want to give us a chance so client really want a good ser…"
click at [685, 239] on link "Save Changes" at bounding box center [681, 240] width 119 height 19
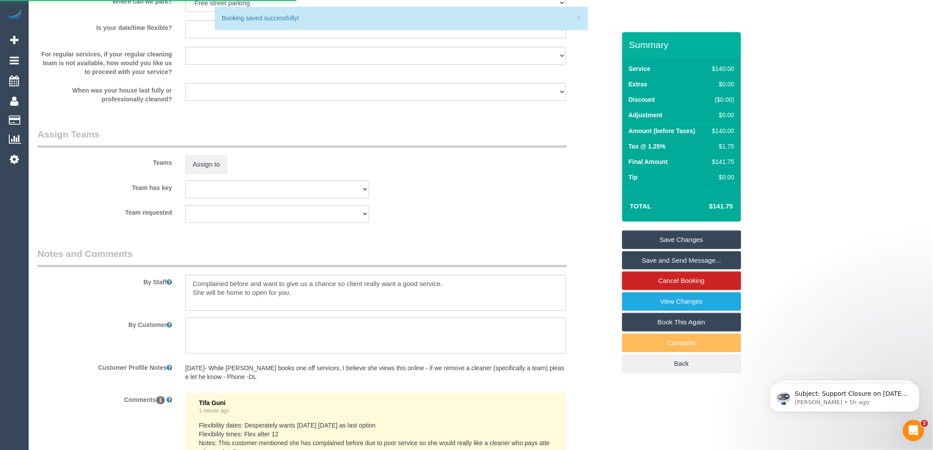
scroll to position [1147, 0]
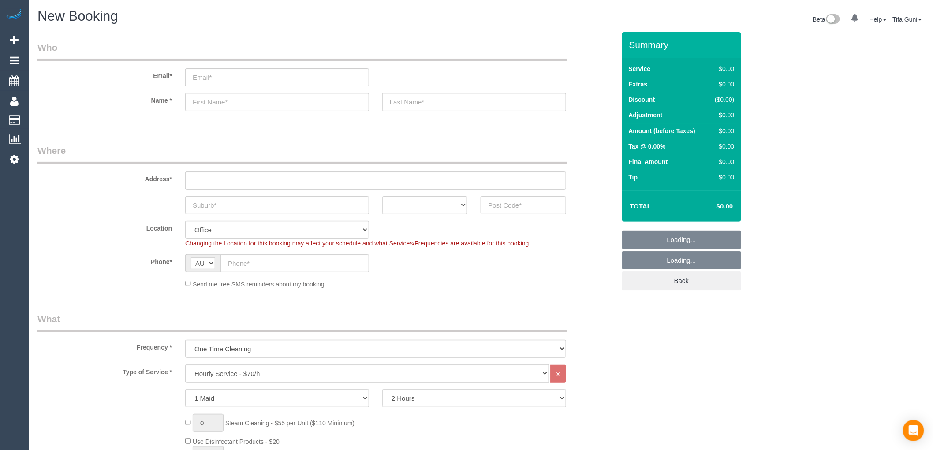
select select "object:813"
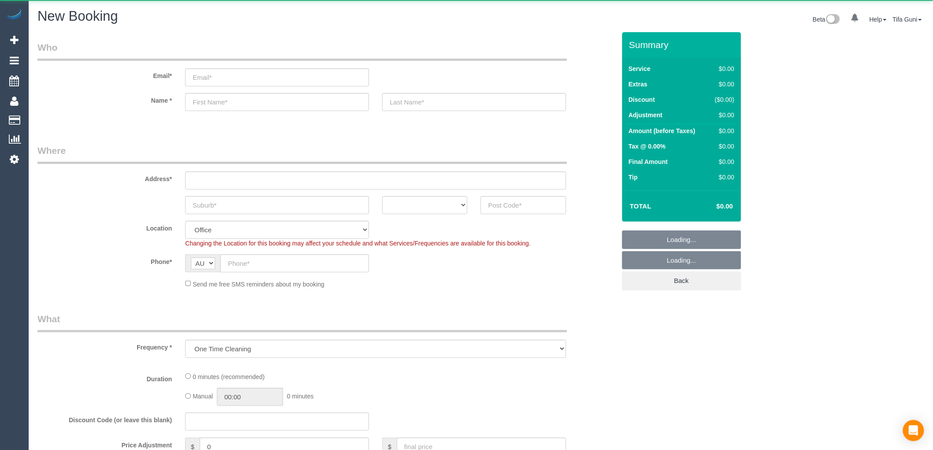
select select "string:AU"
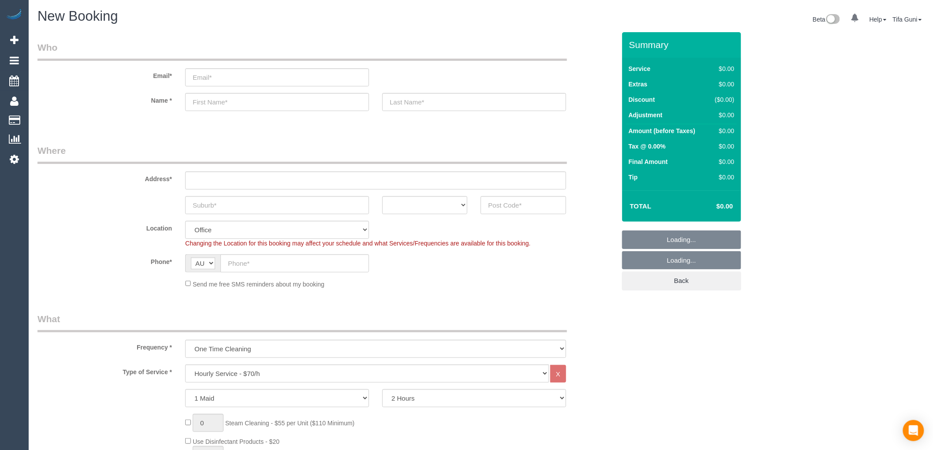
select select "object:2054"
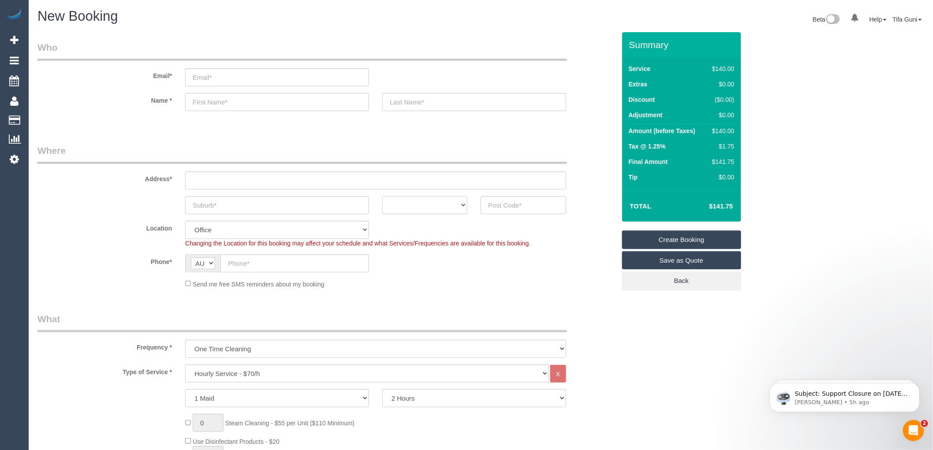
click at [437, 203] on select "ACT [GEOGRAPHIC_DATA] NT [GEOGRAPHIC_DATA] SA TAS [GEOGRAPHIC_DATA] [GEOGRAPHIC…" at bounding box center [424, 205] width 85 height 18
select select "VIC"
click at [382, 196] on select "ACT [GEOGRAPHIC_DATA] NT [GEOGRAPHIC_DATA] SA TAS [GEOGRAPHIC_DATA] [GEOGRAPHIC…" at bounding box center [424, 205] width 85 height 18
click at [261, 207] on input "text" at bounding box center [277, 205] width 184 height 18
type input "cobeg"
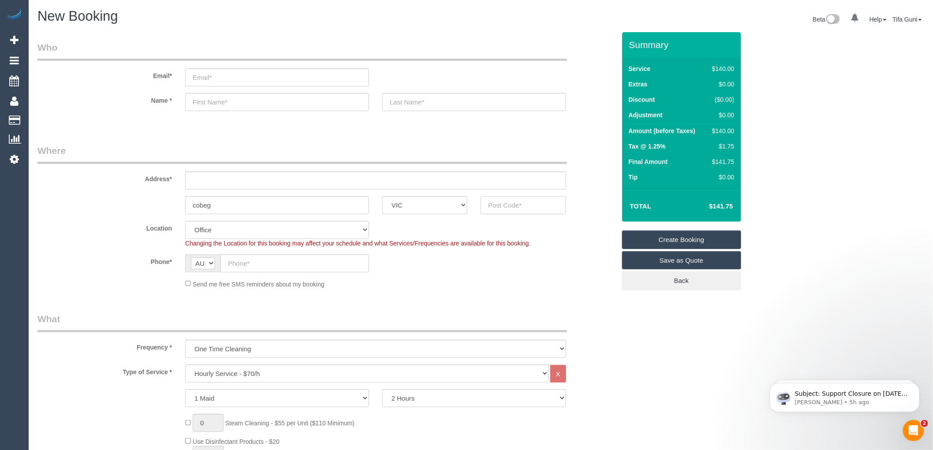
click at [490, 204] on input "text" at bounding box center [523, 205] width 85 height 18
type input "3058"
click at [214, 180] on input "text" at bounding box center [375, 181] width 381 height 18
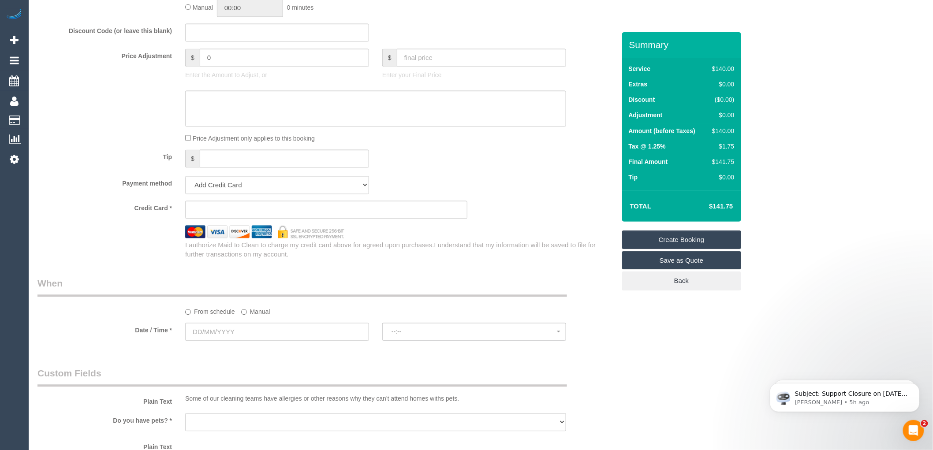
scroll to position [735, 0]
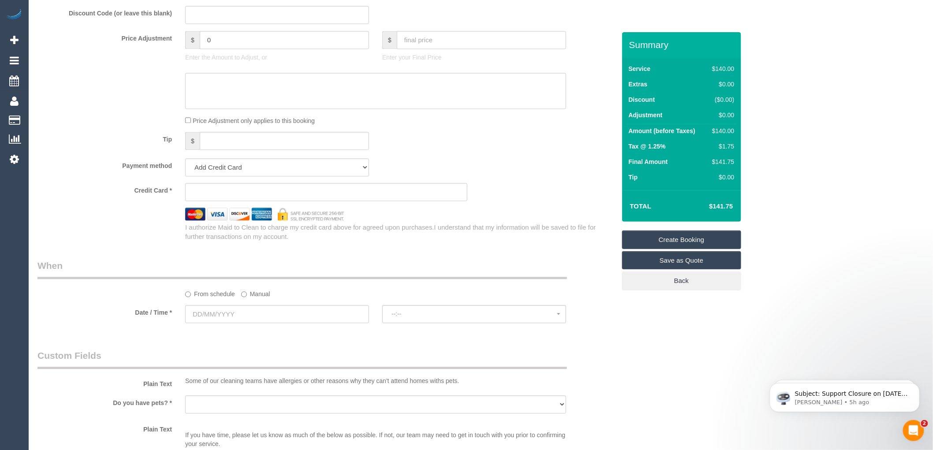
type input "-"
click at [222, 321] on input "text" at bounding box center [277, 314] width 184 height 18
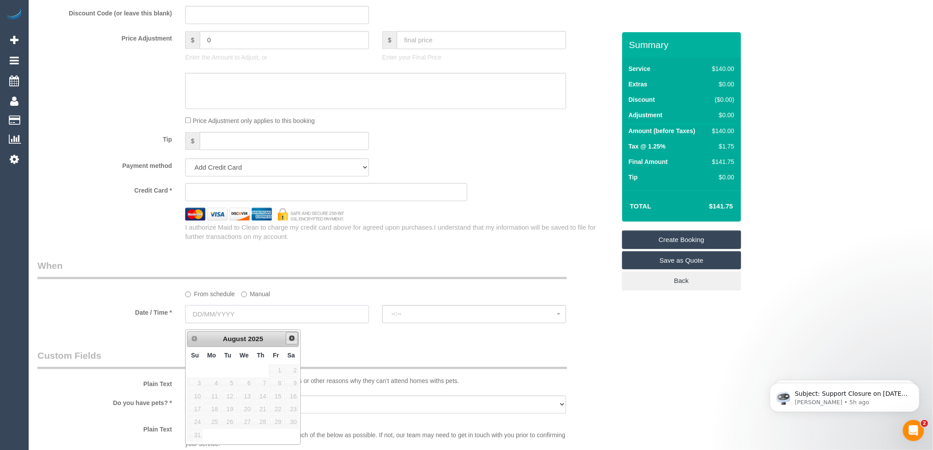
select select "61"
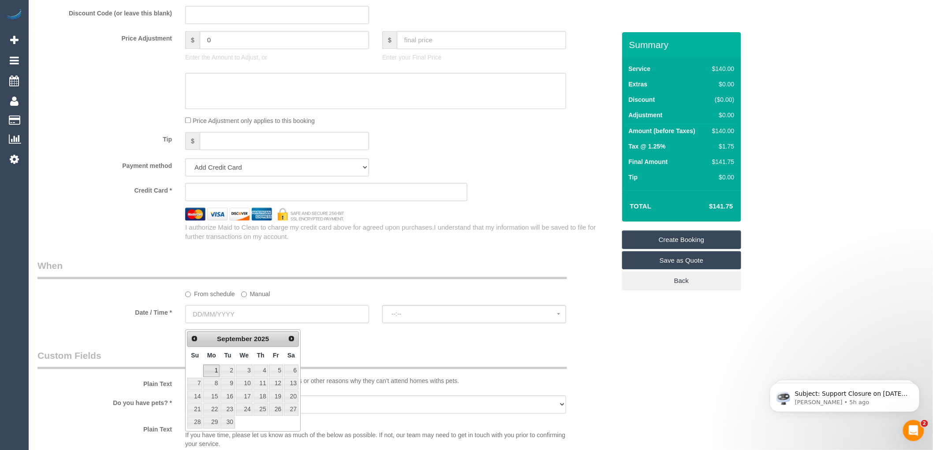
select select "object:2061"
click at [211, 370] on link "1" at bounding box center [211, 371] width 16 height 12
type input "[DATE]"
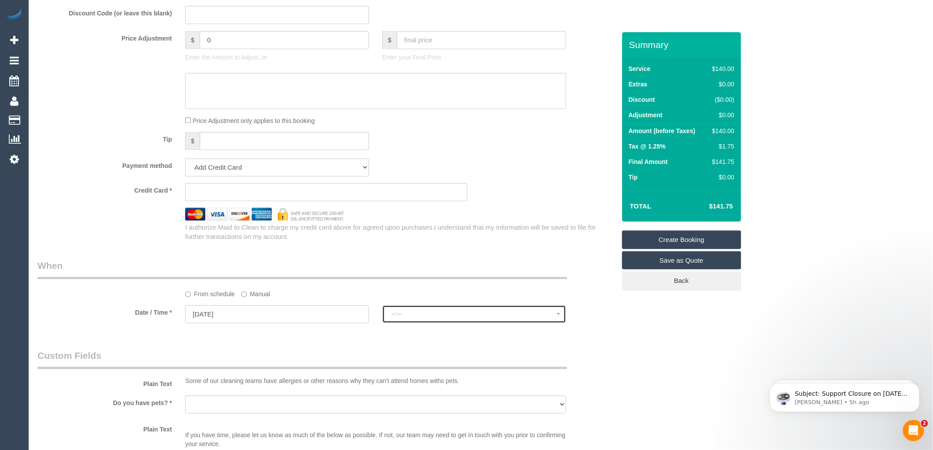
click at [415, 317] on span "--:--" at bounding box center [474, 313] width 165 height 7
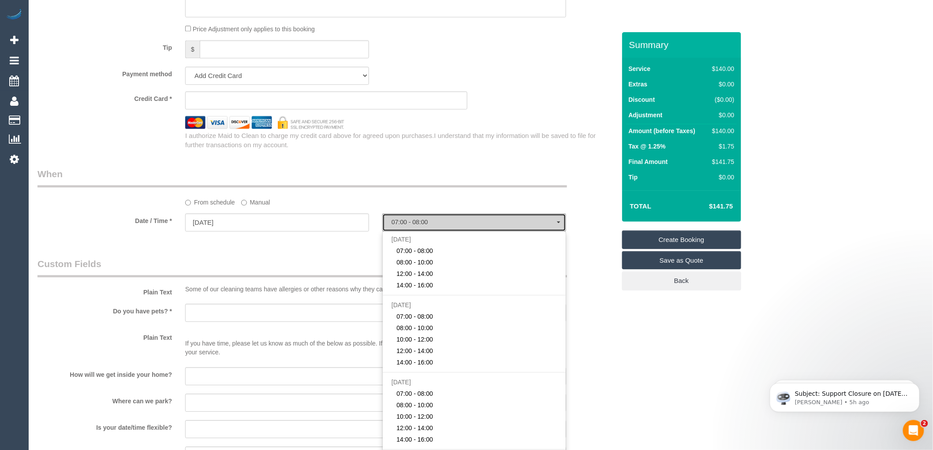
scroll to position [832, 0]
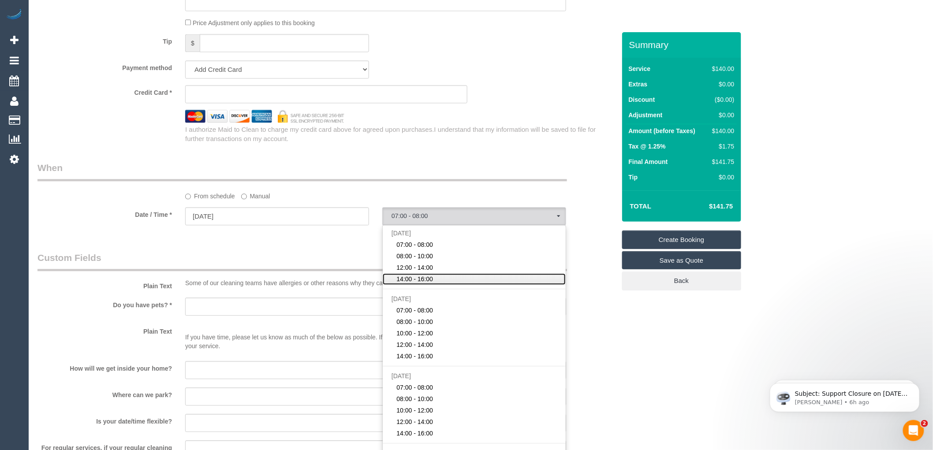
click at [418, 280] on span "14:00 - 16:00" at bounding box center [415, 279] width 37 height 9
select select "spot4"
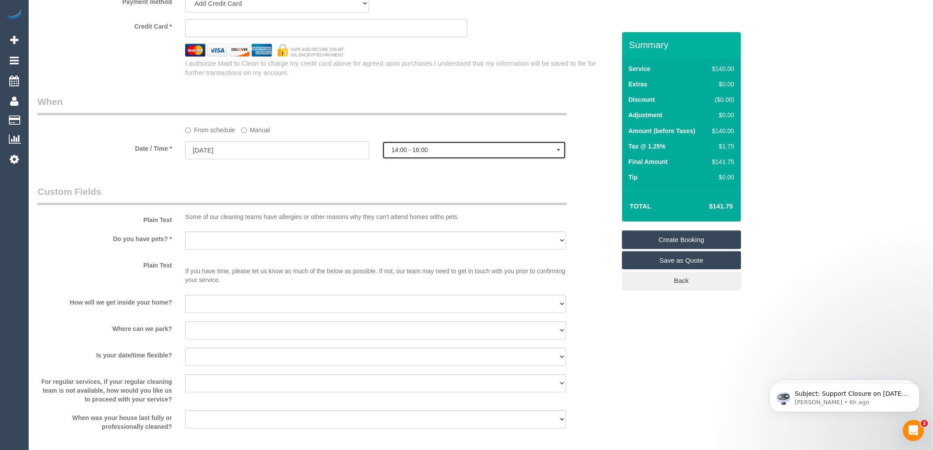
scroll to position [1029, 0]
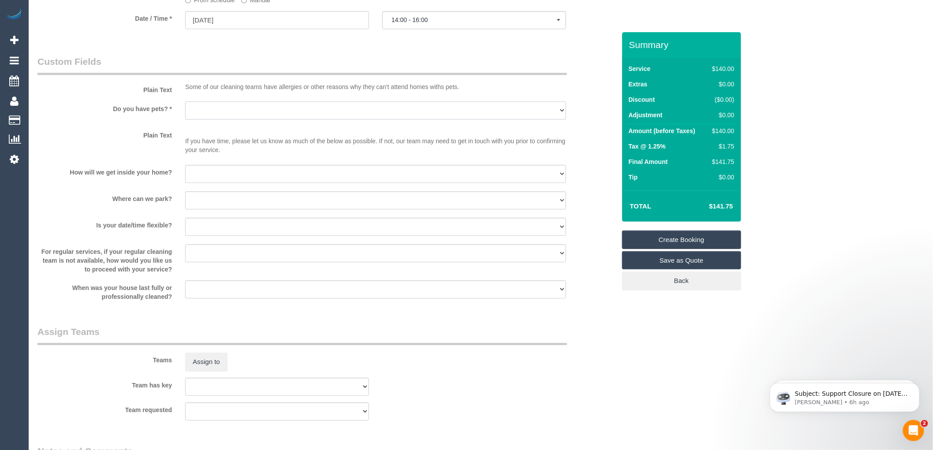
click at [254, 119] on select "Yes - Cats Yes - Dogs No pets Yes - Dogs and Cats Yes - Other" at bounding box center [375, 110] width 381 height 18
select select "number:27"
click at [185, 107] on select "Yes - Cats Yes - Dogs No pets Yes - Dogs and Cats Yes - Other" at bounding box center [375, 110] width 381 height 18
click at [329, 183] on select "I will be home Key will be left (please provide details below) Lock box/Access …" at bounding box center [375, 174] width 381 height 18
click at [193, 158] on div "If you have time, please let us know as much of the below as possible. If not, …" at bounding box center [376, 143] width 394 height 30
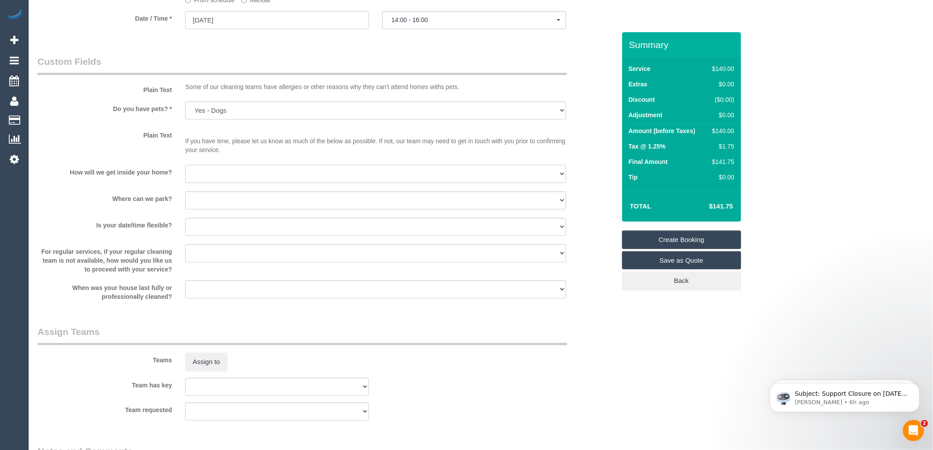
click at [219, 179] on select "I will be home Key will be left (please provide details below) Lock box/Access …" at bounding box center [375, 174] width 381 height 18
select select "number:14"
click at [185, 171] on select "I will be home Key will be left (please provide details below) Lock box/Access …" at bounding box center [375, 174] width 381 height 18
click at [243, 206] on select "I will provide parking on-site Free street parking Paid street parking (cost wi…" at bounding box center [375, 200] width 381 height 18
select select "number:19"
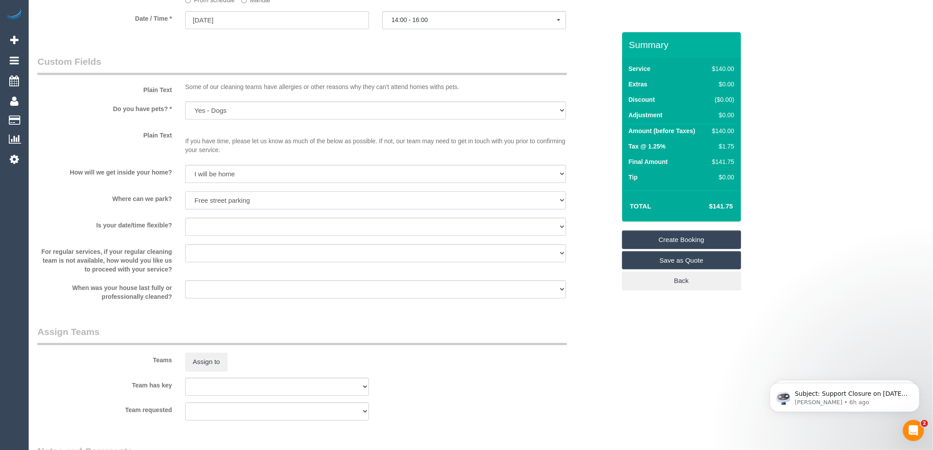
click at [185, 197] on select "I will provide parking on-site Free street parking Paid street parking (cost wi…" at bounding box center [375, 200] width 381 height 18
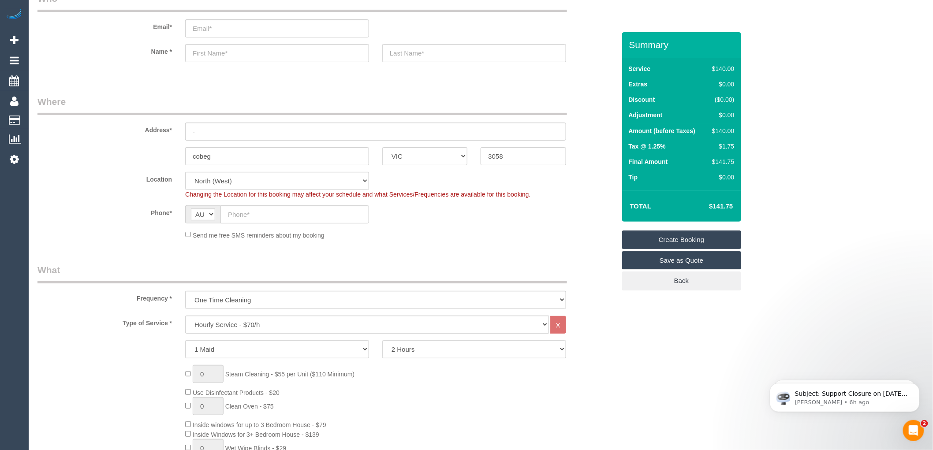
scroll to position [0, 0]
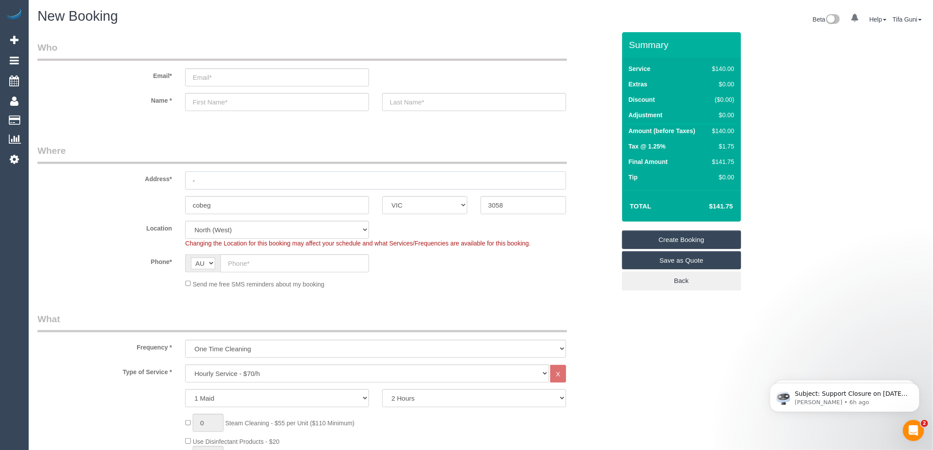
click at [212, 182] on input "-" at bounding box center [375, 181] width 381 height 18
type input "27 sischer street"
click at [230, 100] on input "text" at bounding box center [277, 102] width 184 height 18
click at [426, 105] on input "text" at bounding box center [474, 102] width 184 height 18
click at [203, 101] on input "kerry" at bounding box center [277, 102] width 184 height 18
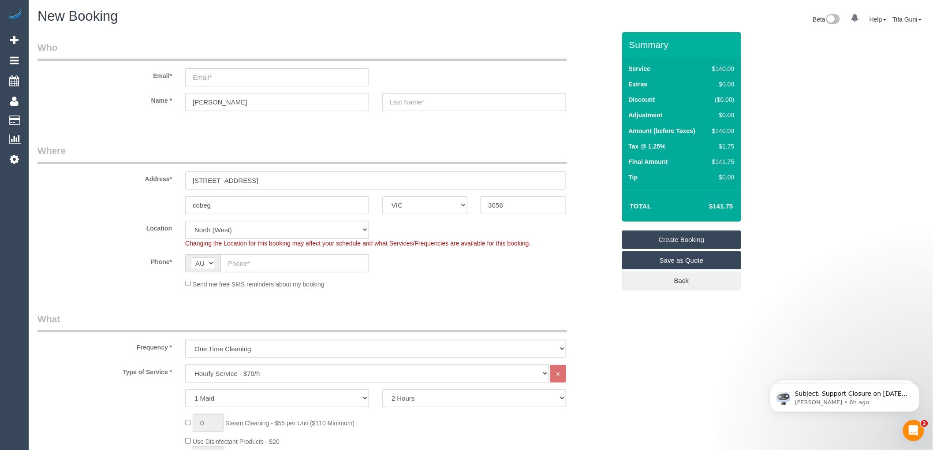
type input "kelly"
click at [414, 99] on input "text" at bounding box center [474, 102] width 184 height 18
type input "slynn"
click at [209, 76] on input "email" at bounding box center [277, 77] width 184 height 18
type input "Kellyslim121@gmail.com"
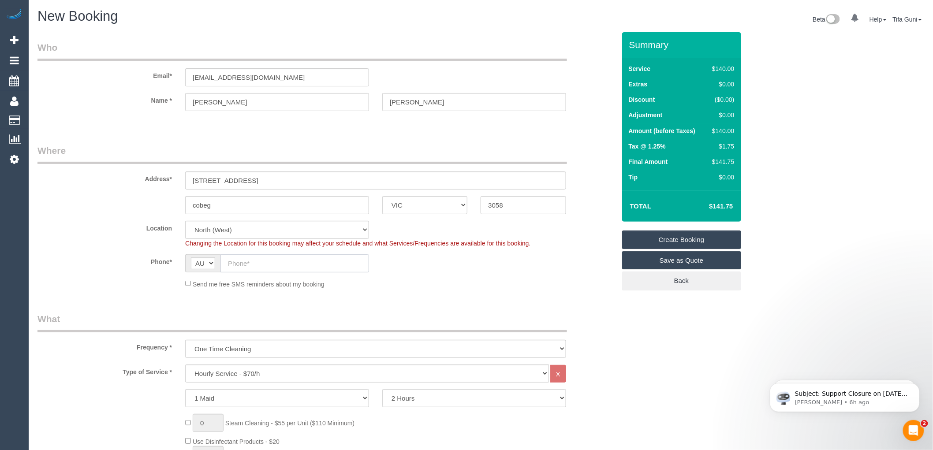
select select "spot28"
click at [230, 265] on input "text" at bounding box center [294, 263] width 149 height 18
paste input "61 422 576 036"
drag, startPoint x: 235, startPoint y: 261, endPoint x: 219, endPoint y: 261, distance: 15.9
click at [219, 261] on div "AF AL DZ AD AO AI AQ AG AR AM AW AU AT AZ BS BH BD BB BY BE BZ BJ BM BT BO BA B…" at bounding box center [277, 263] width 184 height 18
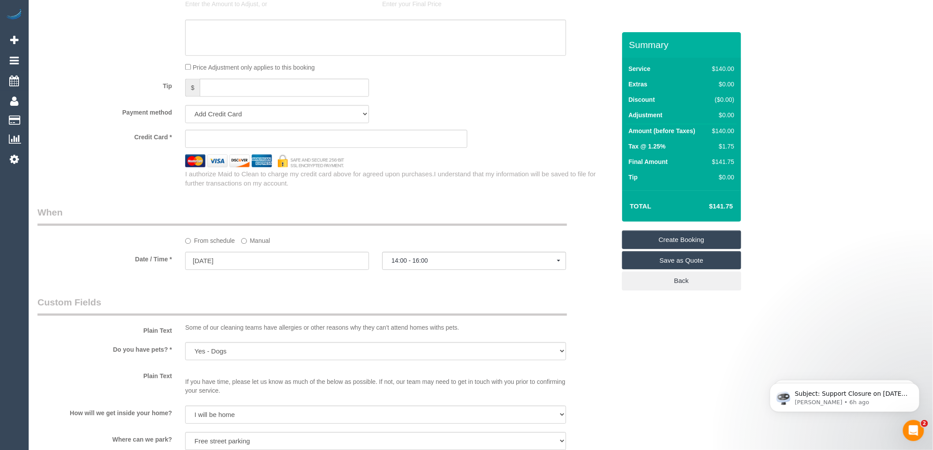
scroll to position [783, 0]
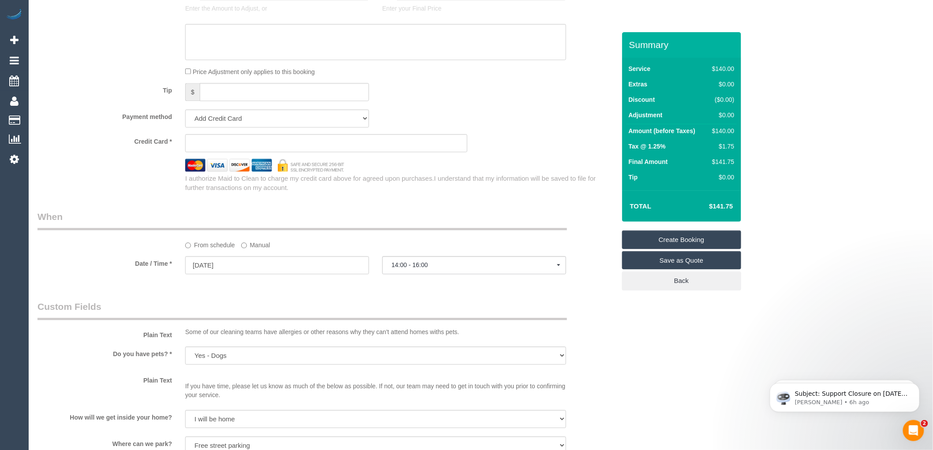
type input "0422 576 036"
click at [421, 220] on legend "When" at bounding box center [302, 220] width 530 height 20
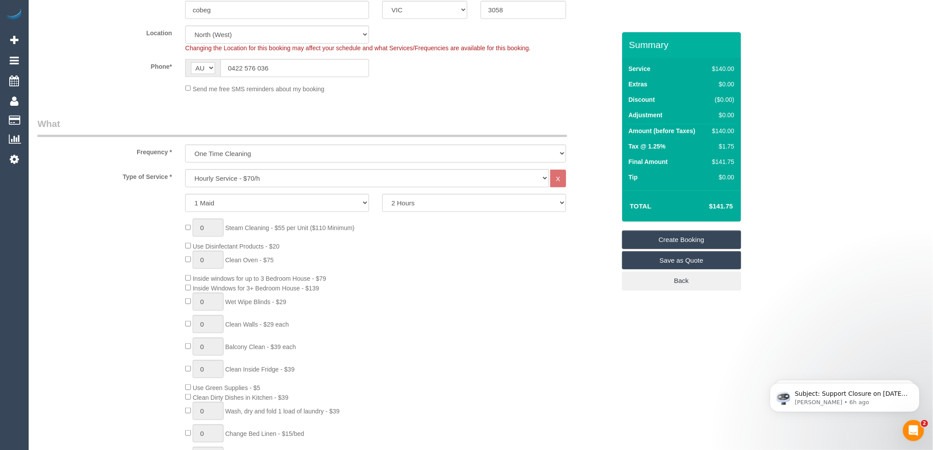
scroll to position [0, 0]
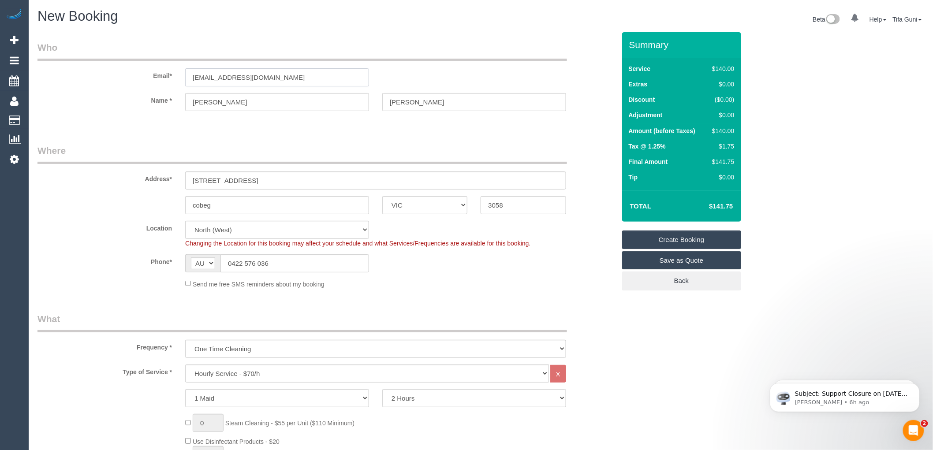
click at [213, 77] on input "Kellyslim121@gmail.com" at bounding box center [277, 77] width 184 height 18
click at [220, 77] on input "Kellyslym121@gmail.com" at bounding box center [277, 77] width 184 height 18
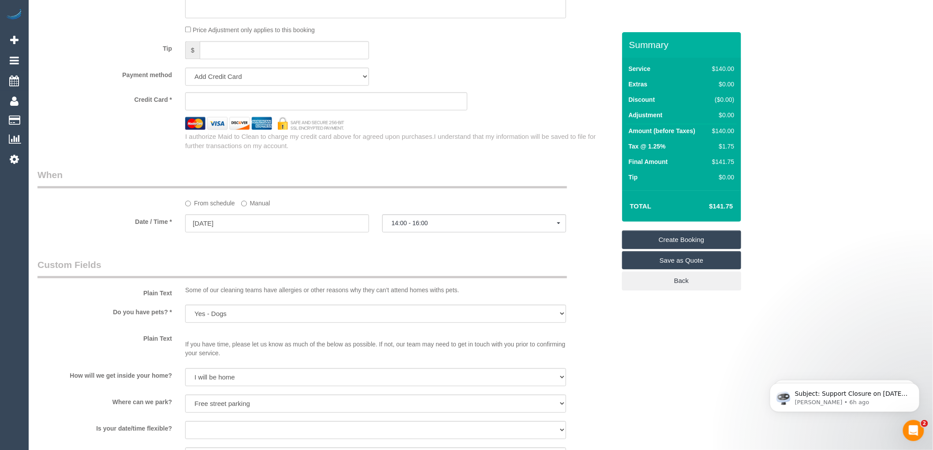
scroll to position [832, 0]
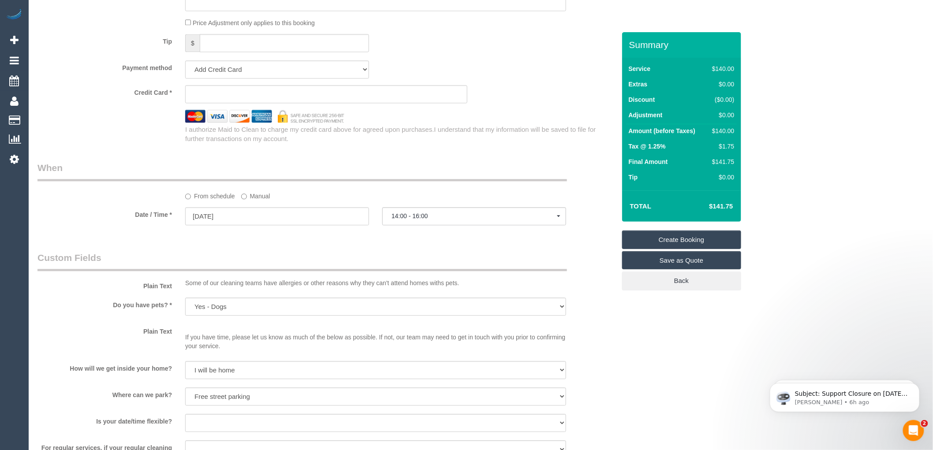
type input "Kellyslynn121@gmail.com"
click at [256, 217] on input "01/09/2025" at bounding box center [277, 216] width 184 height 18
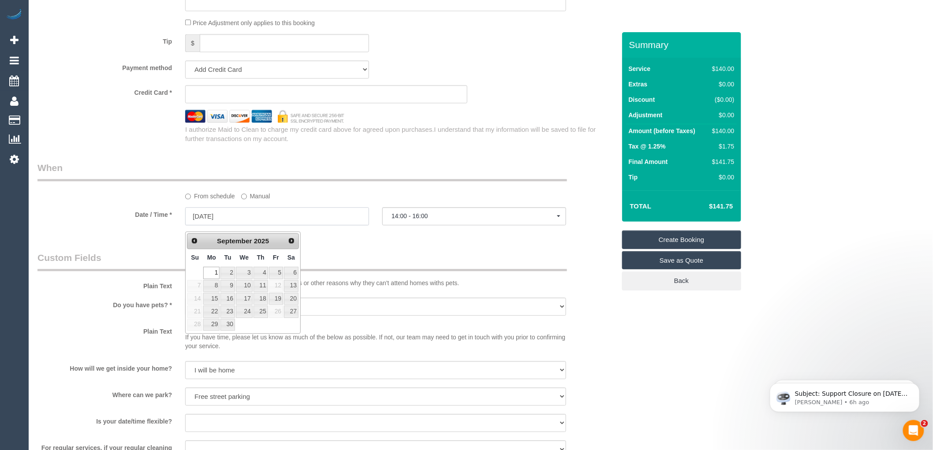
select select "spot52"
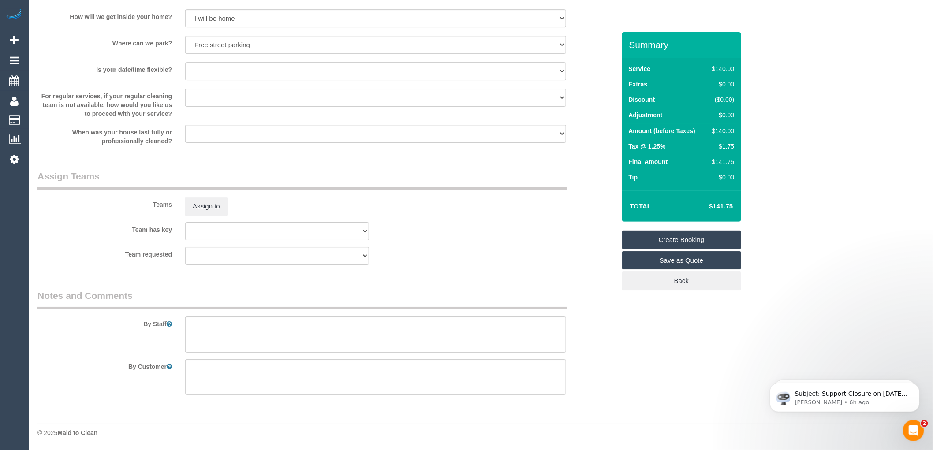
scroll to position [1190, 0]
click at [203, 329] on textarea at bounding box center [375, 335] width 381 height 36
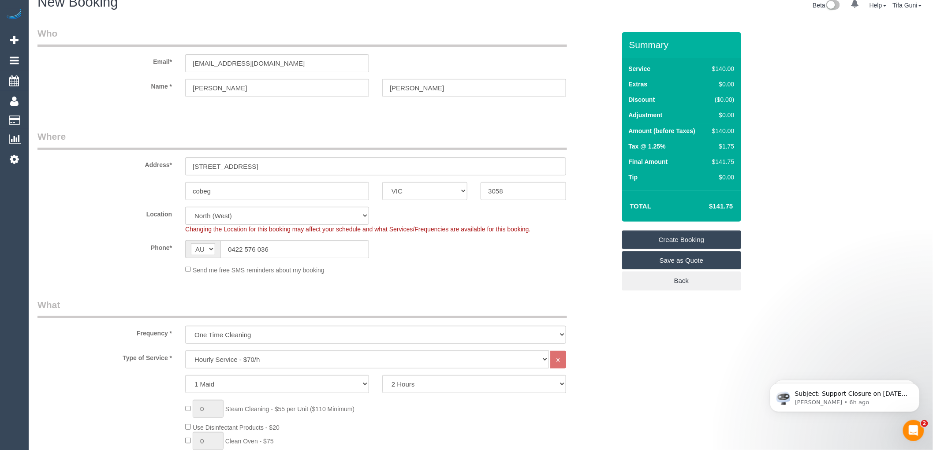
scroll to position [0, 0]
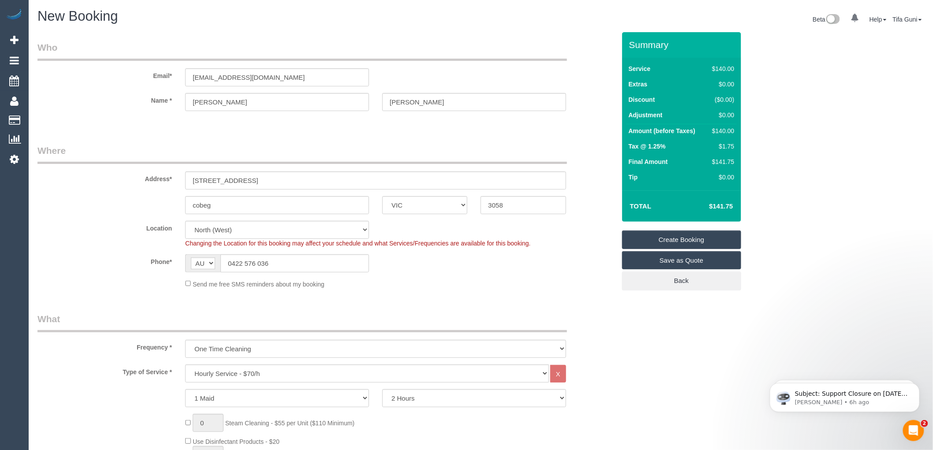
type textarea "Cleaner will be home to let you in"
drag, startPoint x: 287, startPoint y: 79, endPoint x: 139, endPoint y: 83, distance: 148.2
click at [139, 83] on div "Email* Kellyslynn121@gmail.com" at bounding box center [326, 63] width 591 height 45
click at [283, 78] on input "Kellyslynn121@gmail.com" at bounding box center [277, 77] width 184 height 18
click at [196, 102] on input "kelly" at bounding box center [277, 102] width 184 height 18
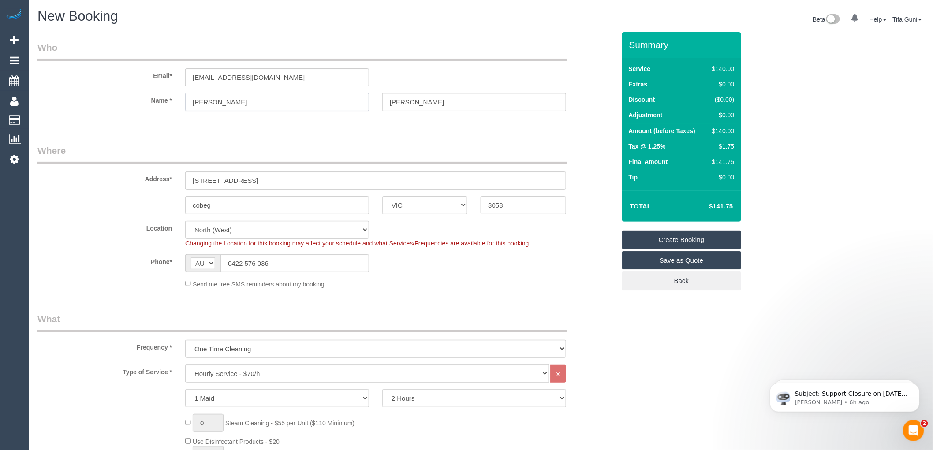
type input "Kelly"
click at [392, 101] on input "slynn" at bounding box center [474, 102] width 184 height 18
type input "Slynn"
drag, startPoint x: 287, startPoint y: 74, endPoint x: 139, endPoint y: 85, distance: 148.5
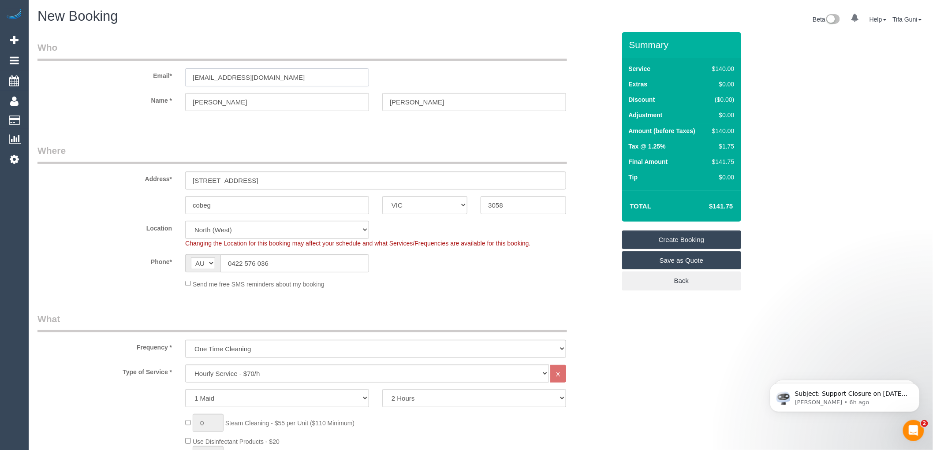
click at [139, 85] on div "Email* Kellyslynn121@gmail.com" at bounding box center [326, 63] width 591 height 45
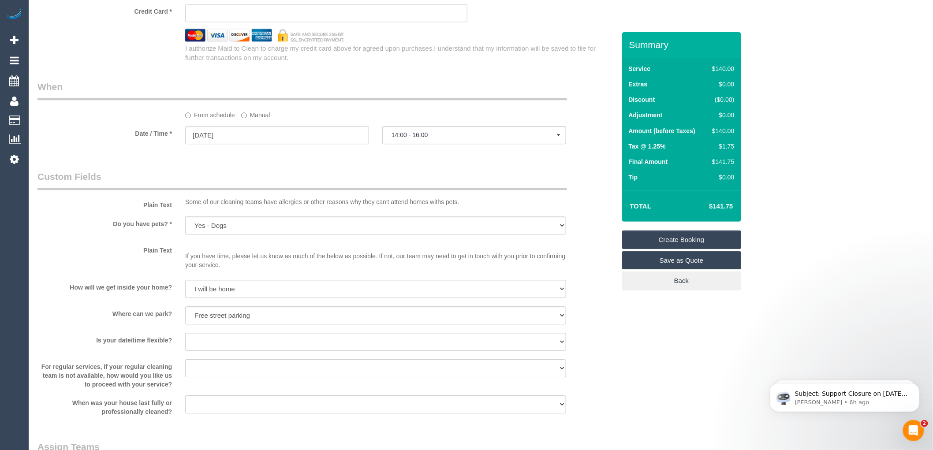
scroll to position [896, 0]
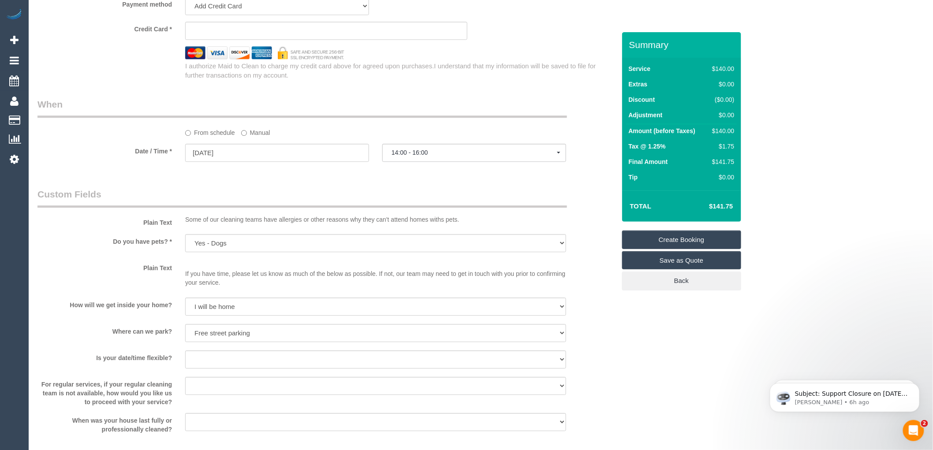
click at [682, 237] on link "Create Booking" at bounding box center [681, 240] width 119 height 19
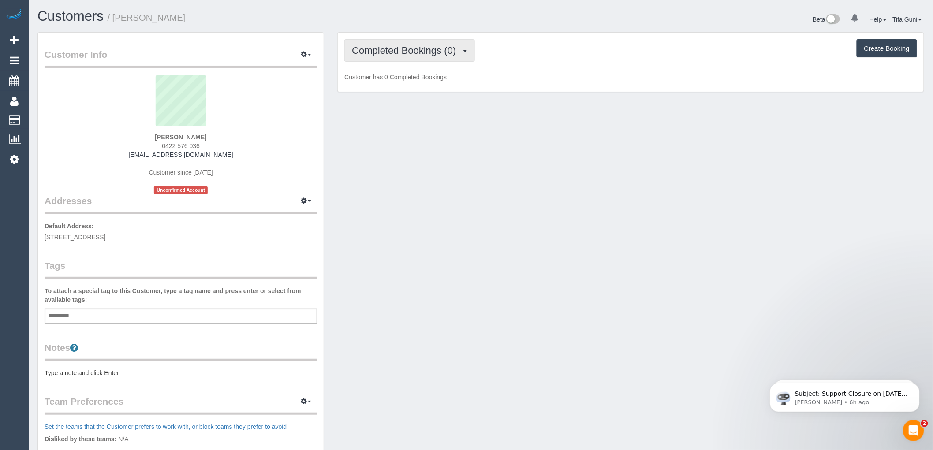
click at [460, 49] on span "Completed Bookings (0)" at bounding box center [406, 50] width 108 height 11
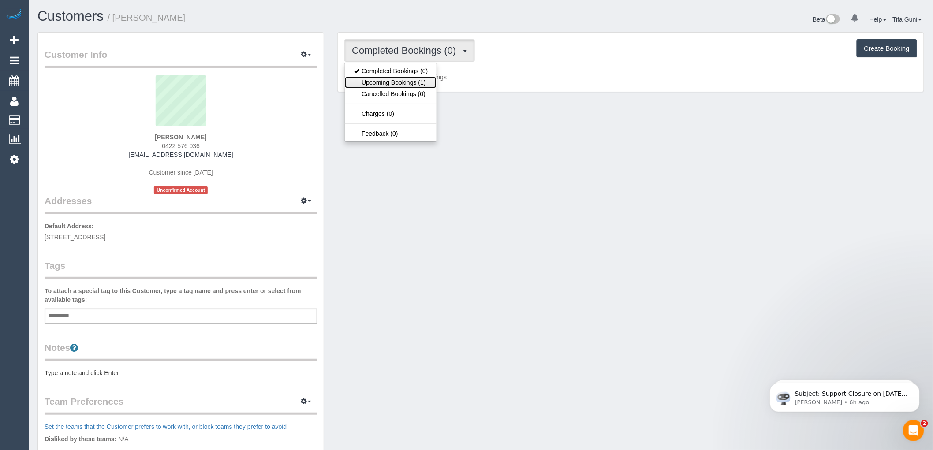
click at [401, 86] on link "Upcoming Bookings (1)" at bounding box center [391, 82] width 92 height 11
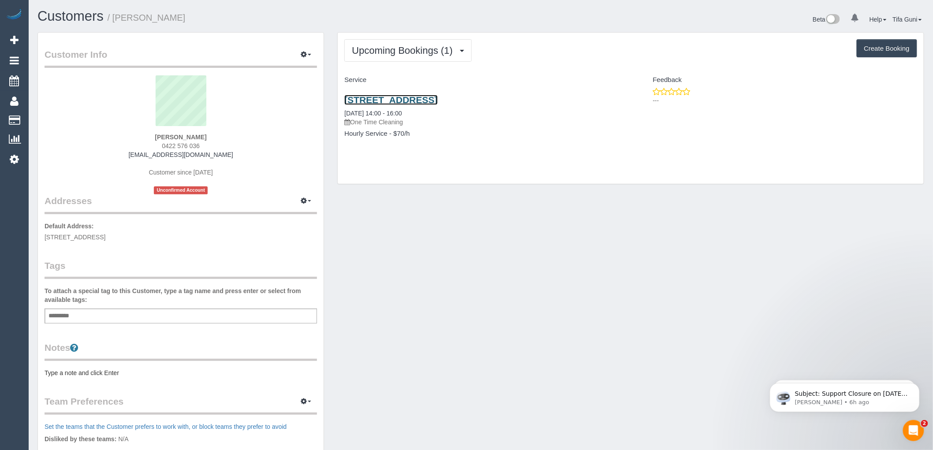
click at [400, 101] on link "[STREET_ADDRESS]" at bounding box center [390, 100] width 93 height 10
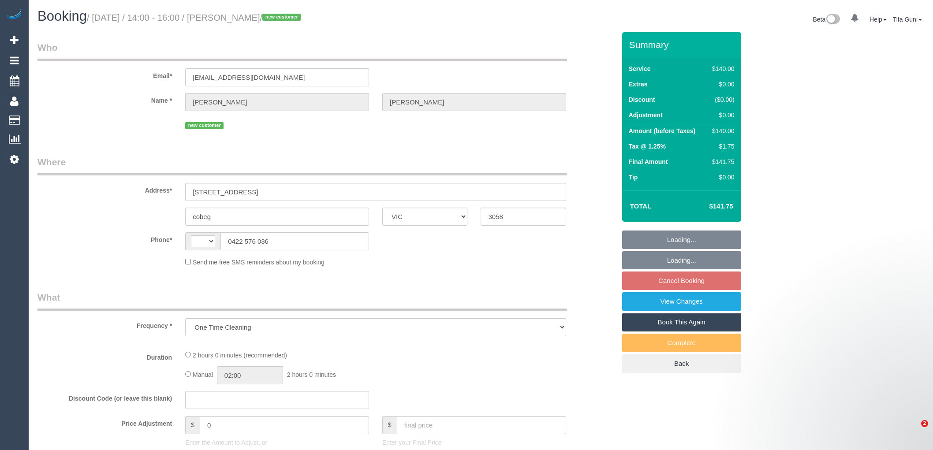
select select "VIC"
select select "string:AU"
select select "number:27"
select select "number:14"
select select "number:19"
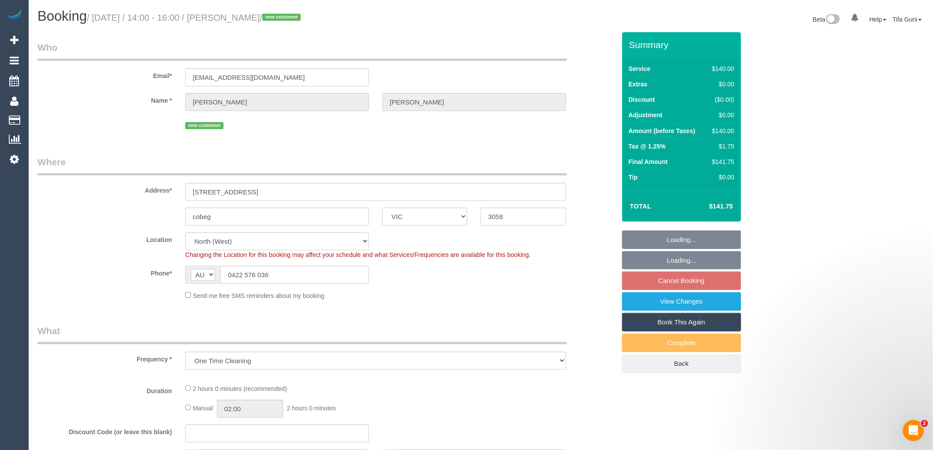
select select "object:684"
select select "string:stripe-pm_1S0bAk2GScqysDRV06FGhkRC"
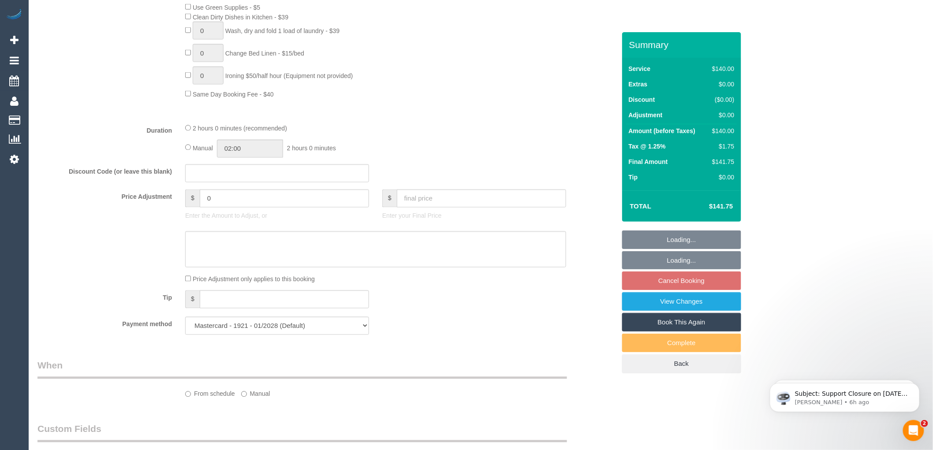
select select "spot4"
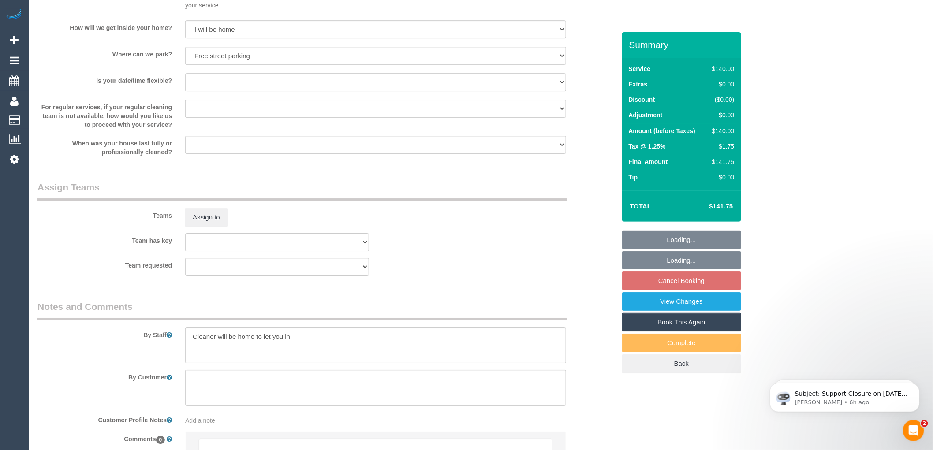
scroll to position [1220, 0]
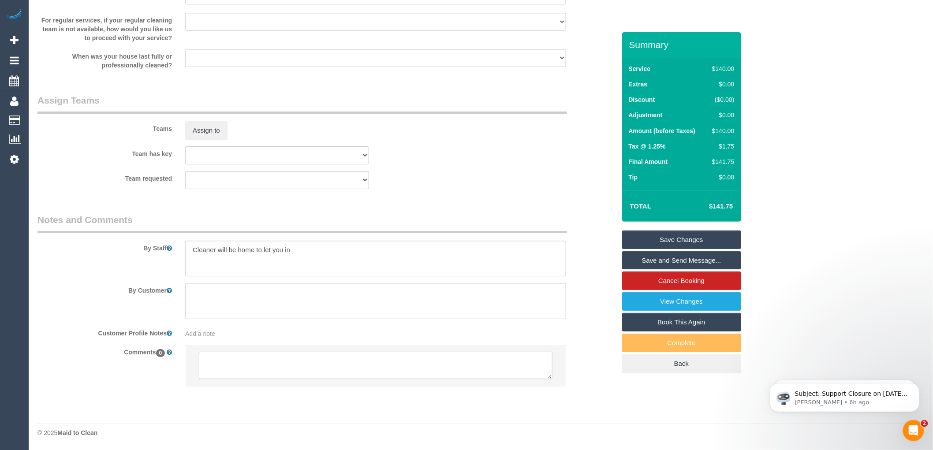
click at [253, 360] on textarea at bounding box center [376, 365] width 354 height 27
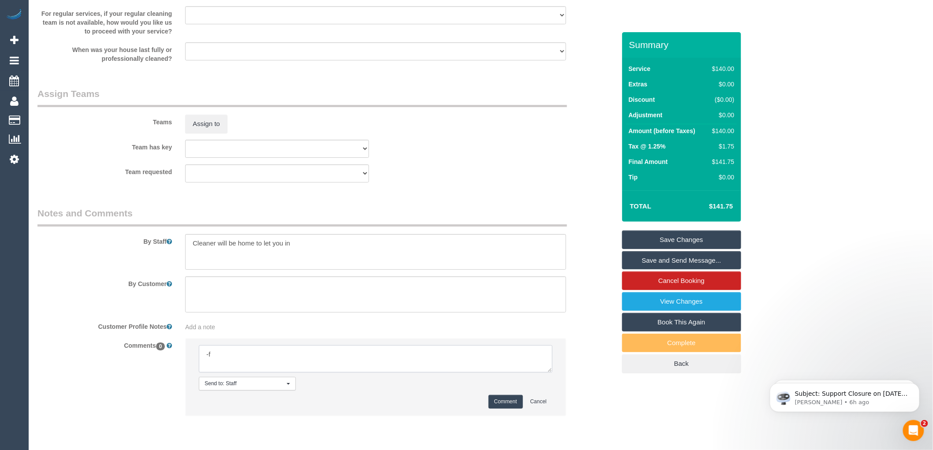
type textarea "-"
paste textarea "Flexibility dates: Flexibility times: Notes: knows we need to review Contact vi…"
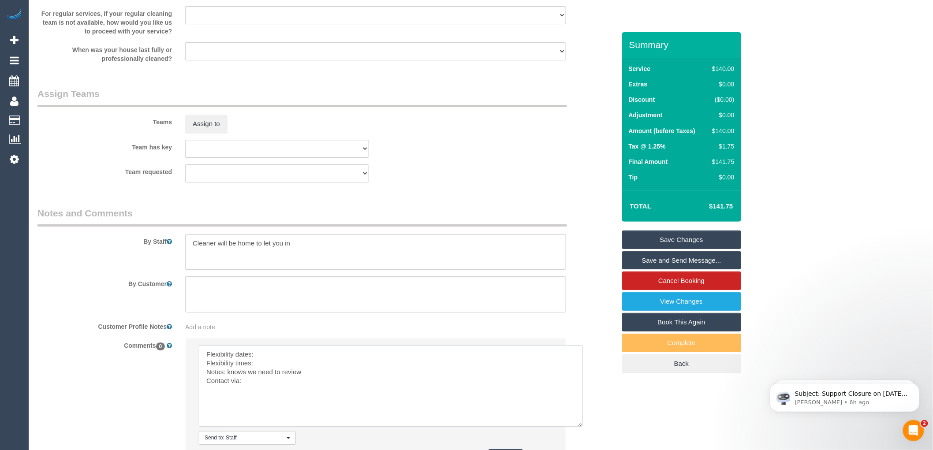
scroll to position [0, 0]
drag, startPoint x: 550, startPoint y: 378, endPoint x: 590, endPoint y: 449, distance: 81.5
click at [590, 444] on textarea at bounding box center [395, 394] width 393 height 98
click at [268, 358] on textarea at bounding box center [395, 394] width 393 height 98
click at [259, 369] on textarea at bounding box center [395, 394] width 393 height 98
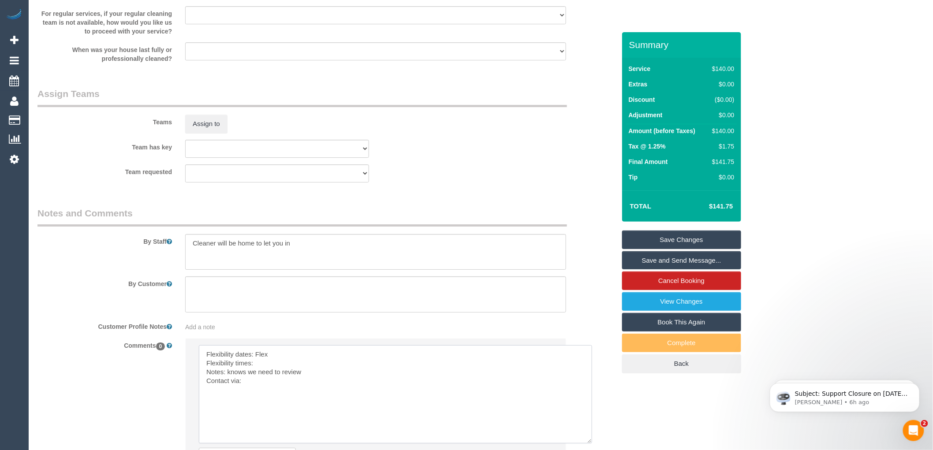
click at [280, 359] on textarea at bounding box center [395, 394] width 393 height 98
click at [260, 368] on textarea at bounding box center [395, 394] width 393 height 98
click at [324, 370] on textarea at bounding box center [395, 394] width 393 height 98
click at [403, 369] on textarea at bounding box center [395, 394] width 393 height 98
click at [357, 401] on textarea at bounding box center [395, 394] width 393 height 98
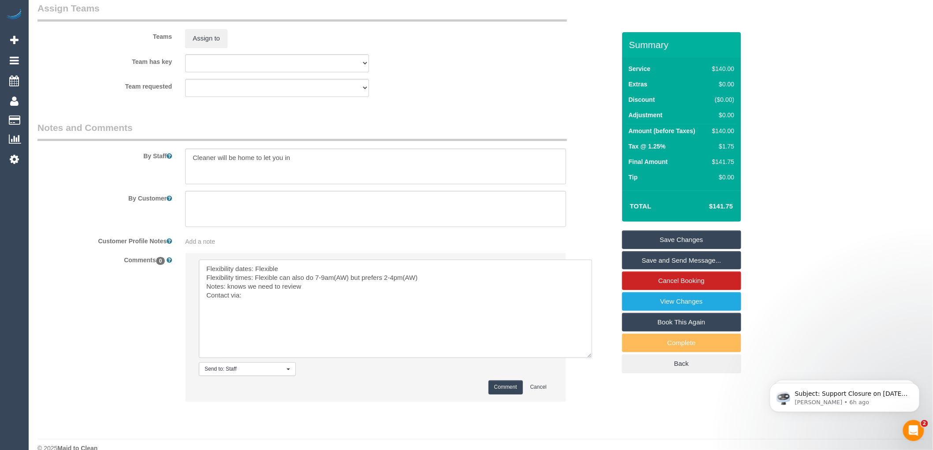
scroll to position [1318, 0]
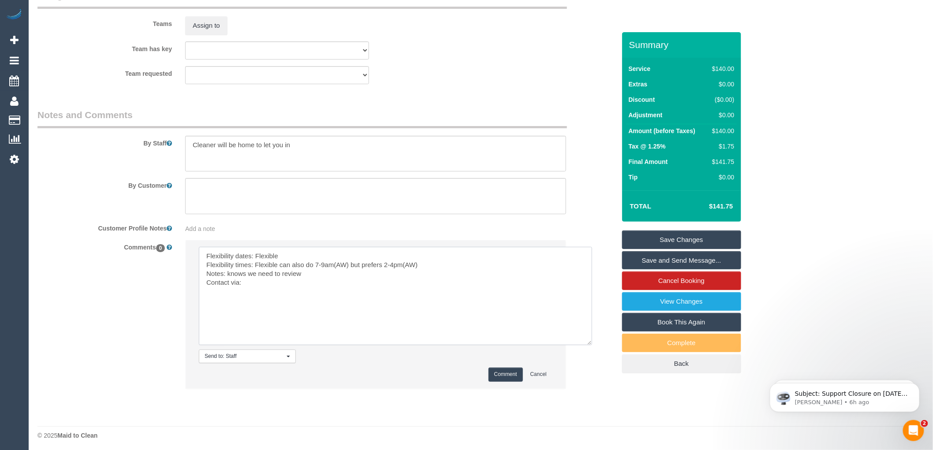
click at [265, 284] on textarea at bounding box center [395, 296] width 393 height 98
click at [251, 287] on textarea at bounding box center [395, 296] width 393 height 98
type textarea "Flexibility dates: Flexible Flexibility times: Flexible can also do 7-9am(AW) b…"
click at [498, 381] on button "Comment" at bounding box center [506, 375] width 34 height 14
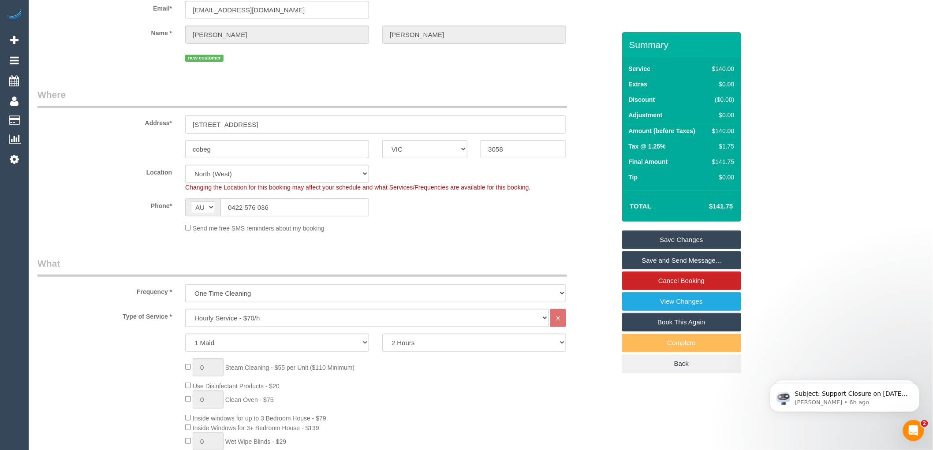
scroll to position [0, 0]
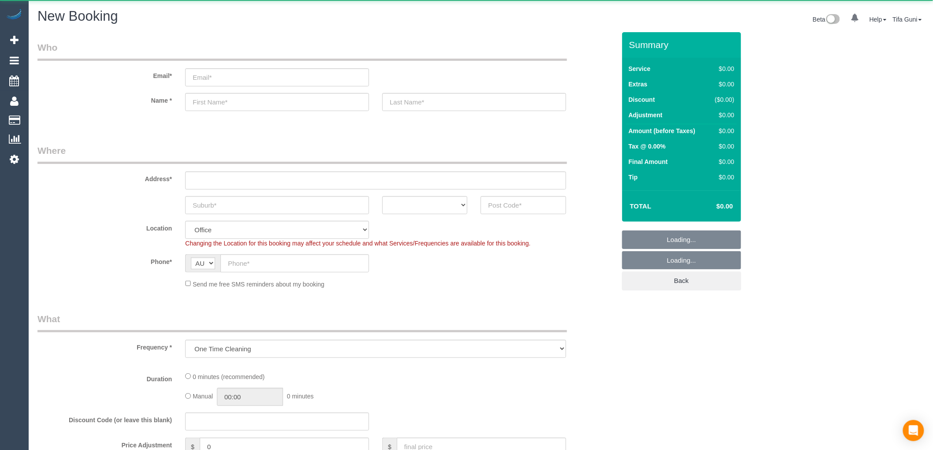
select select "object:813"
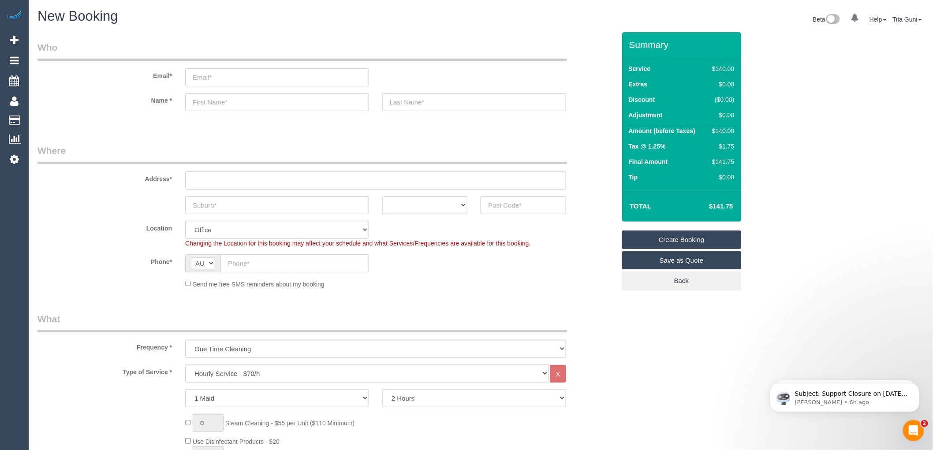
click at [450, 206] on select "ACT [GEOGRAPHIC_DATA] NT [GEOGRAPHIC_DATA] SA TAS [GEOGRAPHIC_DATA] [GEOGRAPHIC…" at bounding box center [424, 205] width 85 height 18
select select "VIC"
click at [382, 196] on select "ACT [GEOGRAPHIC_DATA] NT [GEOGRAPHIC_DATA] SA TAS [GEOGRAPHIC_DATA] [GEOGRAPHIC…" at bounding box center [424, 205] width 85 height 18
click at [249, 195] on sui-booking-address "Address* ACT [GEOGRAPHIC_DATA] NT [GEOGRAPHIC_DATA] SA TAS [GEOGRAPHIC_DATA] [G…" at bounding box center [326, 179] width 578 height 70
click at [245, 209] on input "text" at bounding box center [277, 205] width 184 height 18
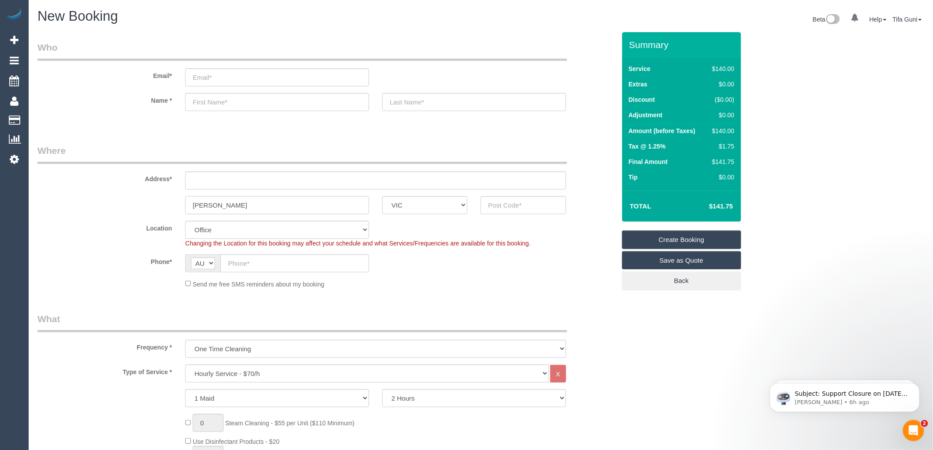
drag, startPoint x: 243, startPoint y: 210, endPoint x: 156, endPoint y: 196, distance: 88.0
click at [156, 196] on div "[PERSON_NAME] ACT [GEOGRAPHIC_DATA] NT [GEOGRAPHIC_DATA] SA TAS [GEOGRAPHIC_DAT…" at bounding box center [326, 205] width 591 height 18
type input "[PERSON_NAME]"
click at [508, 204] on input "text" at bounding box center [523, 205] width 85 height 18
paste input "Preston"
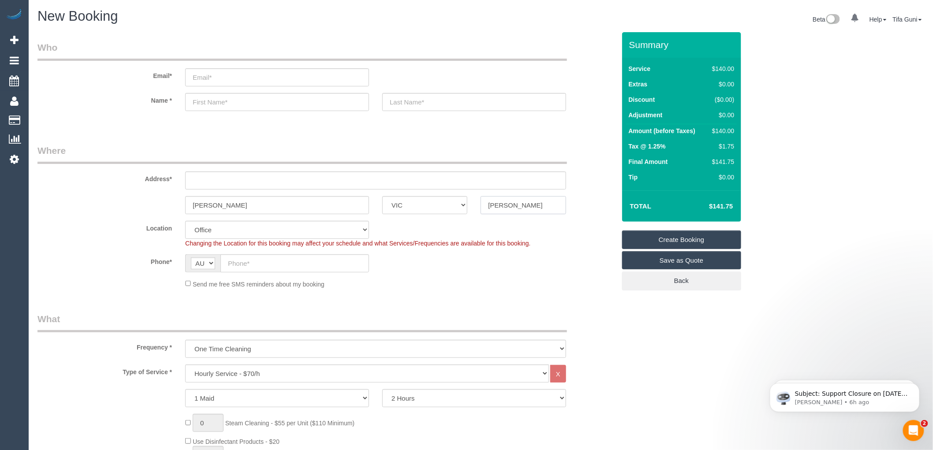
drag, startPoint x: 514, startPoint y: 204, endPoint x: 464, endPoint y: 204, distance: 50.3
click at [464, 204] on div "Preston ACT NSW NT QLD SA TAS VIC WA Preston" at bounding box center [326, 205] width 591 height 18
paste input "3072"
type input "3072"
click at [221, 184] on input "text" at bounding box center [375, 181] width 381 height 18
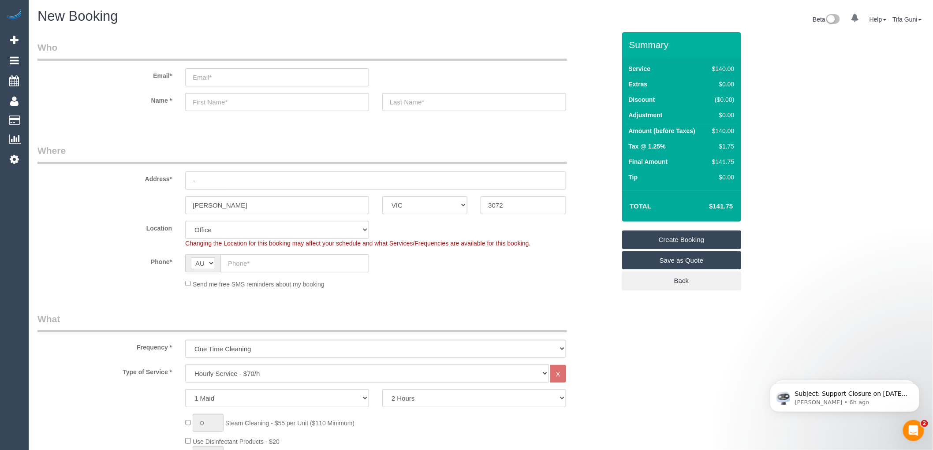
type input "-"
select select "60"
select select "object:2059"
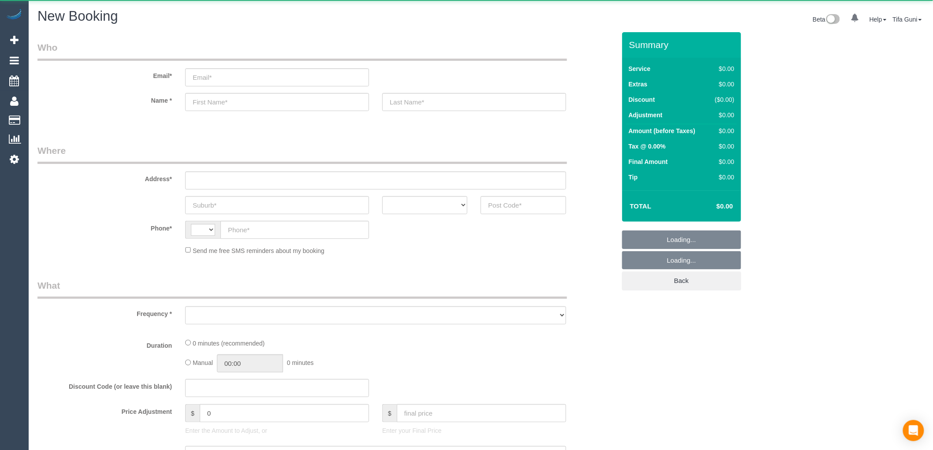
select select "string:AU"
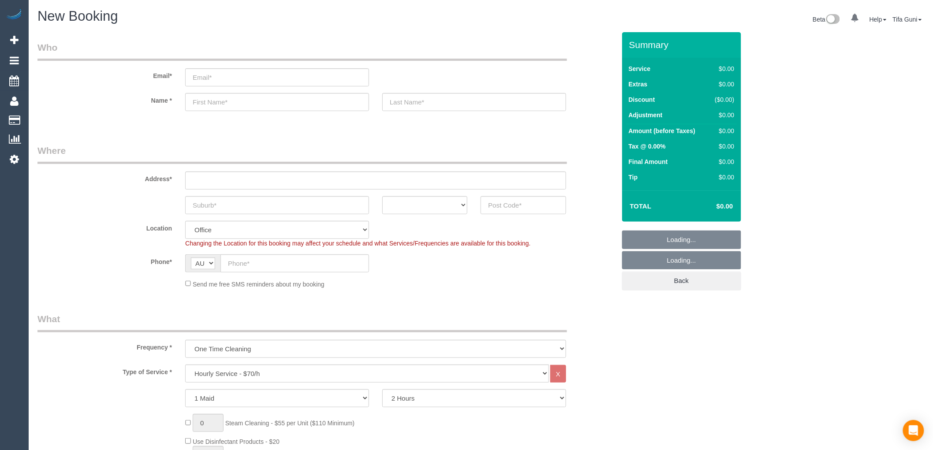
select select "object:813"
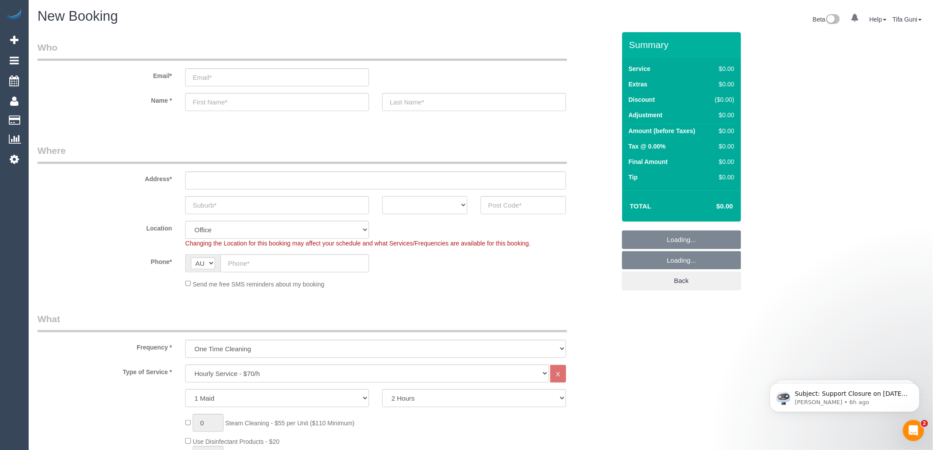
click at [411, 206] on select "ACT [GEOGRAPHIC_DATA] NT [GEOGRAPHIC_DATA] SA TAS [GEOGRAPHIC_DATA] [GEOGRAPHIC…" at bounding box center [424, 205] width 85 height 18
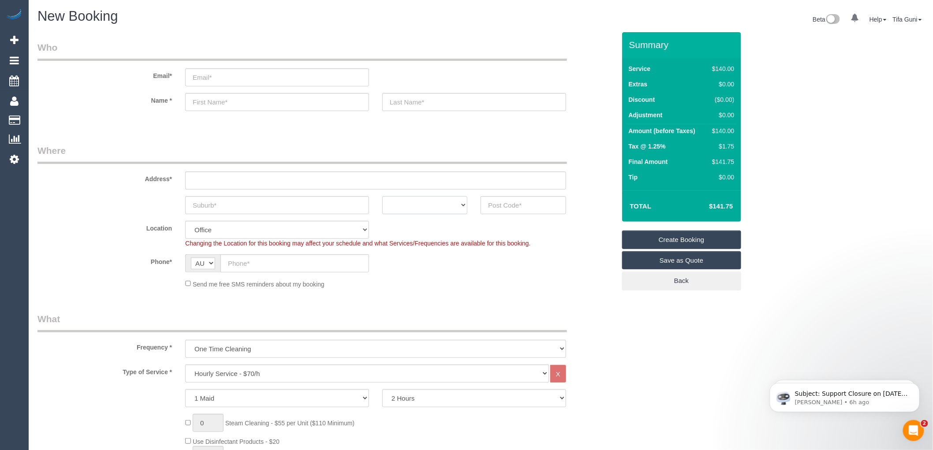
select select "VIC"
click at [382, 196] on select "ACT [GEOGRAPHIC_DATA] NT [GEOGRAPHIC_DATA] SA TAS [GEOGRAPHIC_DATA] [GEOGRAPHIC…" at bounding box center [424, 205] width 85 height 18
click at [242, 209] on input "text" at bounding box center [277, 205] width 184 height 18
type input "Epping"
click at [506, 208] on input "text" at bounding box center [523, 205] width 85 height 18
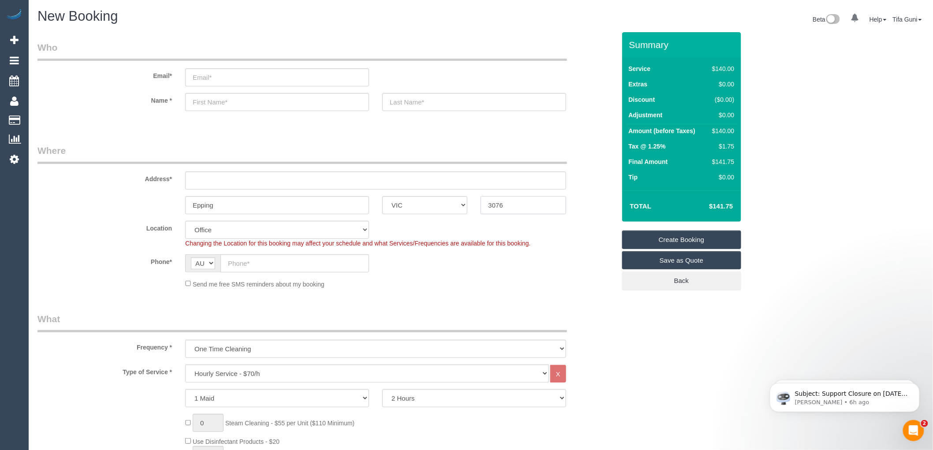
type input "3076"
click at [210, 182] on input "text" at bounding box center [375, 181] width 381 height 18
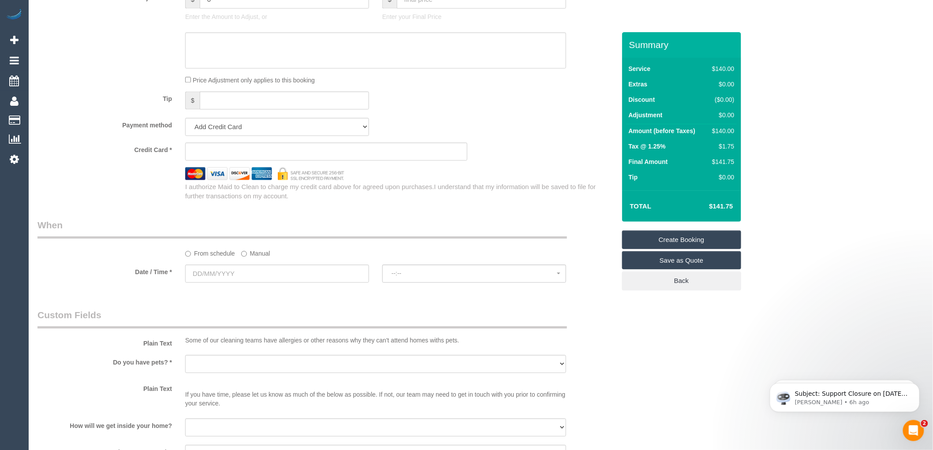
scroll to position [832, 0]
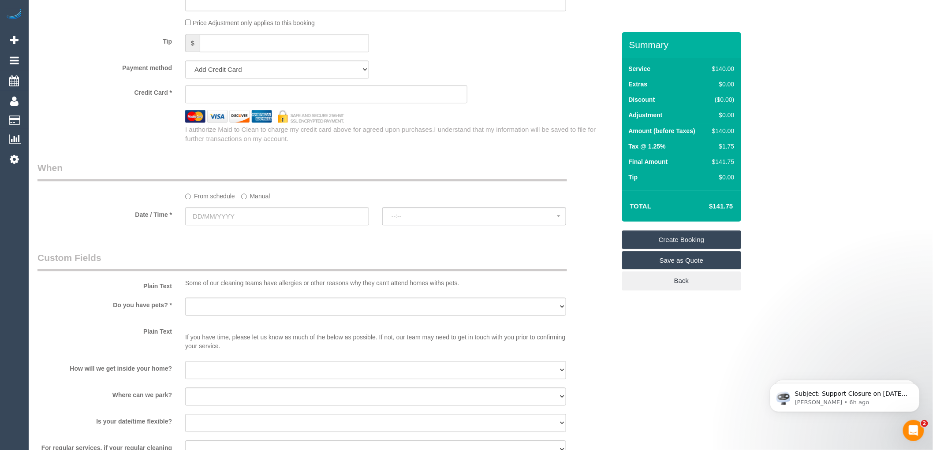
type input "-"
click at [231, 218] on input "text" at bounding box center [277, 216] width 184 height 18
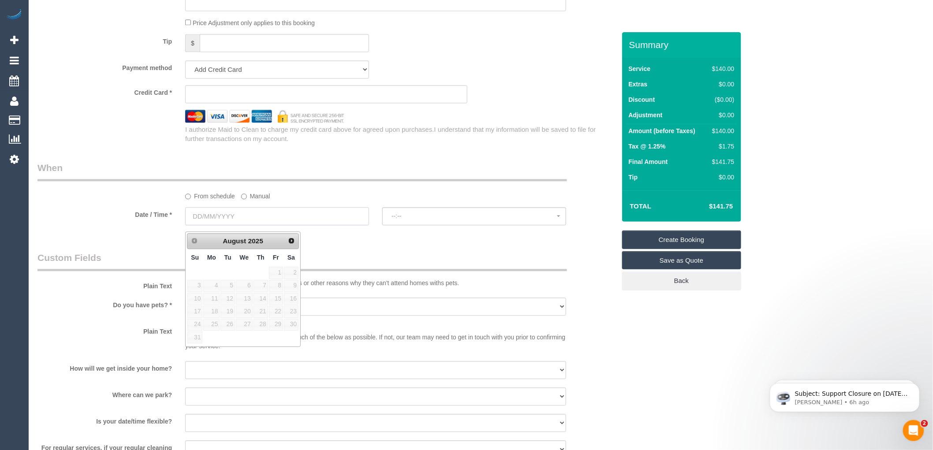
select select "51"
select select "object:2059"
click at [528, 96] on div "Credit Card *" at bounding box center [326, 94] width 591 height 18
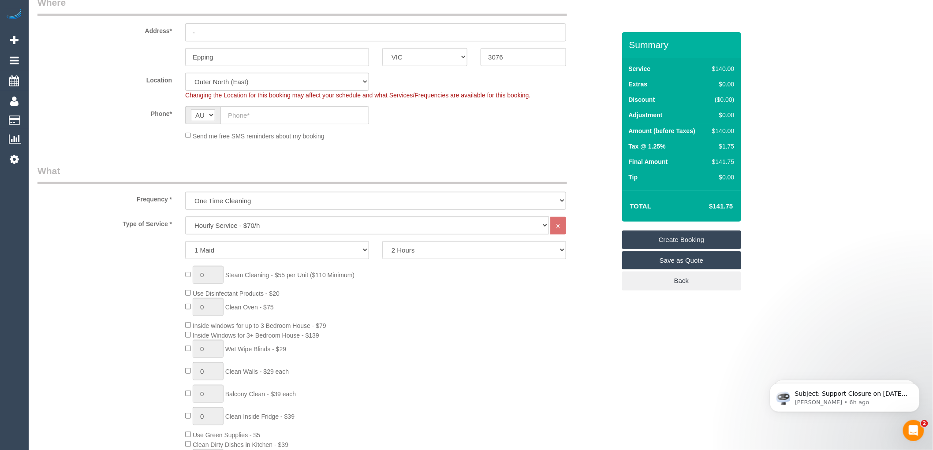
scroll to position [147, 0]
click at [300, 228] on select "Hourly Service - $70/h Hourly Service - $65/h Hourly Service - $60/h Hourly Ser…" at bounding box center [367, 227] width 364 height 18
click at [420, 95] on span "Changing the Location for this booking may affect your schedule and what Servic…" at bounding box center [357, 96] width 345 height 7
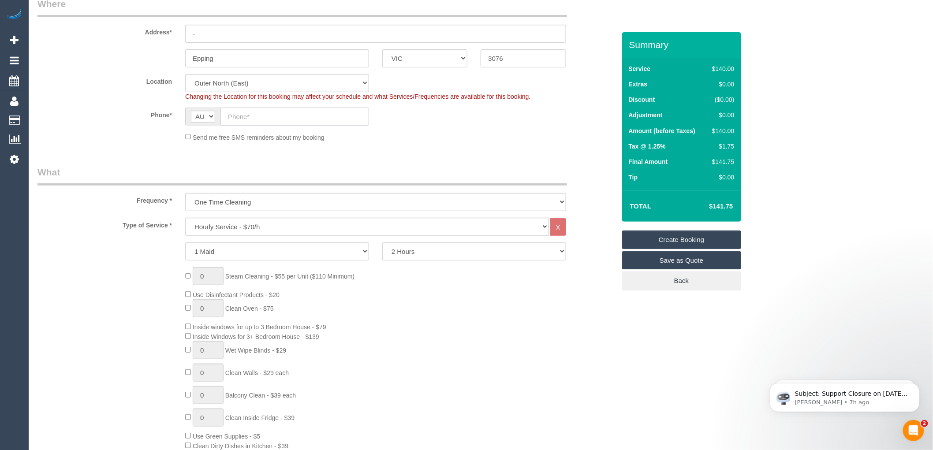
click at [266, 115] on input "text" at bounding box center [294, 117] width 149 height 18
paste input "61 461 468 604"
drag, startPoint x: 235, startPoint y: 116, endPoint x: 224, endPoint y: 116, distance: 11.5
click at [224, 116] on input "61 461 468 604" at bounding box center [294, 117] width 149 height 18
type input "0461 468 604"
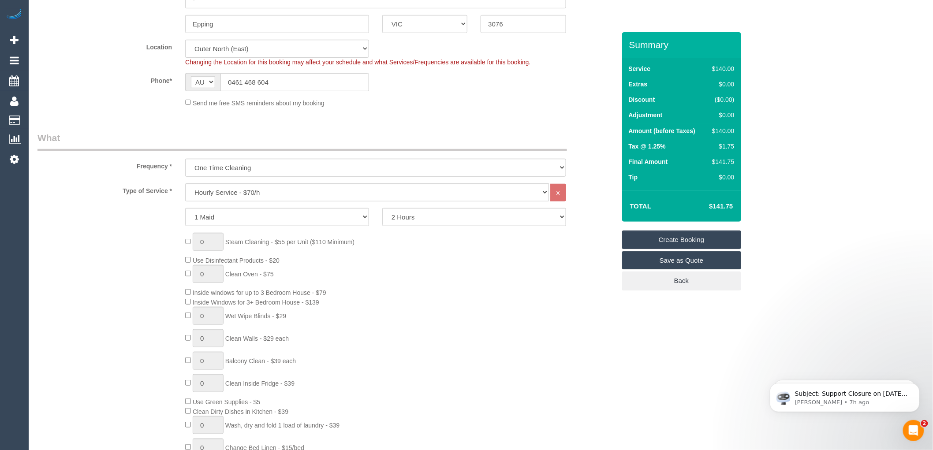
scroll to position [196, 0]
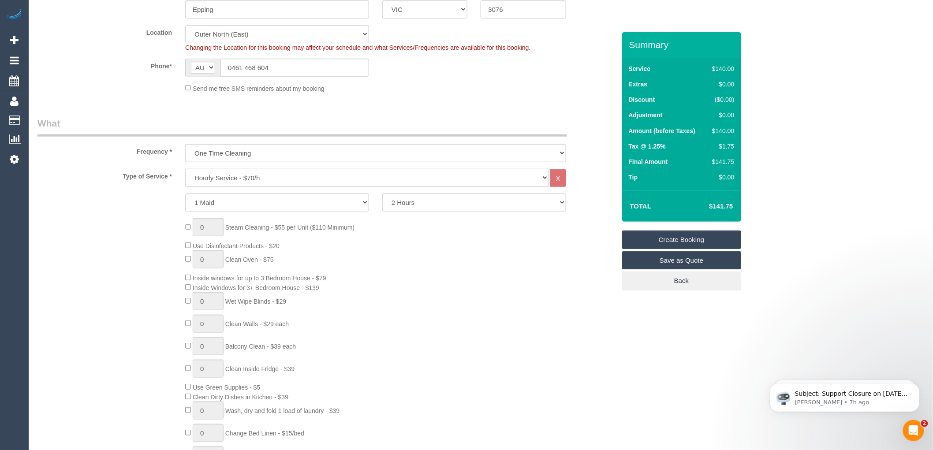
click at [283, 179] on select "Hourly Service - $70/h Hourly Service - $65/h Hourly Service - $60/h Hourly Ser…" at bounding box center [367, 178] width 364 height 18
click at [111, 204] on div "1 Maid 2 Maids 2 Hours 2.5 Hours 3 Hours 3.5 Hours 4 Hours 4.5 Hours 5 Hours 5.…" at bounding box center [326, 203] width 591 height 18
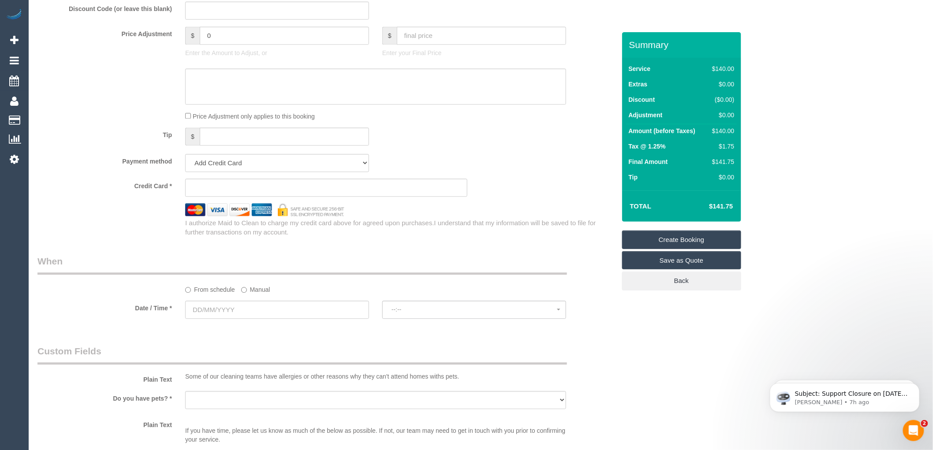
scroll to position [783, 0]
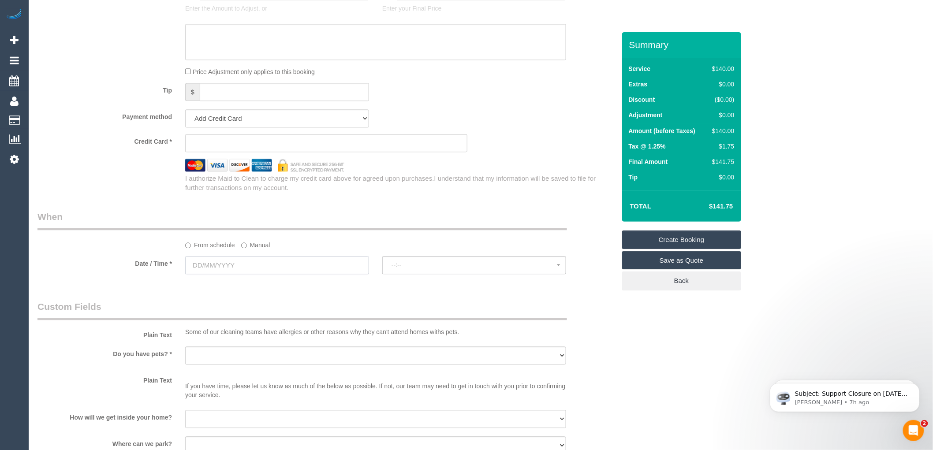
click at [232, 272] on input "text" at bounding box center [277, 265] width 184 height 18
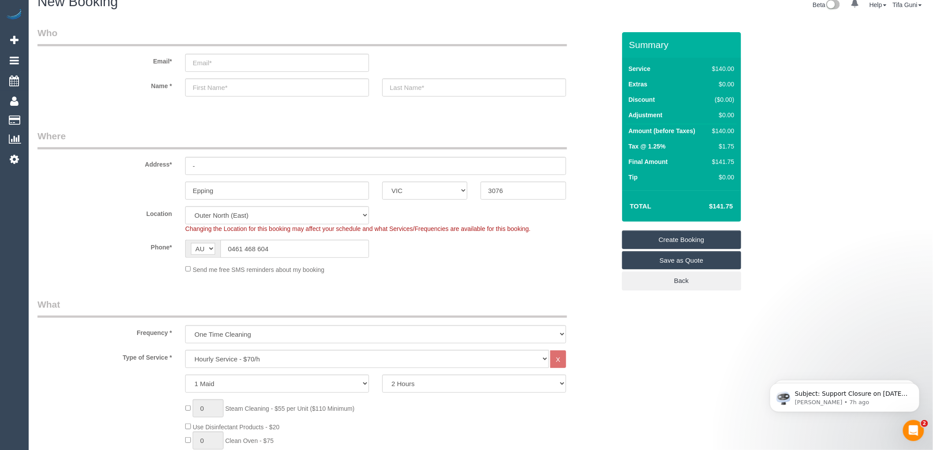
scroll to position [0, 0]
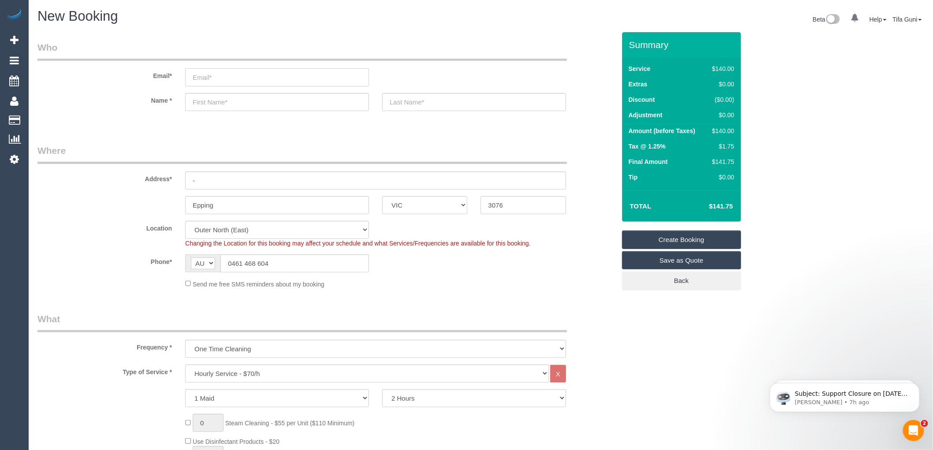
click at [221, 74] on input "email" at bounding box center [277, 77] width 184 height 18
type input "muniraabdihassan@gmail.com"
click at [210, 100] on input "text" at bounding box center [277, 102] width 184 height 18
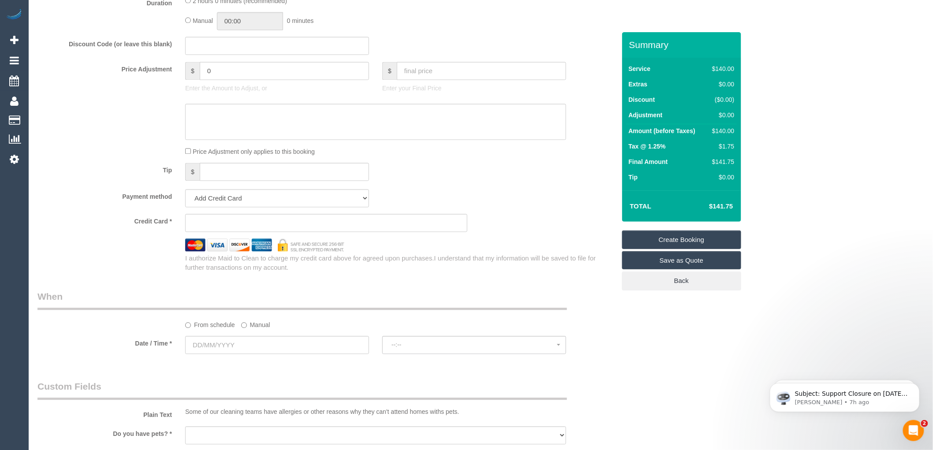
scroll to position [539, 0]
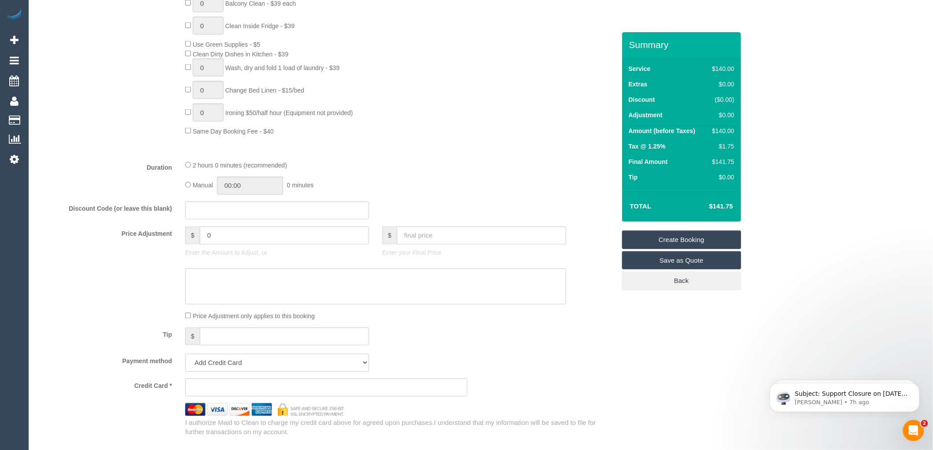
type input "Munira"
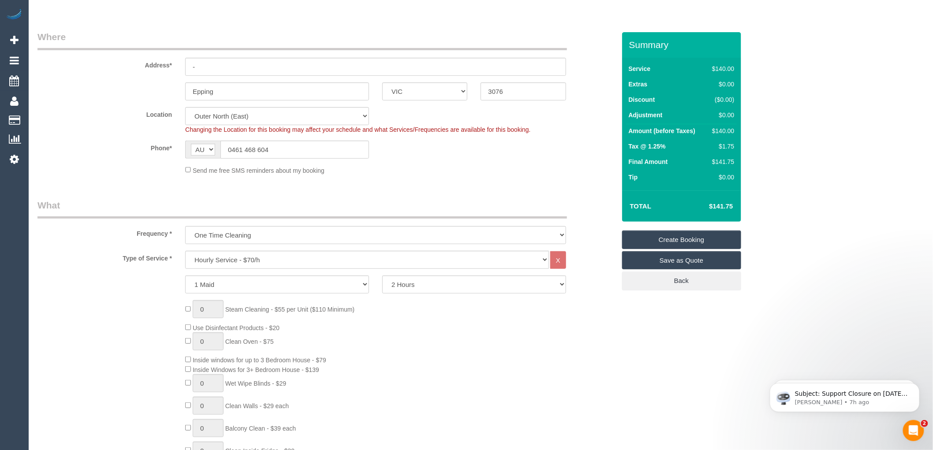
scroll to position [0, 0]
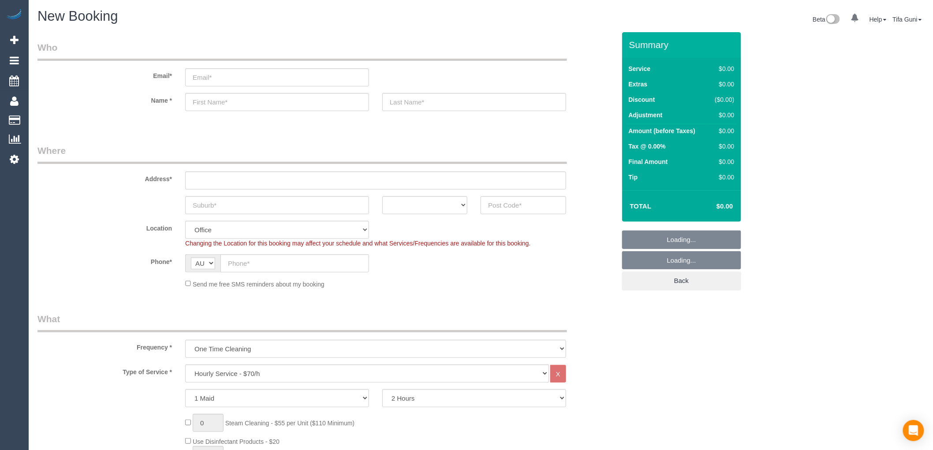
select select "object:1890"
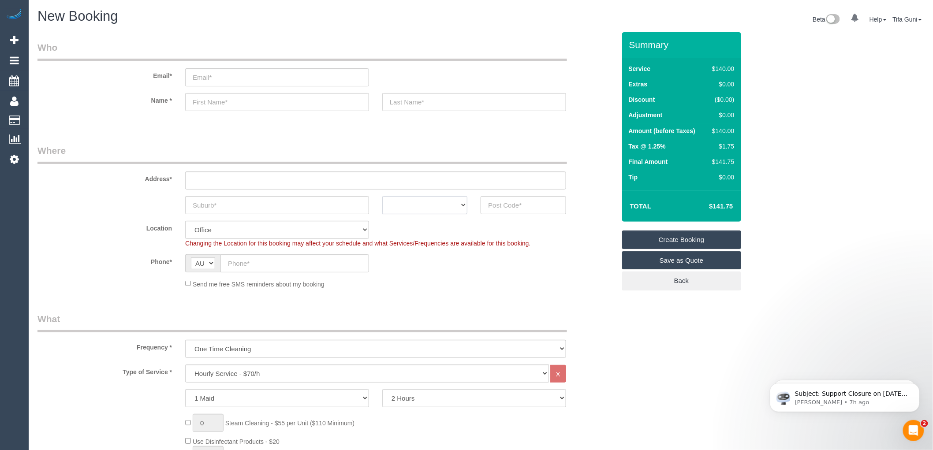
click at [439, 205] on select "ACT [GEOGRAPHIC_DATA] NT [GEOGRAPHIC_DATA] SA TAS [GEOGRAPHIC_DATA] [GEOGRAPHIC…" at bounding box center [424, 205] width 85 height 18
select select "VIC"
click at [382, 196] on select "ACT [GEOGRAPHIC_DATA] NT [GEOGRAPHIC_DATA] SA TAS [GEOGRAPHIC_DATA] [GEOGRAPHIC…" at bounding box center [424, 205] width 85 height 18
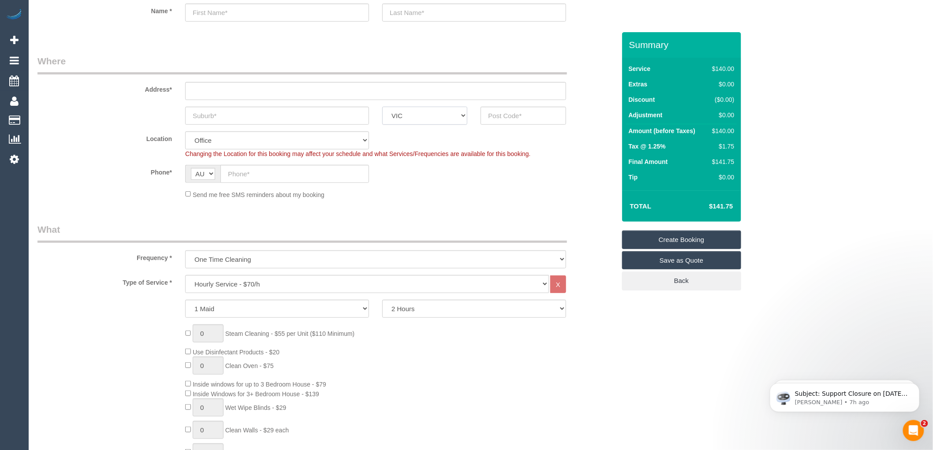
scroll to position [98, 0]
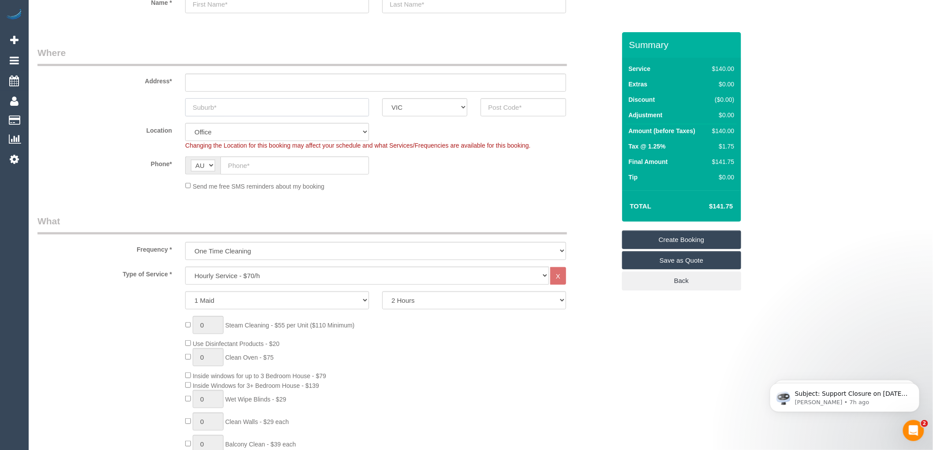
click at [259, 111] on input "text" at bounding box center [277, 107] width 184 height 18
click at [257, 109] on input "text" at bounding box center [277, 107] width 184 height 18
type input "hks crossing"
click at [491, 103] on input "text" at bounding box center [523, 107] width 85 height 18
type input "3029"
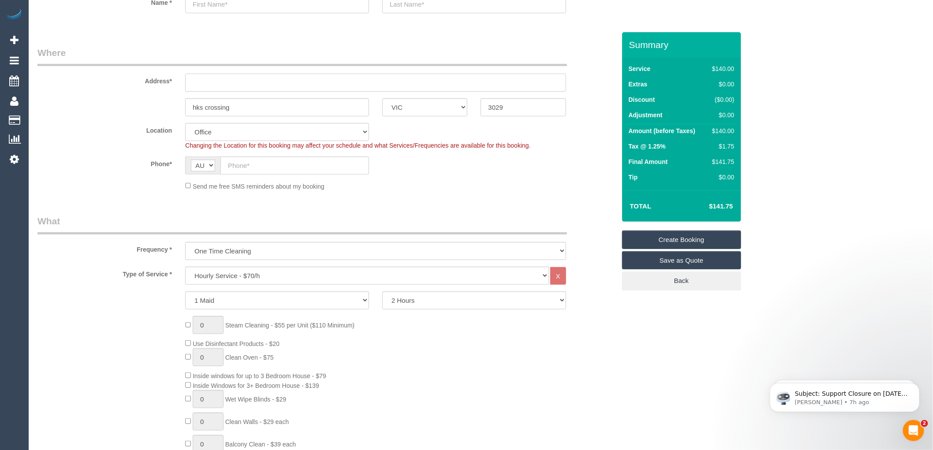
click at [203, 78] on input "text" at bounding box center [375, 83] width 381 height 18
type input "-"
select select "53"
click at [242, 168] on input "text" at bounding box center [294, 166] width 149 height 18
select select "object:2059"
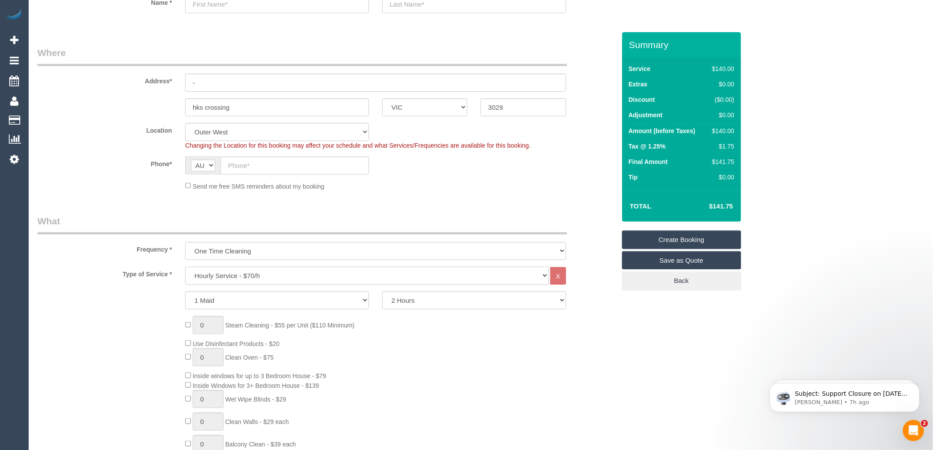
click at [208, 280] on select "Hourly Service - $70/h Hourly Service - $65/h Hourly Service - $60/h Hourly Ser…" at bounding box center [367, 276] width 364 height 18
select select "214"
click at [185, 267] on select "Hourly Service - $70/h Hourly Service - $65/h Hourly Service - $60/h Hourly Ser…" at bounding box center [367, 276] width 364 height 18
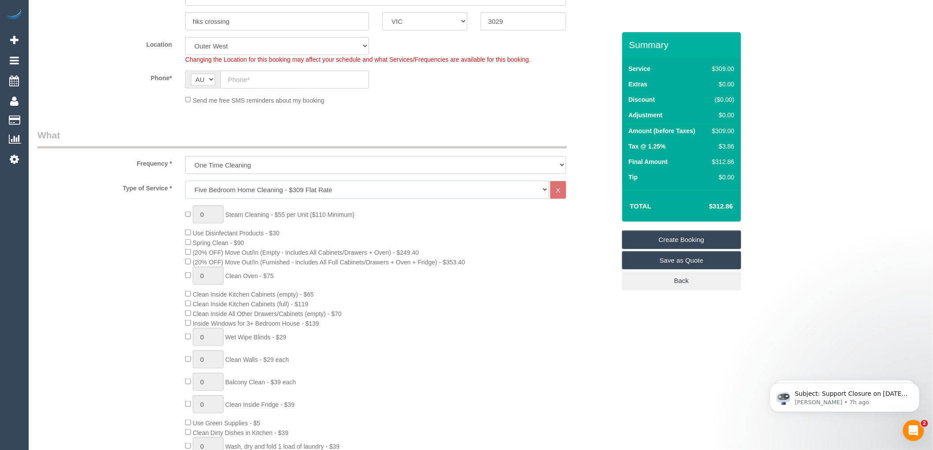
scroll to position [196, 0]
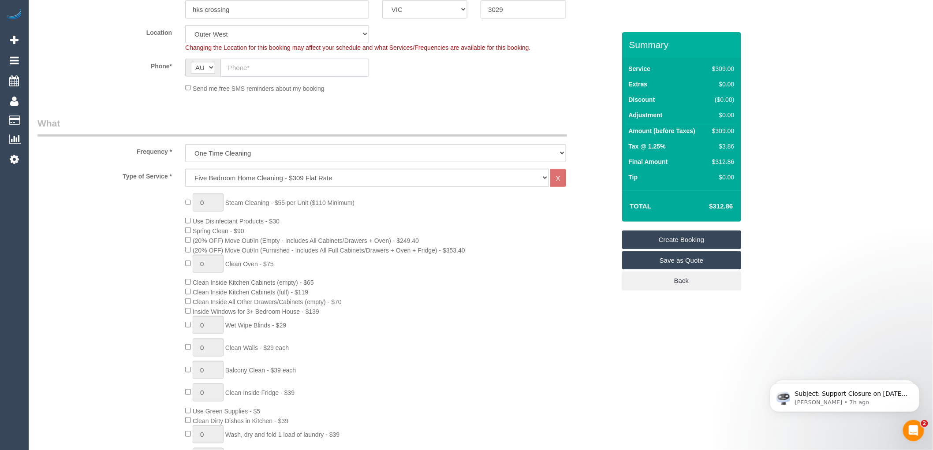
click at [239, 70] on input "text" at bounding box center [294, 68] width 149 height 18
paste input "61 413 340 923"
drag, startPoint x: 235, startPoint y: 69, endPoint x: 224, endPoint y: 67, distance: 10.7
click at [224, 67] on input "61 413 340 923" at bounding box center [294, 68] width 149 height 18
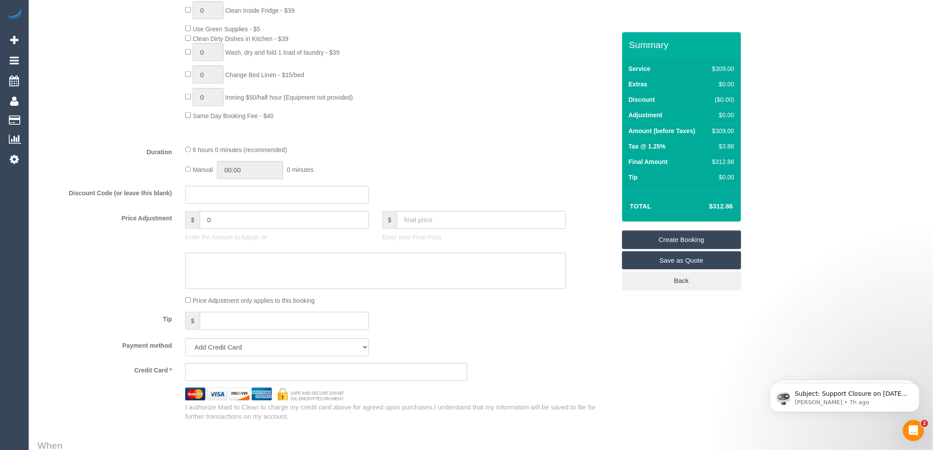
scroll to position [686, 0]
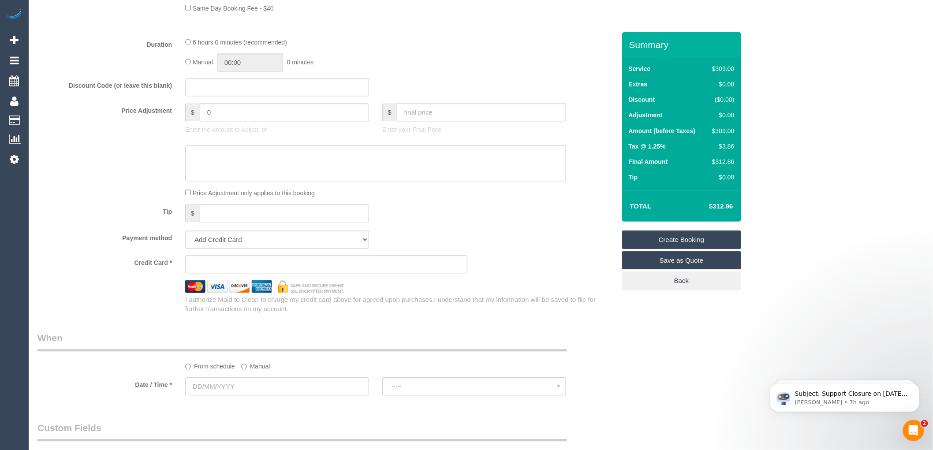
type input "0413 340 923"
click at [219, 122] on input "0" at bounding box center [284, 113] width 169 height 18
type input "0"
type input "3"
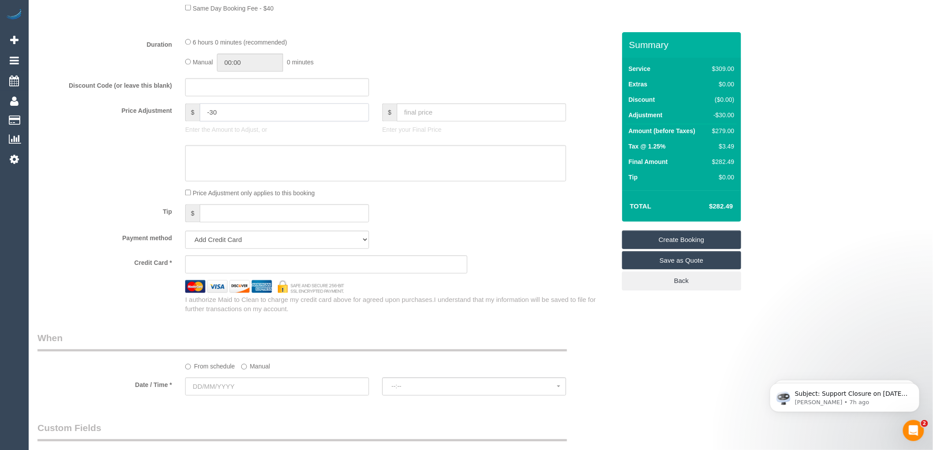
type input "-30"
click at [476, 57] on div "6 hours 0 minutes (recommended) Manual 00:00 0 minutes" at bounding box center [376, 54] width 394 height 34
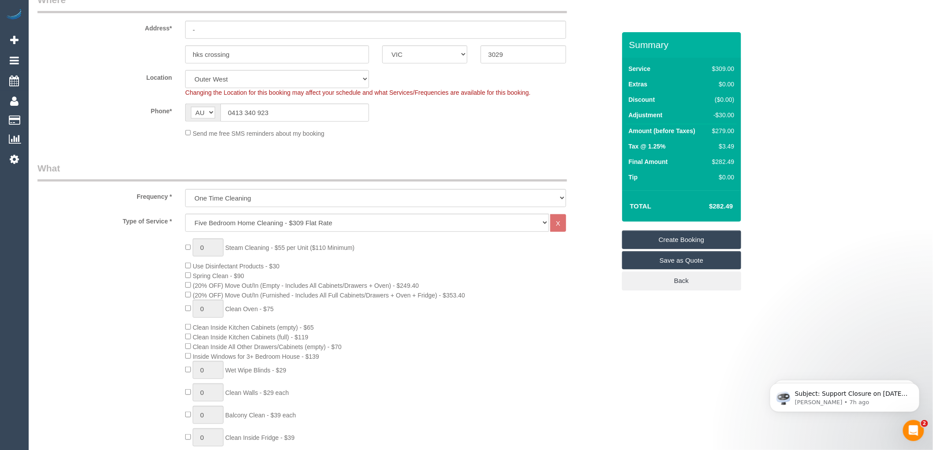
scroll to position [147, 0]
click at [292, 227] on select "Hourly Service - $70/h Hourly Service - $65/h Hourly Service - $60/h Hourly Ser…" at bounding box center [367, 227] width 364 height 18
select select "209"
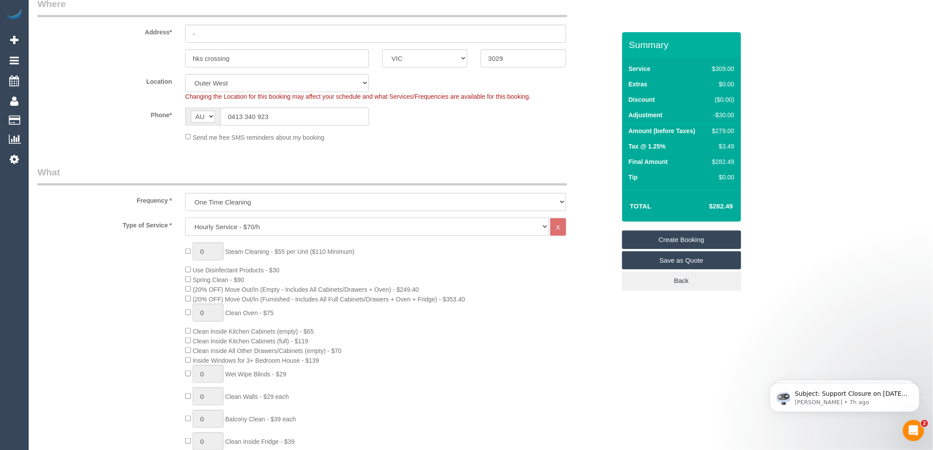
click at [185, 218] on select "Hourly Service - $70/h Hourly Service - $65/h Hourly Service - $60/h Hourly Ser…" at bounding box center [367, 227] width 364 height 18
select select "1"
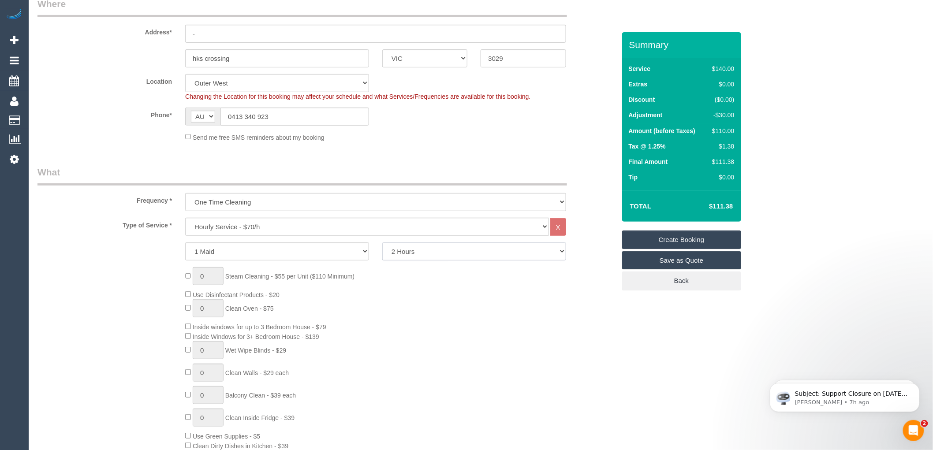
click at [431, 251] on select "2 Hours 2.5 Hours 3 Hours 3.5 Hours 4 Hours 4.5 Hours 5 Hours 5.5 Hours 6 Hours…" at bounding box center [474, 251] width 184 height 18
click at [382, 243] on select "2 Hours 2.5 Hours 3 Hours 3.5 Hours 4 Hours 4.5 Hours 5 Hours 5.5 Hours 6 Hours…" at bounding box center [474, 251] width 184 height 18
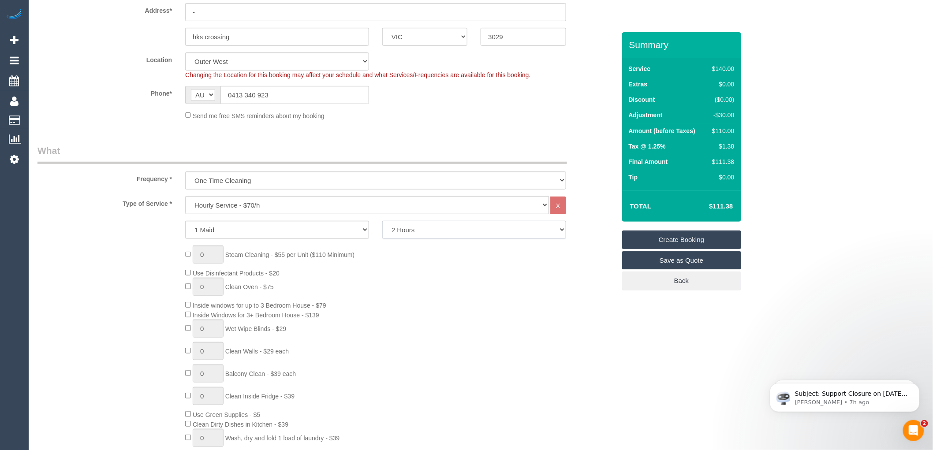
scroll to position [196, 0]
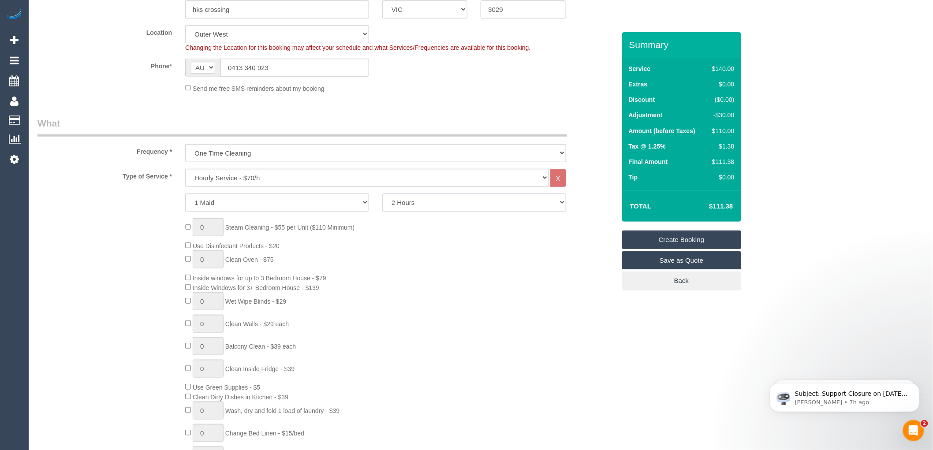
click at [407, 205] on select "2 Hours 2.5 Hours 3 Hours 3.5 Hours 4 Hours 4.5 Hours 5 Hours 5.5 Hours 6 Hours…" at bounding box center [474, 203] width 184 height 18
select select "180"
click at [382, 194] on select "2 Hours 2.5 Hours 3 Hours 3.5 Hours 4 Hours 4.5 Hours 5 Hours 5.5 Hours 6 Hours…" at bounding box center [474, 203] width 184 height 18
click at [511, 257] on div "0 Steam Cleaning - $55 per Unit ($110 Minimum) Use Disinfectant Products - $20 …" at bounding box center [400, 348] width 443 height 261
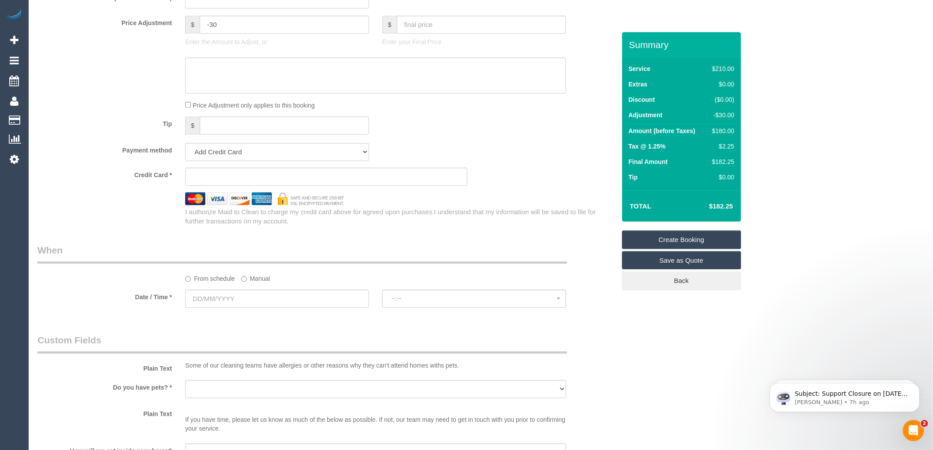
scroll to position [832, 0]
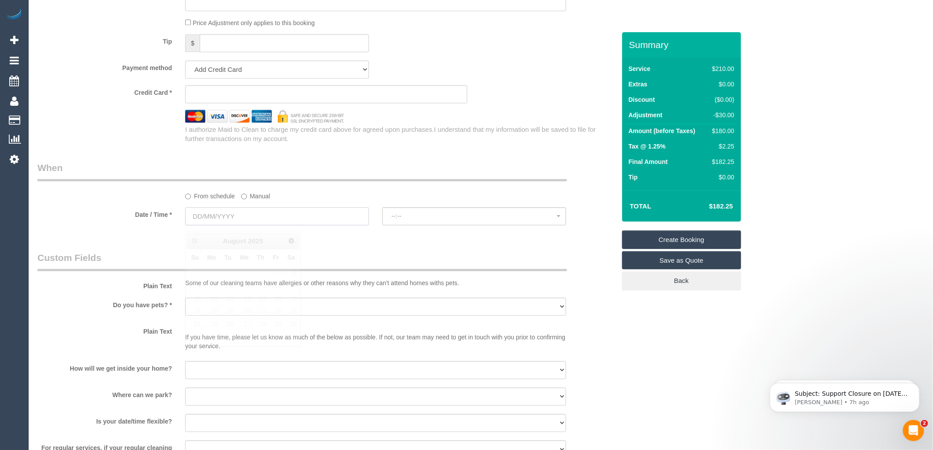
click at [233, 225] on input "text" at bounding box center [277, 216] width 184 height 18
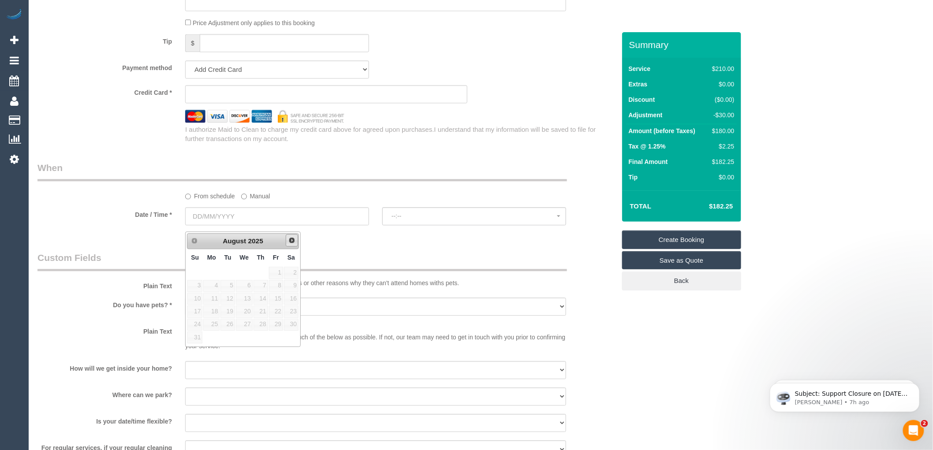
click at [291, 242] on span "Next" at bounding box center [291, 240] width 7 height 7
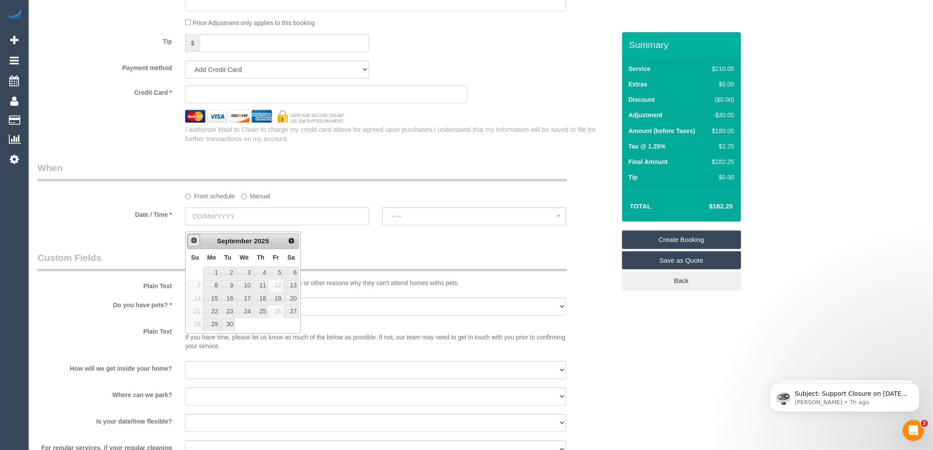
click at [191, 241] on span "Prev" at bounding box center [193, 240] width 7 height 7
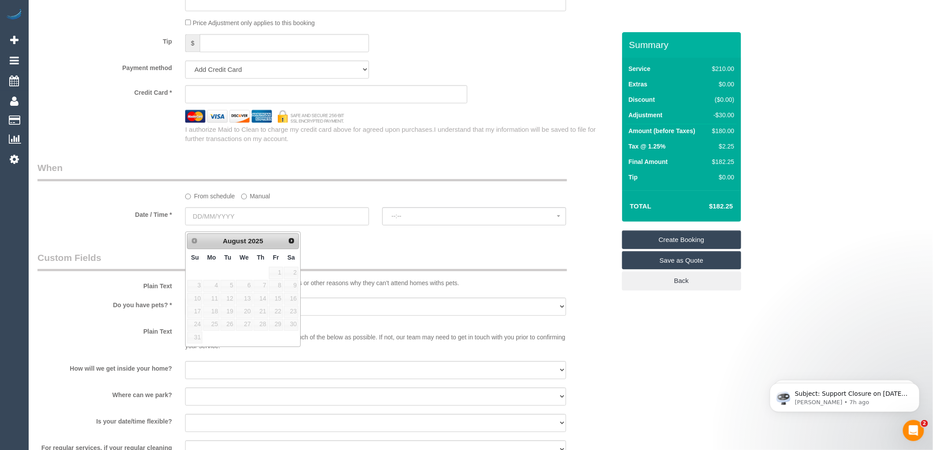
click at [359, 257] on legend "Custom Fields" at bounding box center [302, 261] width 530 height 20
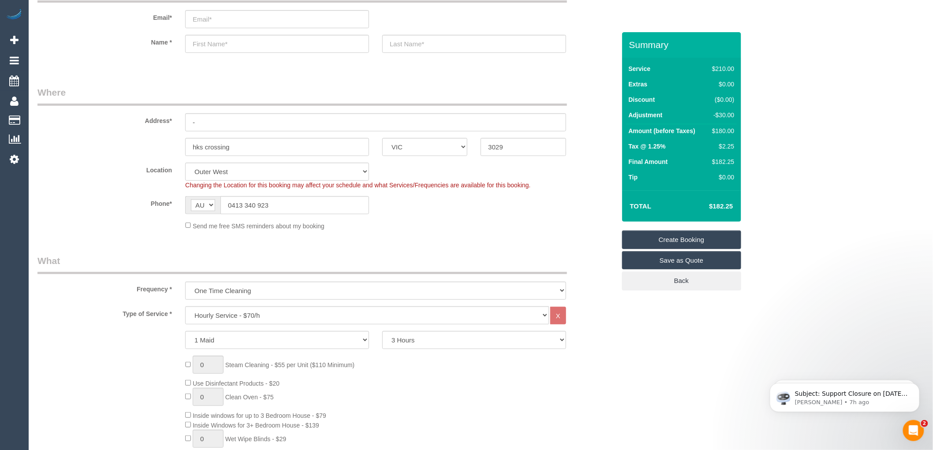
scroll to position [0, 0]
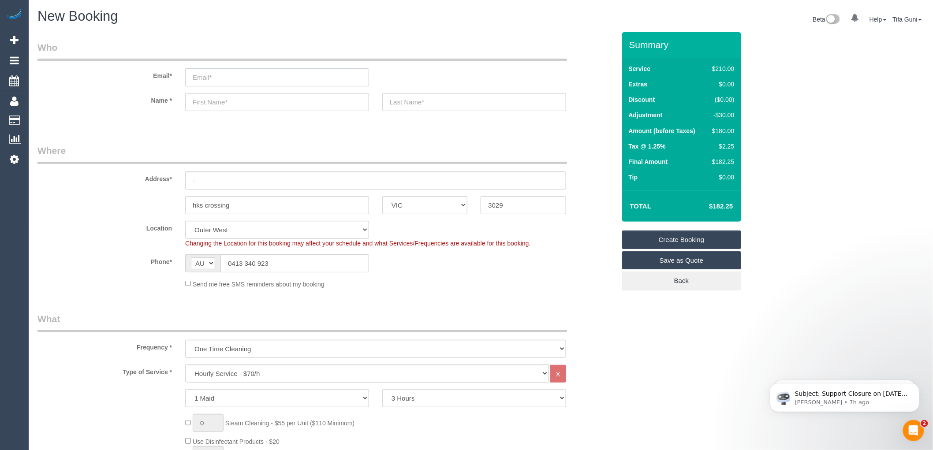
click at [221, 80] on input "email" at bounding box center [277, 77] width 184 height 18
click at [212, 108] on input "text" at bounding box center [277, 102] width 184 height 18
click at [225, 183] on input "-" at bounding box center [375, 181] width 381 height 18
type input "[STREET_ADDRESS]"
click at [213, 102] on input "text" at bounding box center [277, 102] width 184 height 18
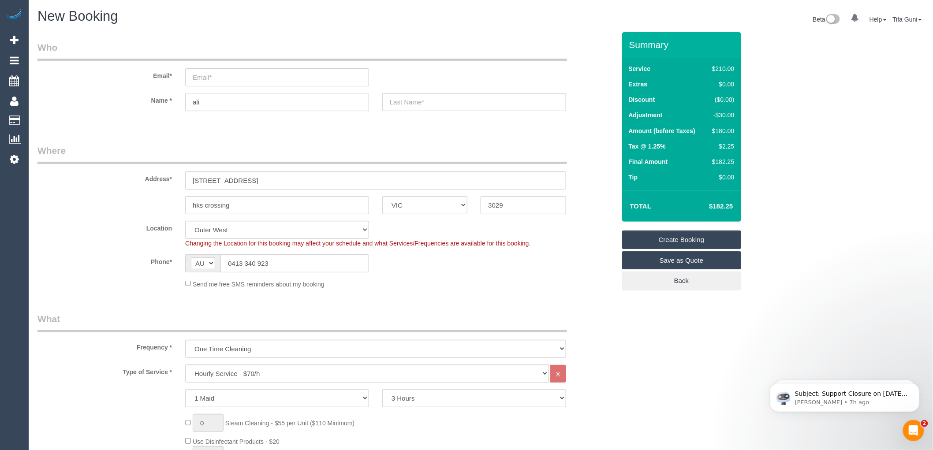
type input "ali"
click at [429, 102] on input "text" at bounding box center [474, 102] width 184 height 18
type input "[PERSON_NAME]"
click at [205, 78] on input "email" at bounding box center [277, 77] width 184 height 18
type input "[EMAIL_ADDRESS][DOMAIN_NAME]"
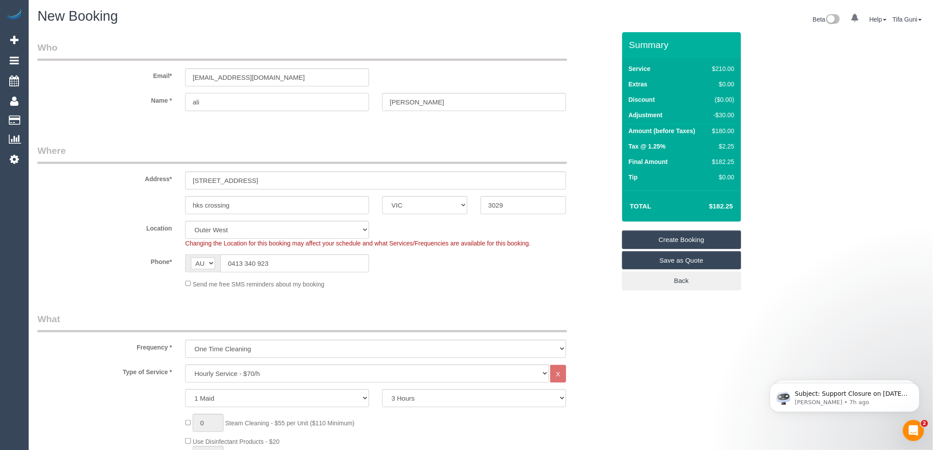
click at [239, 106] on input "ali" at bounding box center [277, 102] width 184 height 18
drag, startPoint x: 512, startPoint y: 207, endPoint x: 482, endPoint y: 201, distance: 30.7
click at [482, 201] on input "3029" at bounding box center [523, 205] width 85 height 18
drag, startPoint x: 239, startPoint y: 205, endPoint x: 160, endPoint y: 210, distance: 79.5
click at [160, 210] on div "hks crossing ACT [GEOGRAPHIC_DATA] NT [GEOGRAPHIC_DATA] SA TAS [GEOGRAPHIC_DATA…" at bounding box center [326, 205] width 591 height 18
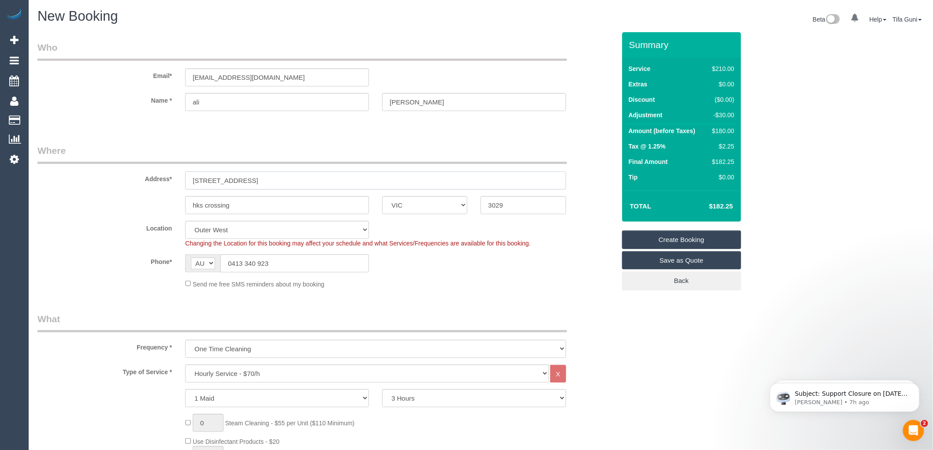
drag, startPoint x: 259, startPoint y: 174, endPoint x: 162, endPoint y: 174, distance: 97.4
click at [162, 174] on div "Address* [STREET_ADDRESS]" at bounding box center [326, 166] width 591 height 45
click at [253, 179] on input "[STREET_ADDRESS]" at bounding box center [375, 181] width 381 height 18
drag, startPoint x: 238, startPoint y: 182, endPoint x: 166, endPoint y: 179, distance: 72.3
click at [166, 179] on div "Address* [STREET_ADDRESS]" at bounding box center [326, 166] width 591 height 45
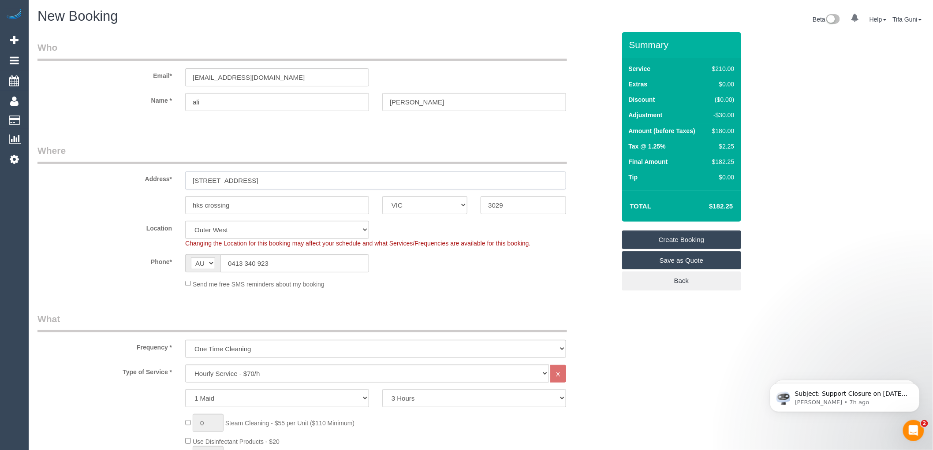
click at [210, 183] on input "[STREET_ADDRESS]" at bounding box center [375, 181] width 381 height 18
click at [205, 179] on input "[STREET_ADDRESS]" at bounding box center [375, 181] width 381 height 18
click at [255, 173] on input "[STREET_ADDRESS]" at bounding box center [375, 181] width 381 height 18
type input "[STREET_ADDRESS]"
click at [203, 206] on input "hks crossing" at bounding box center [277, 205] width 184 height 18
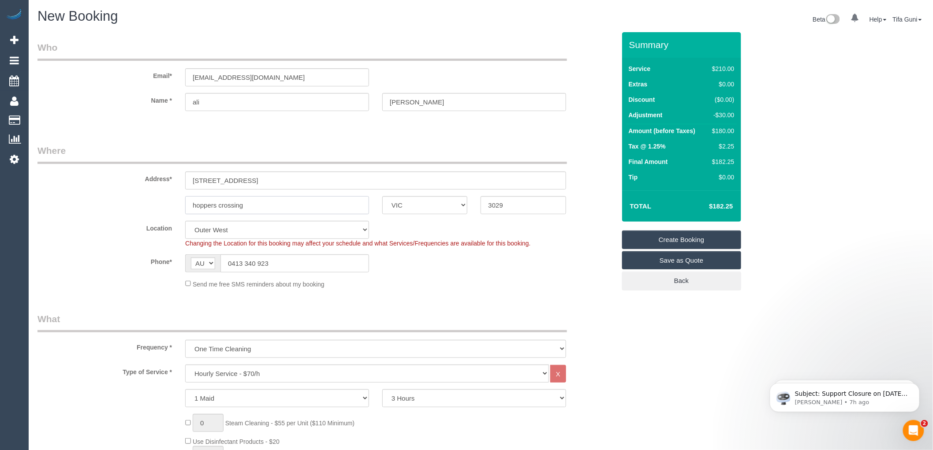
type input "hoppers crossing"
drag, startPoint x: 288, startPoint y: 76, endPoint x: 125, endPoint y: 73, distance: 162.7
click at [125, 73] on div "Email* [EMAIL_ADDRESS][DOMAIN_NAME]" at bounding box center [326, 63] width 591 height 45
drag, startPoint x: 211, startPoint y: 77, endPoint x: 521, endPoint y: 131, distance: 314.7
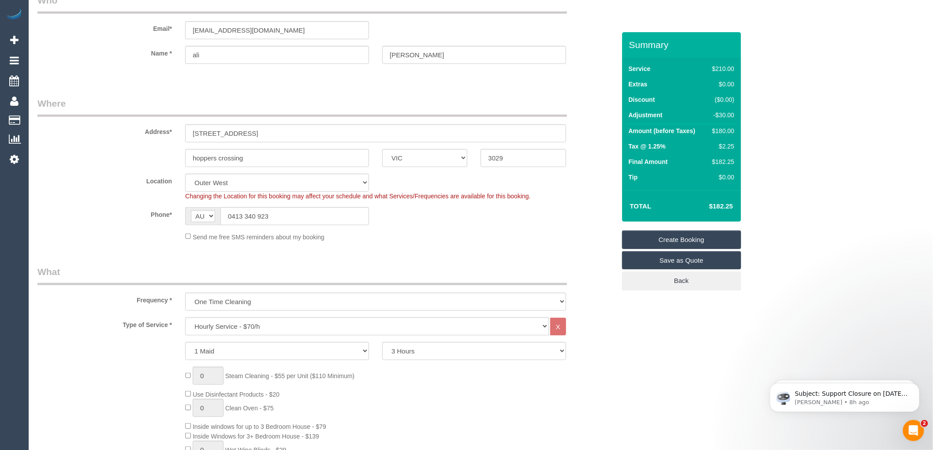
scroll to position [49, 0]
drag, startPoint x: 293, startPoint y: 213, endPoint x: 208, endPoint y: 214, distance: 84.7
click at [208, 214] on div "AF AL DZ AD AO AI AQ AG AR AM AW AU AT AZ BS BH BD BB BY BE BZ BJ BM BT BO BA B…" at bounding box center [277, 214] width 184 height 18
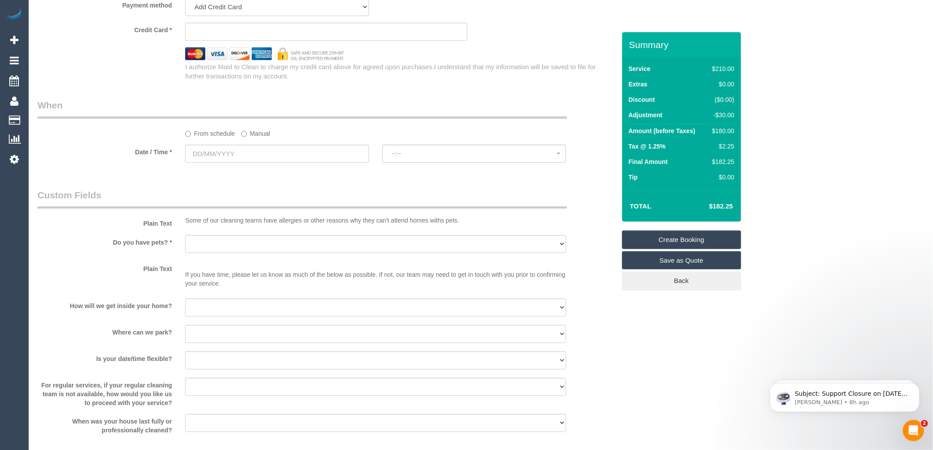
scroll to position [980, 0]
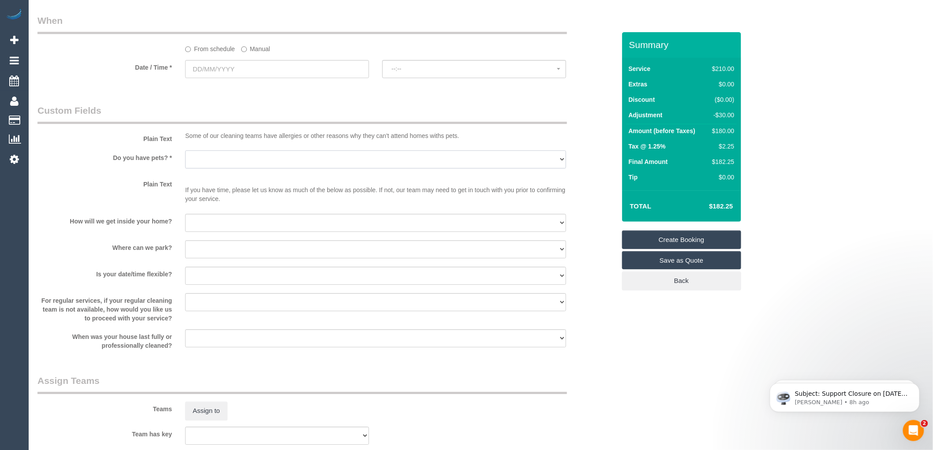
click at [225, 167] on select "Yes - Cats Yes - Dogs No pets Yes - Dogs and Cats Yes - Other" at bounding box center [375, 159] width 381 height 18
select select "number:28"
click at [185, 156] on select "Yes - Cats Yes - Dogs No pets Yes - Dogs and Cats Yes - Other" at bounding box center [375, 159] width 381 height 18
click at [237, 227] on select "I will be home Key will be left (please provide details below) Lock box/Access …" at bounding box center [375, 223] width 381 height 18
select select "number:14"
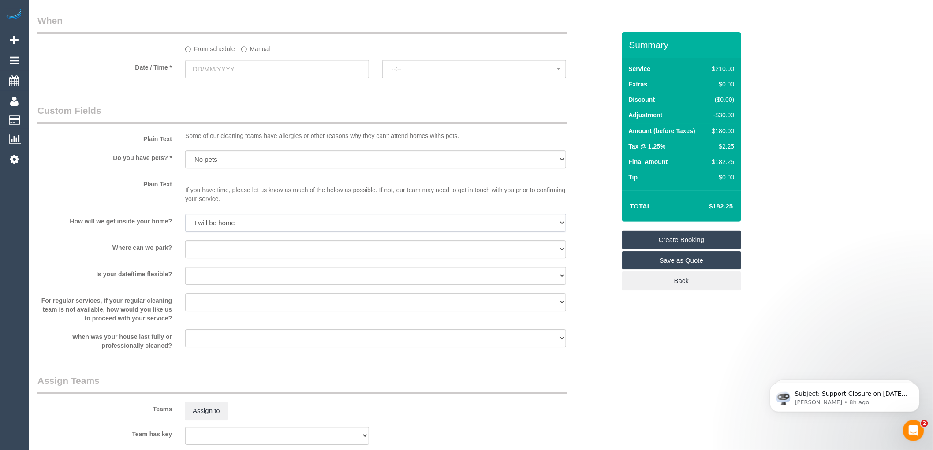
click at [185, 220] on select "I will be home Key will be left (please provide details below) Lock box/Access …" at bounding box center [375, 223] width 381 height 18
click at [230, 251] on select "I will provide parking on-site Free street parking Paid street parking (cost wi…" at bounding box center [375, 249] width 381 height 18
select select "number:19"
click at [185, 246] on select "I will provide parking on-site Free street parking Paid street parking (cost wi…" at bounding box center [375, 249] width 381 height 18
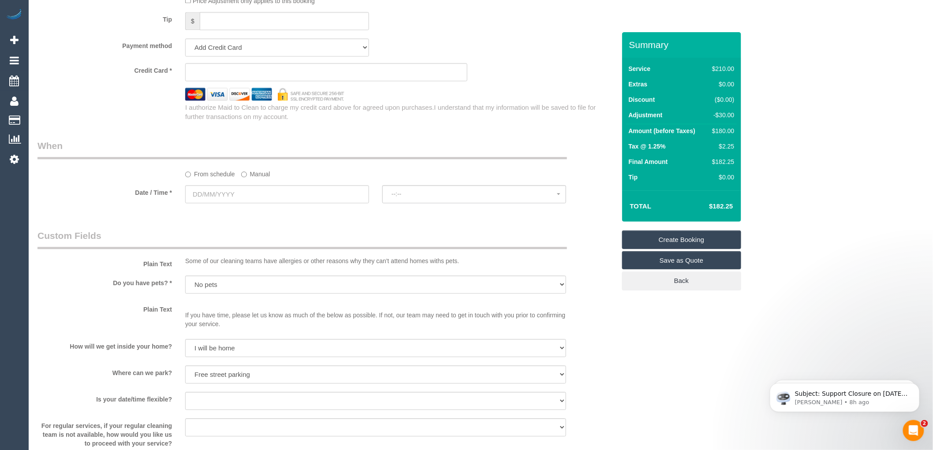
scroll to position [847, 0]
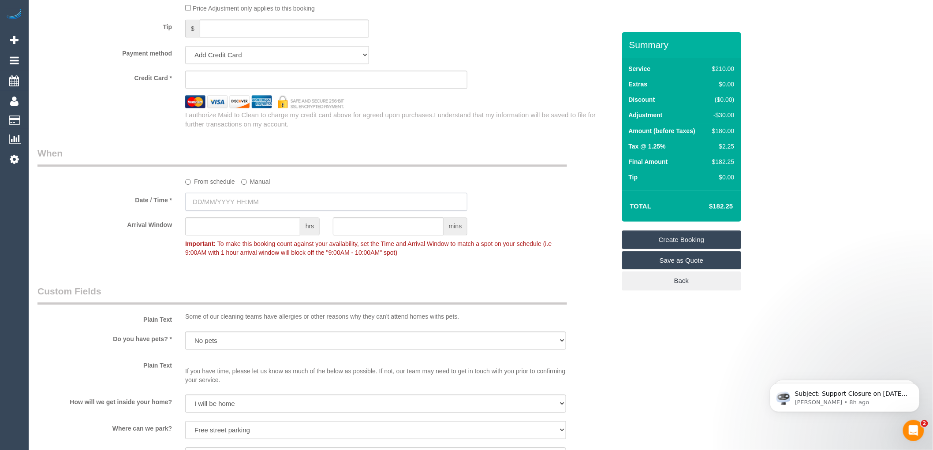
click at [236, 209] on input "text" at bounding box center [326, 202] width 282 height 18
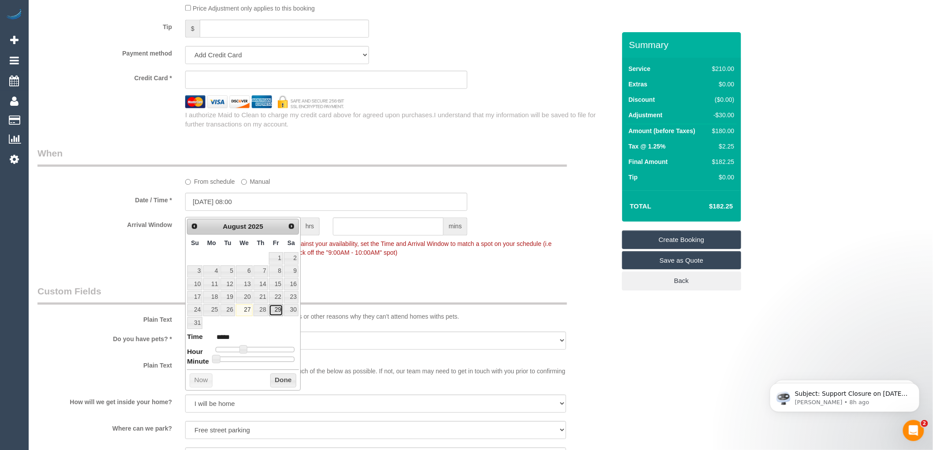
click at [278, 311] on link "29" at bounding box center [276, 310] width 14 height 12
type input "[DATE] 07:00"
type input "*****"
click at [238, 351] on span at bounding box center [240, 349] width 8 height 8
click at [279, 381] on button "Done" at bounding box center [283, 380] width 26 height 14
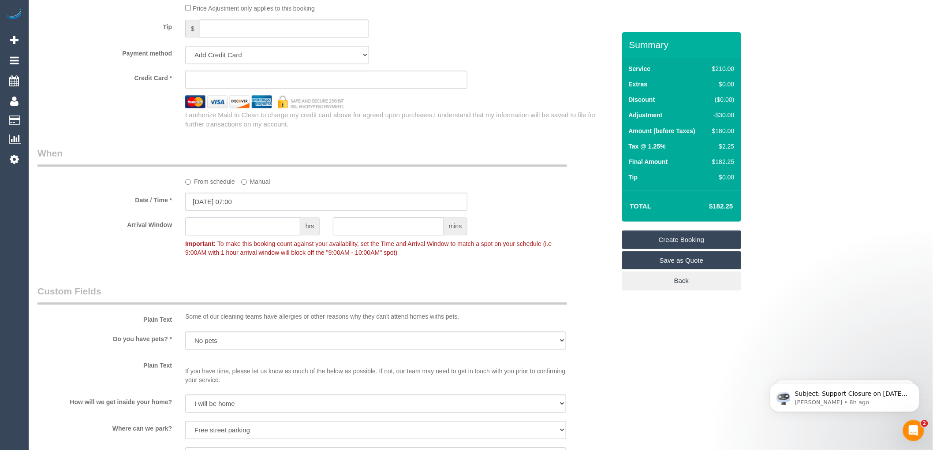
click at [229, 232] on input "text" at bounding box center [242, 226] width 115 height 18
type input "3"
type input "2"
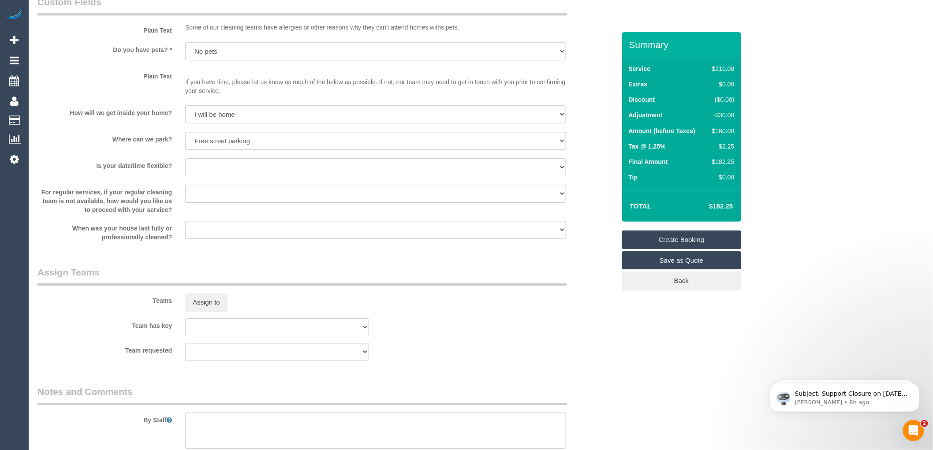
scroll to position [1141, 0]
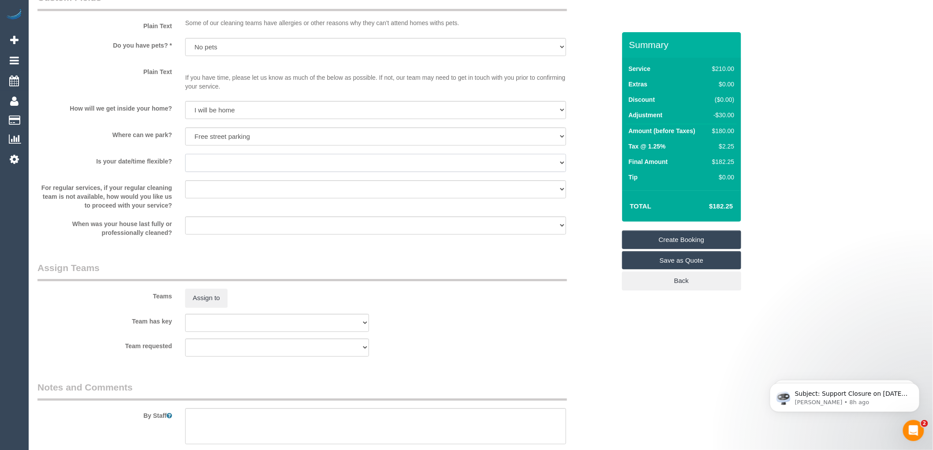
click at [232, 168] on select "Yes - date and time Yes - date but not time Yes - time but not date No - No fle…" at bounding box center [375, 163] width 381 height 18
select select "number:25"
click at [185, 160] on select "Yes - date and time Yes - date but not time Yes - time but not date No - No fle…" at bounding box center [375, 163] width 381 height 18
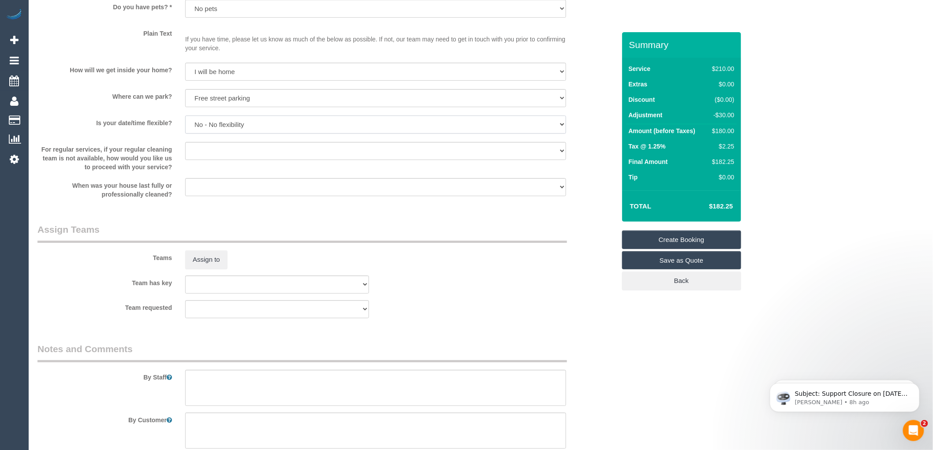
scroll to position [1238, 0]
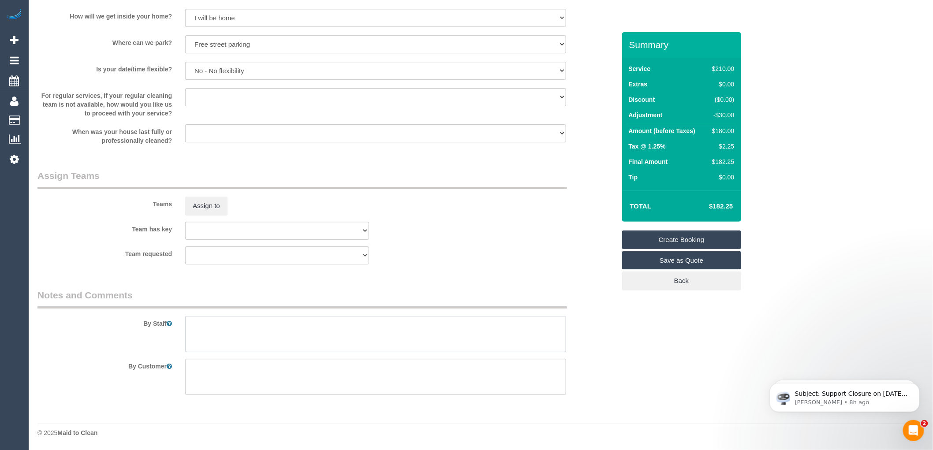
click at [209, 323] on textarea at bounding box center [375, 334] width 381 height 36
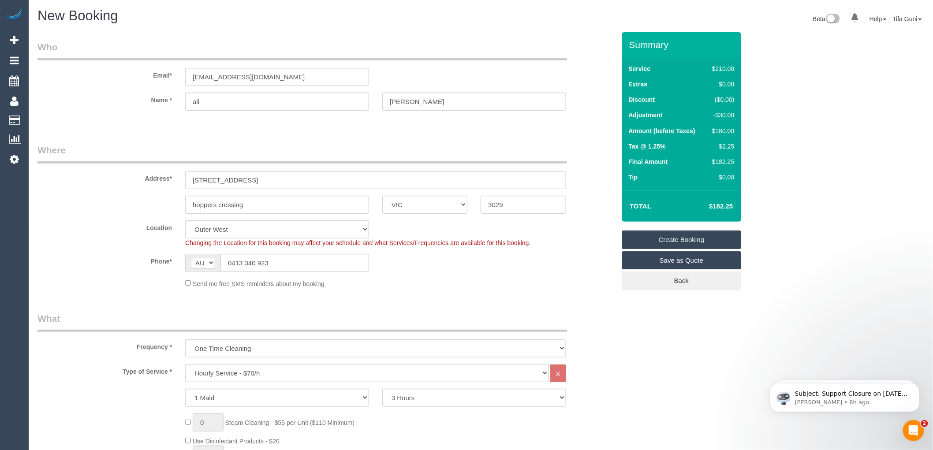
scroll to position [0, 0]
type textarea "Client will be there to let you in"
drag, startPoint x: 261, startPoint y: 78, endPoint x: 177, endPoint y: 78, distance: 83.8
click at [177, 78] on div "Email* [EMAIL_ADDRESS][DOMAIN_NAME]" at bounding box center [326, 63] width 591 height 45
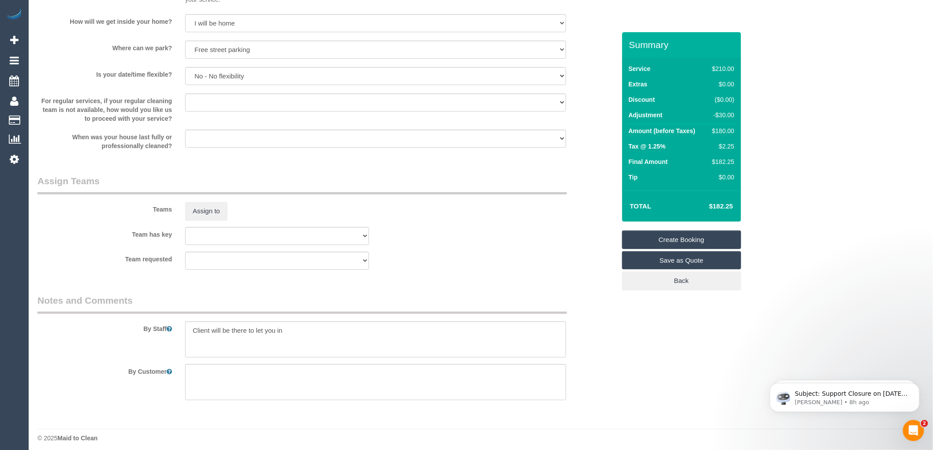
scroll to position [1238, 0]
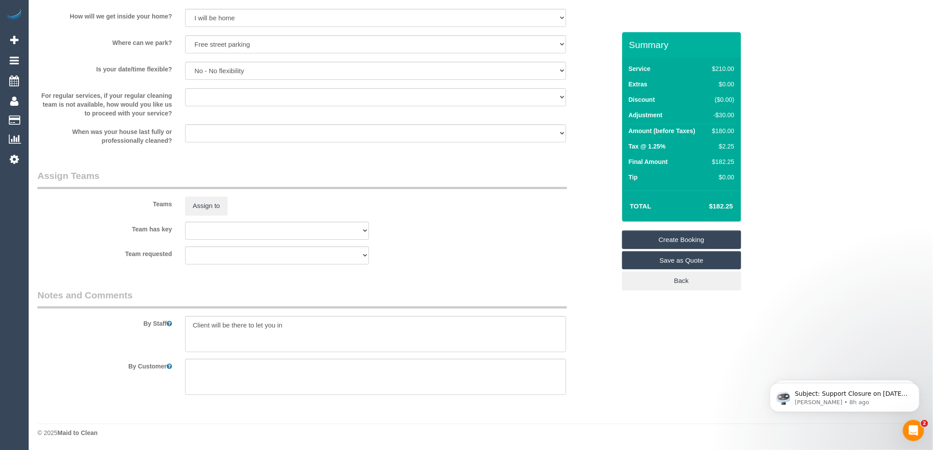
click at [680, 239] on link "Create Booking" at bounding box center [681, 240] width 119 height 19
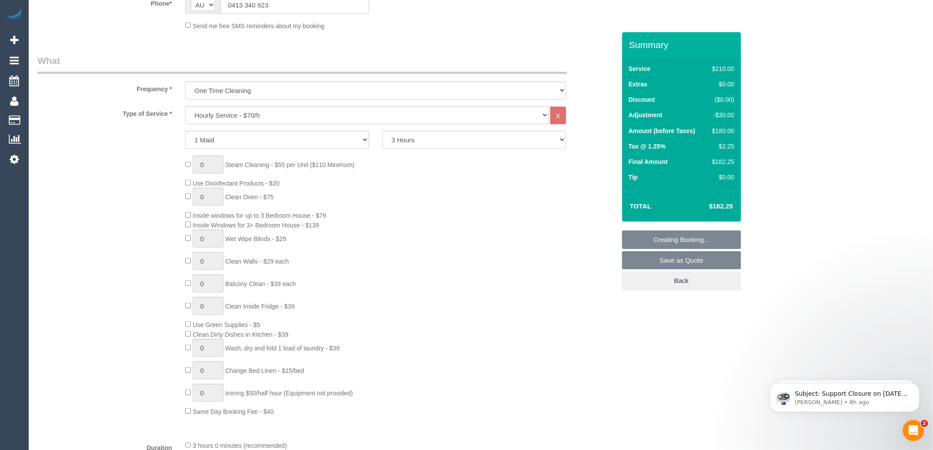
scroll to position [63, 0]
